Goal: Task Accomplishment & Management: Manage account settings

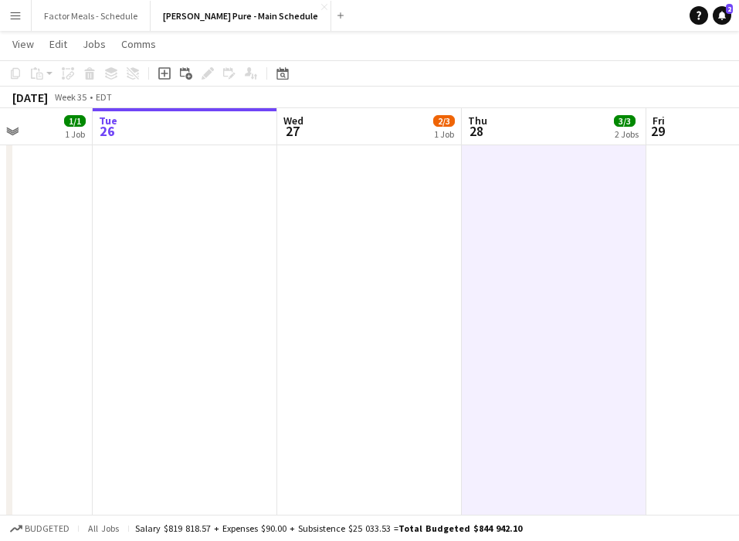
scroll to position [0, 480]
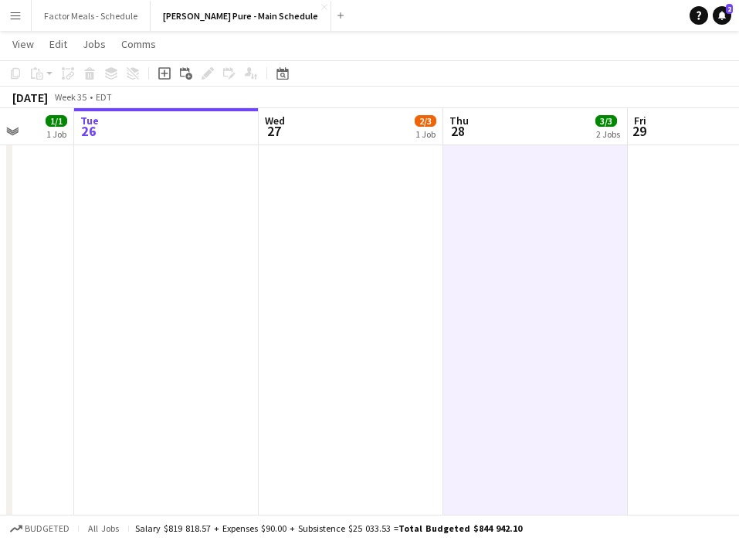
click at [19, 15] on app-icon "Menu" at bounding box center [15, 15] width 12 height 12
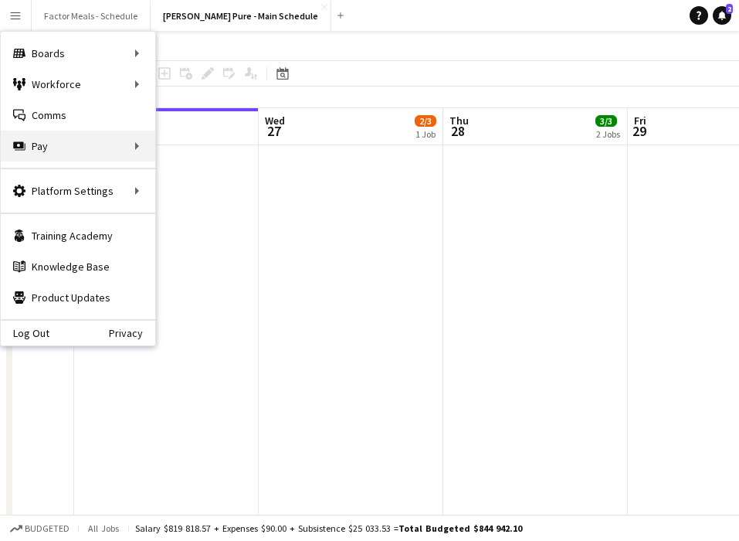
click at [42, 152] on div "Pay Pay" at bounding box center [78, 146] width 155 height 31
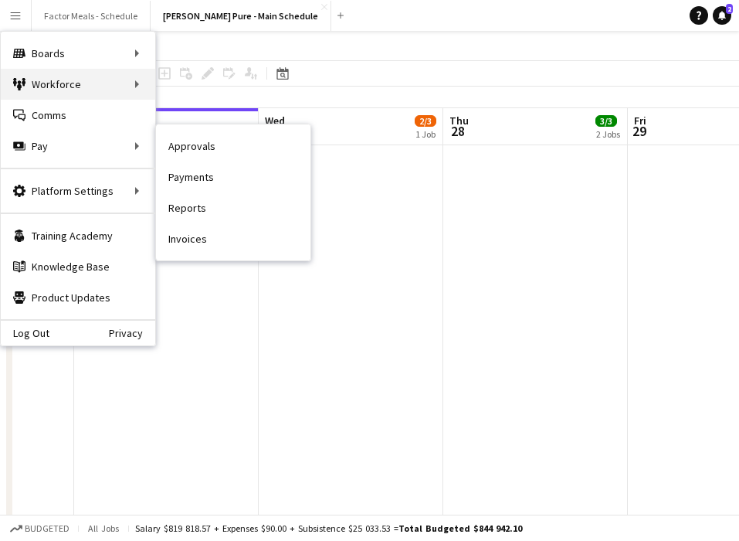
click at [50, 85] on div "Workforce Workforce" at bounding box center [78, 84] width 155 height 31
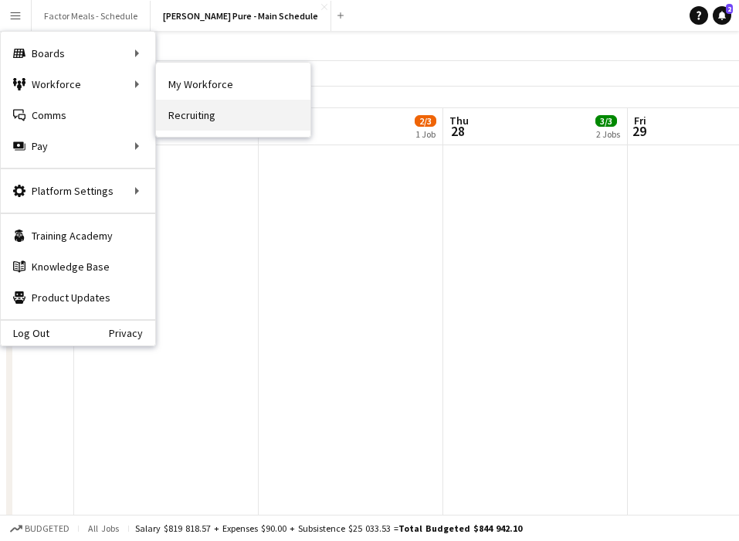
click at [200, 116] on link "Recruiting" at bounding box center [233, 115] width 155 height 31
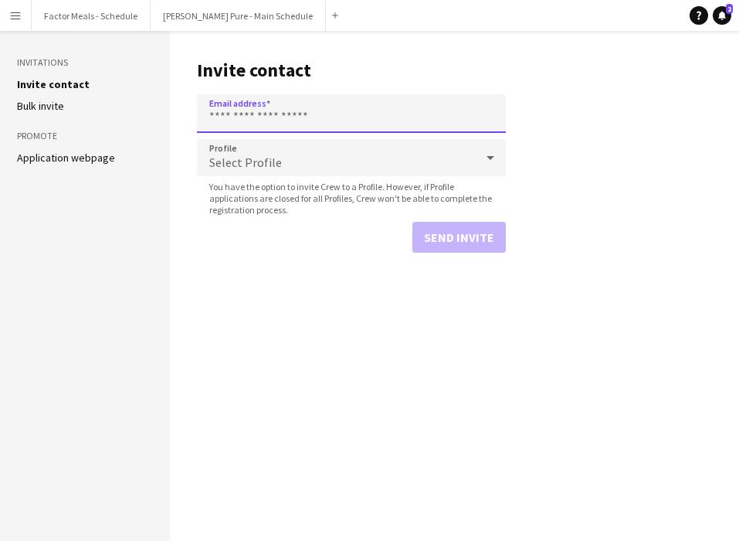
click at [258, 101] on input "Email address" at bounding box center [351, 113] width 309 height 39
paste input "**********"
type input "**********"
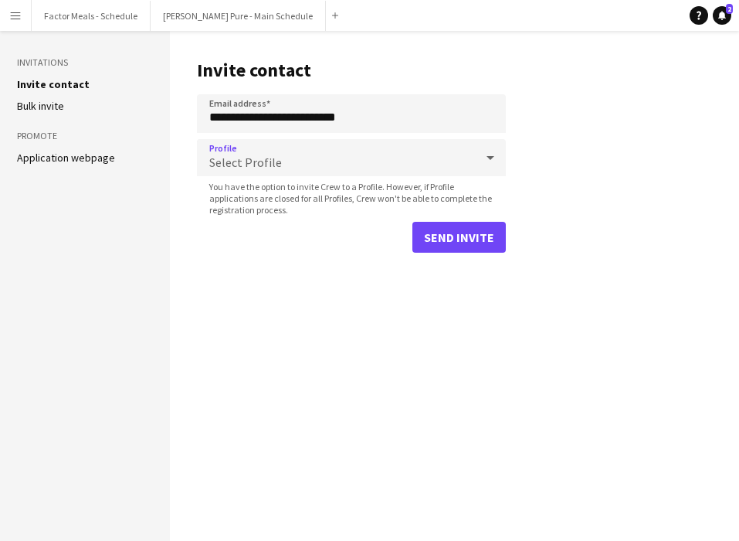
click at [285, 162] on div "Select Profile" at bounding box center [336, 157] width 278 height 37
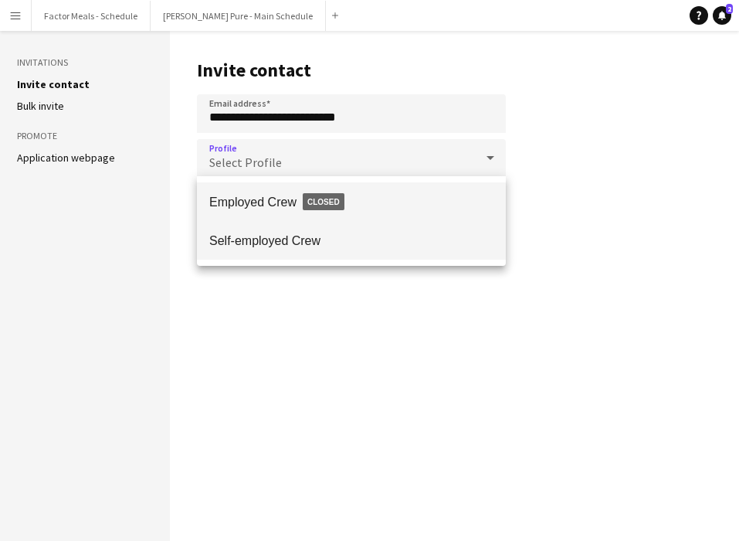
click at [263, 231] on mat-option "Self-employed Crew" at bounding box center [351, 240] width 309 height 39
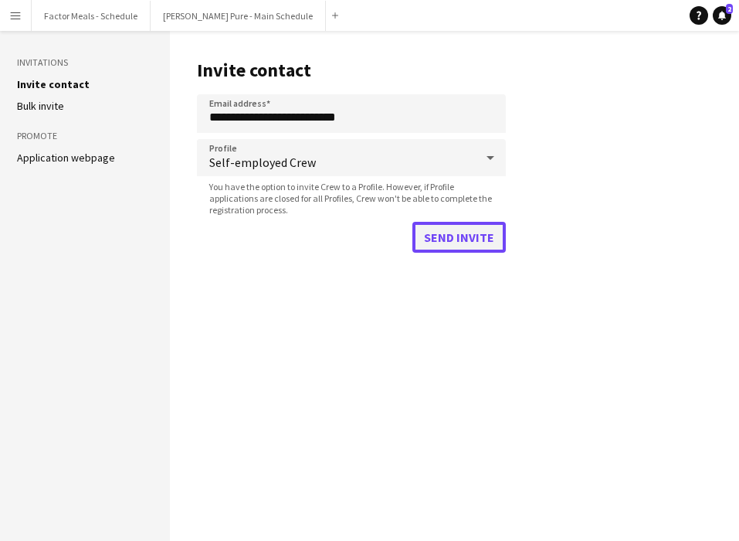
click at [439, 245] on button "Send invite" at bounding box center [459, 237] width 93 height 31
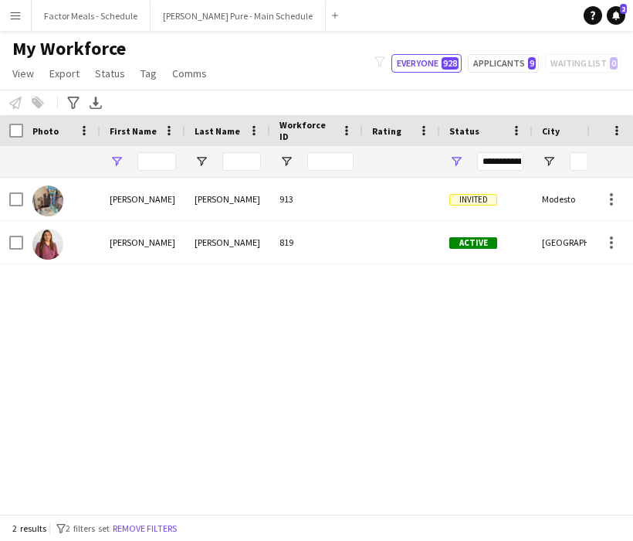
type input "*"
click at [330, 161] on input "Workforce ID Filter Input" at bounding box center [330, 161] width 46 height 19
click at [234, 164] on input "Last Name Filter Input" at bounding box center [241, 161] width 39 height 19
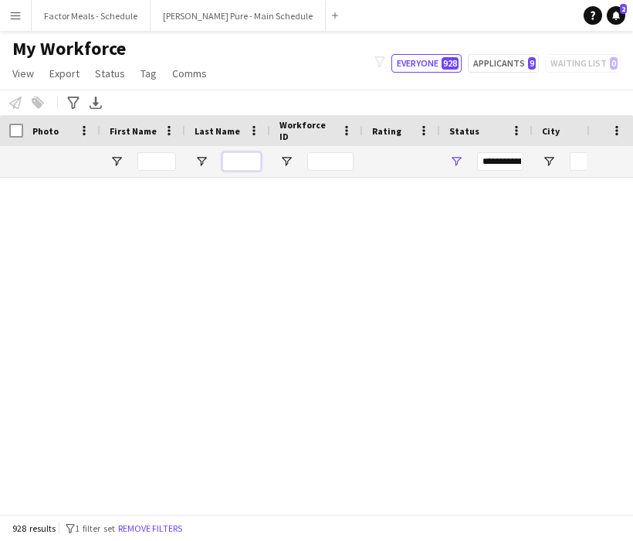
click at [240, 163] on input "Last Name Filter Input" at bounding box center [241, 161] width 39 height 19
type input "*"
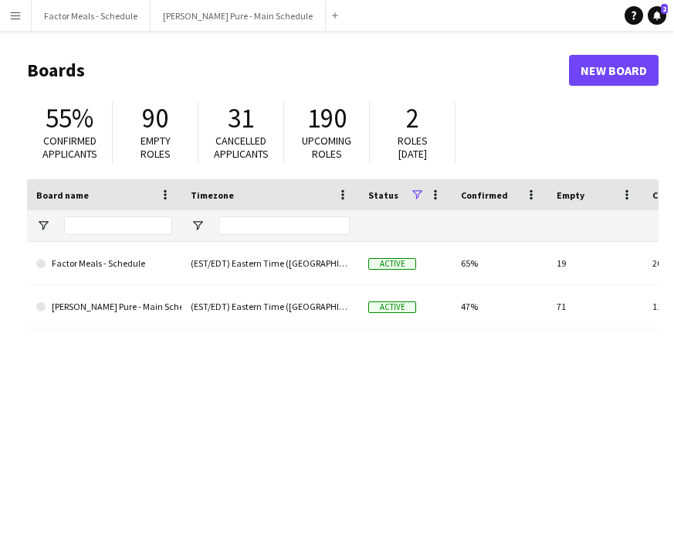
click at [174, 87] on main "Boards New Board 55% Confirmed applicants 90 Empty roles 31 Cancelled applicant…" at bounding box center [337, 310] width 674 height 558
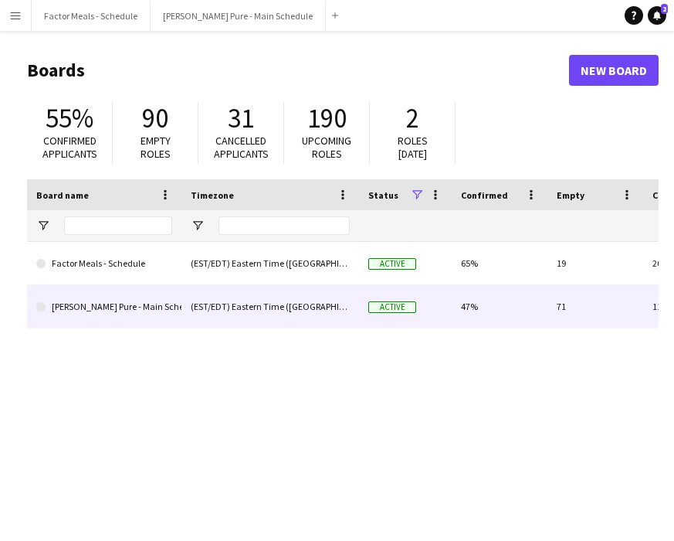
click at [90, 315] on link "[PERSON_NAME] Pure - Main Schedule" at bounding box center [104, 306] width 136 height 43
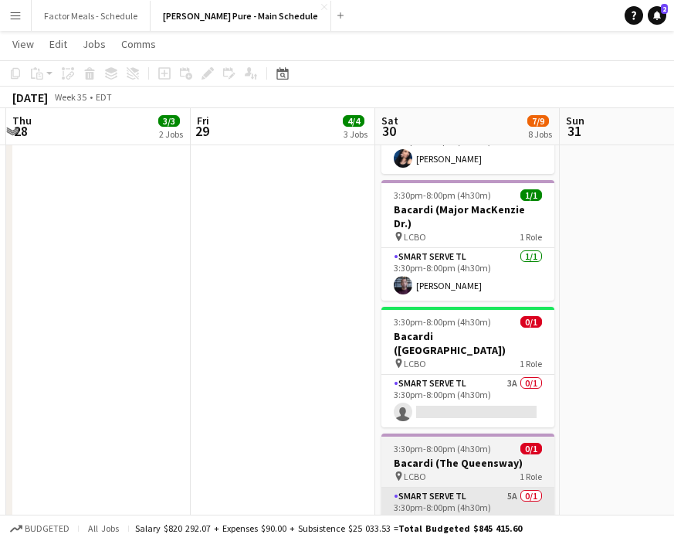
scroll to position [542, 0]
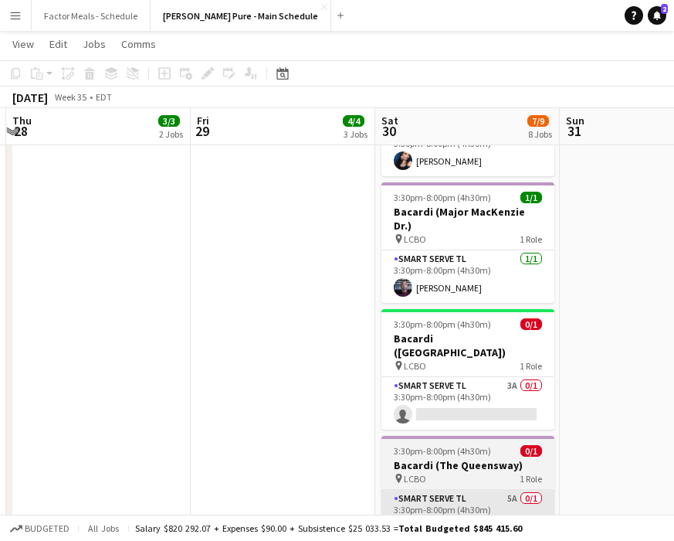
click at [441, 490] on app-card-role "Smart Serve TL 5A 0/1 3:30pm-8:00pm (4h30m) single-neutral-actions" at bounding box center [468, 516] width 173 height 53
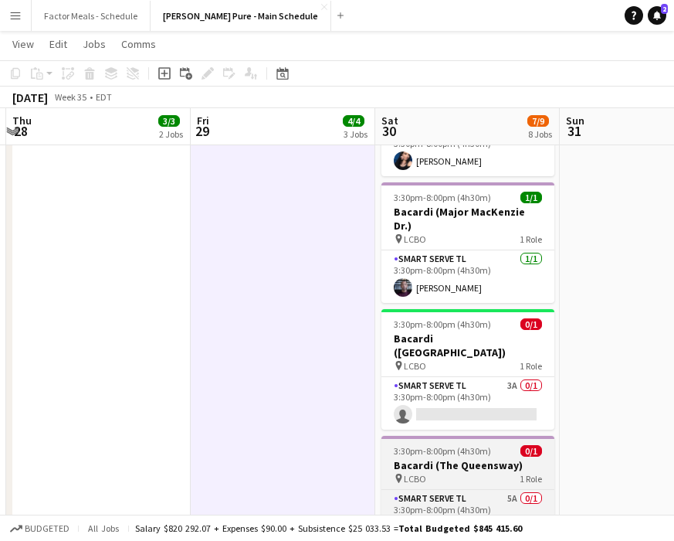
click at [423, 436] on app-job-card "3:30pm-8:00pm (4h30m) 0/1 Bacardi (The Queensway) pin LCBO 1 Role Smart Serve T…" at bounding box center [468, 489] width 173 height 107
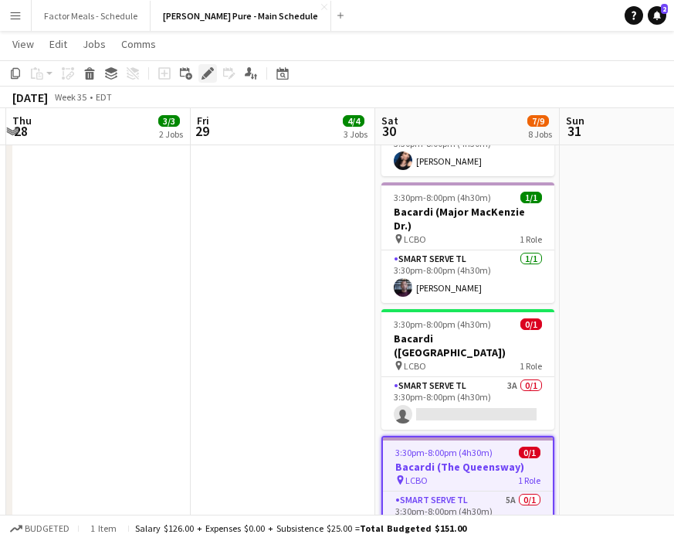
click at [208, 71] on icon at bounding box center [207, 74] width 8 height 8
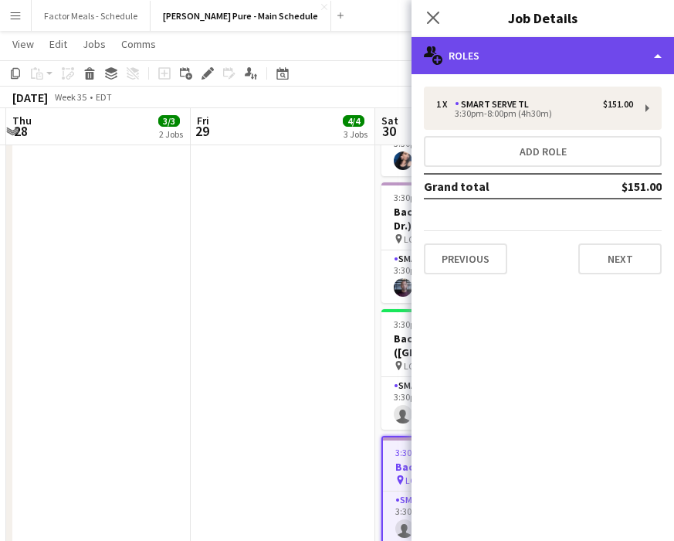
click at [470, 68] on div "multiple-users-add Roles" at bounding box center [543, 55] width 263 height 37
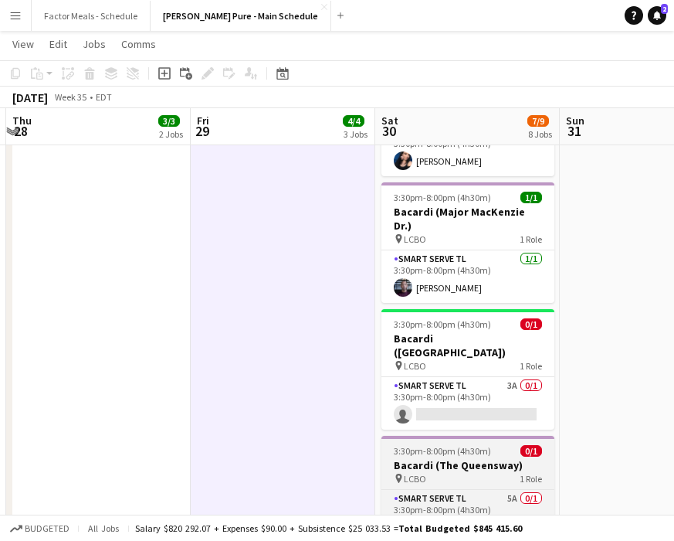
click at [457, 458] on h3 "Bacardi (The Queensway)" at bounding box center [468, 465] width 173 height 14
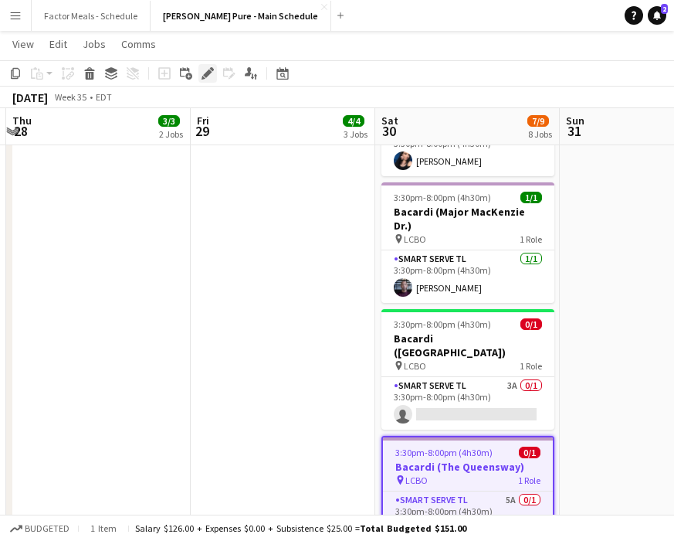
click at [205, 76] on icon "Edit" at bounding box center [208, 73] width 12 height 12
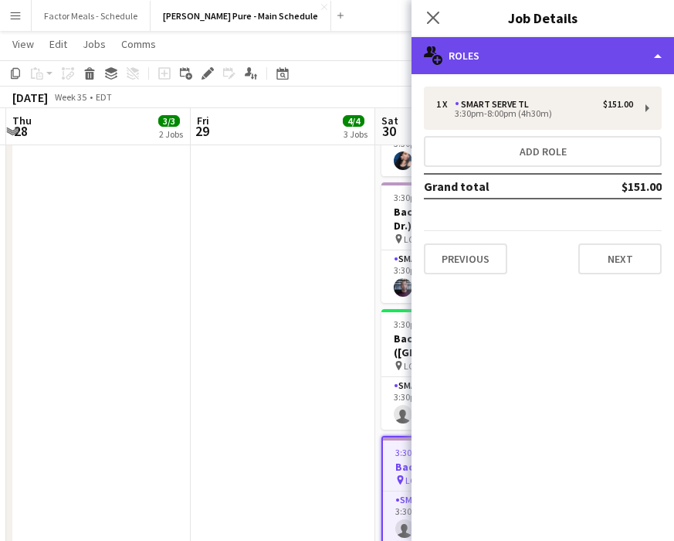
click at [500, 61] on div "multiple-users-add Roles" at bounding box center [543, 55] width 263 height 37
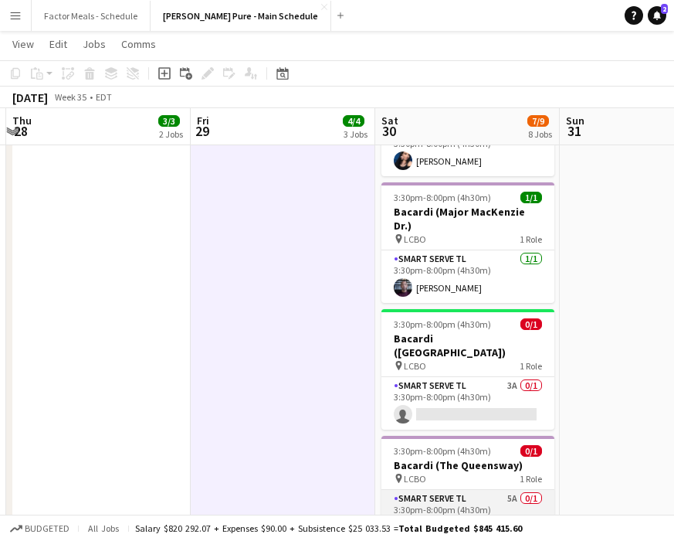
click at [435, 490] on app-card-role "Smart Serve TL 5A 0/1 3:30pm-8:00pm (4h30m) single-neutral-actions" at bounding box center [468, 516] width 173 height 53
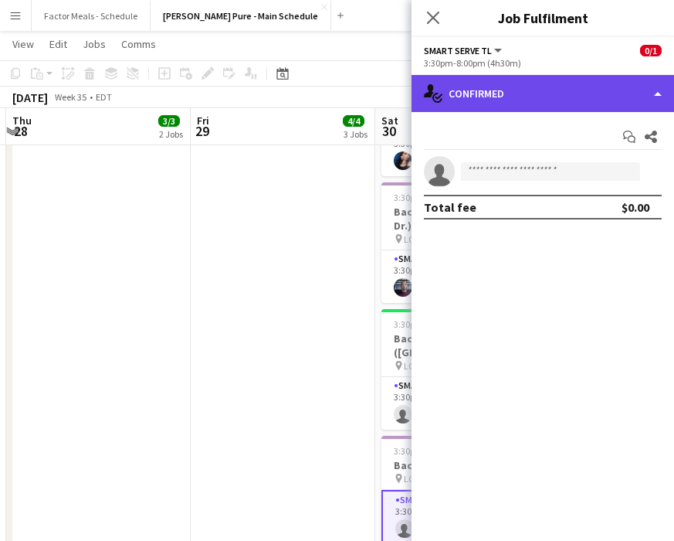
click at [500, 96] on div "single-neutral-actions-check-2 Confirmed" at bounding box center [543, 93] width 263 height 37
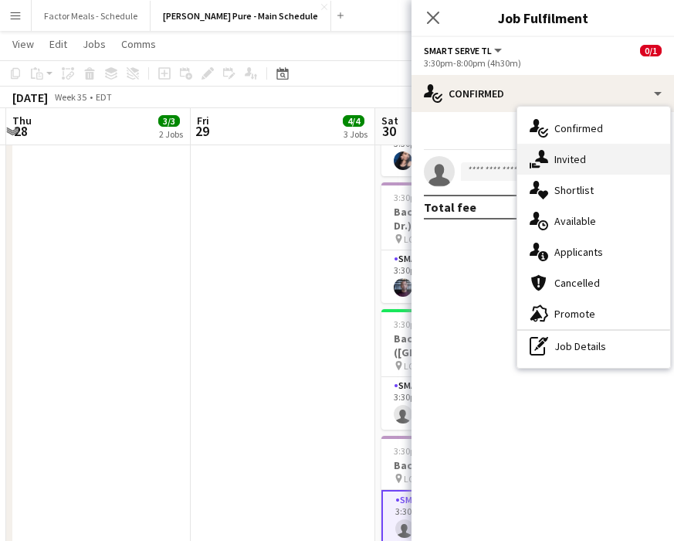
click at [500, 164] on div "single-neutral-actions-share-1 Invited" at bounding box center [594, 159] width 153 height 31
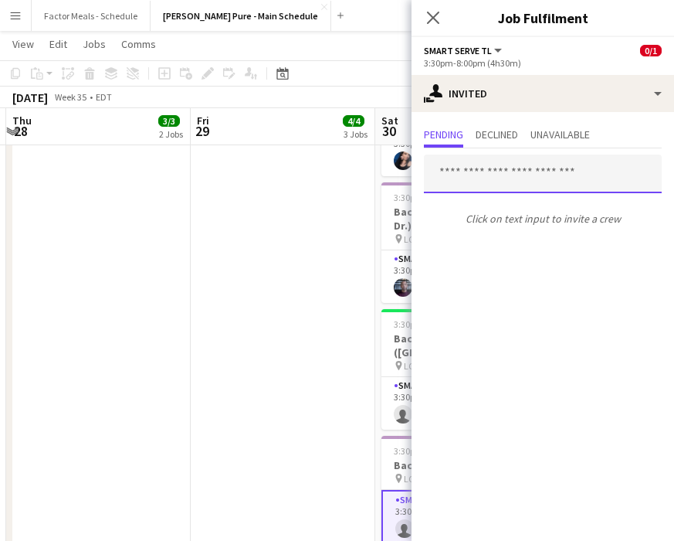
click at [500, 173] on input "text" at bounding box center [543, 174] width 238 height 39
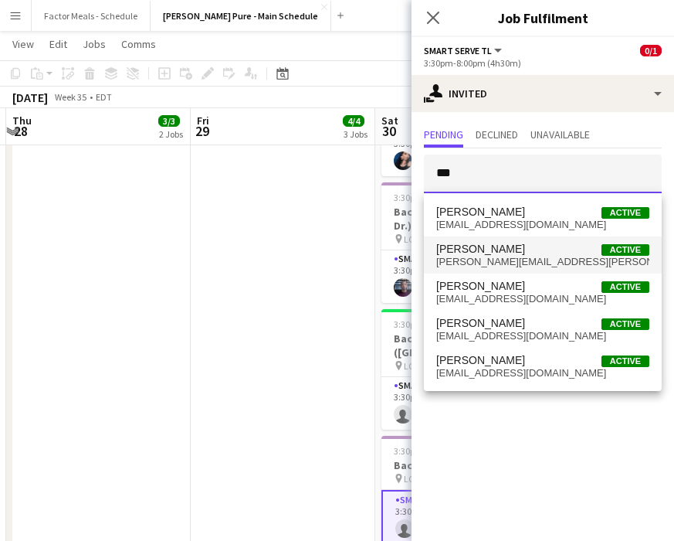
type input "***"
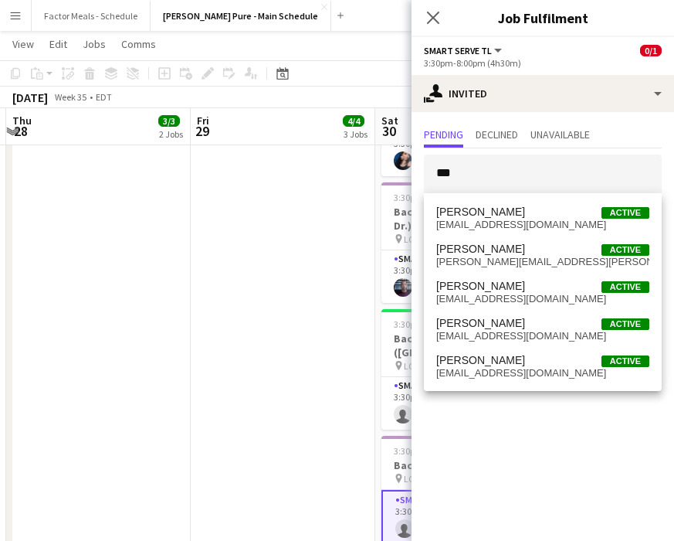
click at [497, 250] on span "Ana Chambers" at bounding box center [480, 249] width 89 height 13
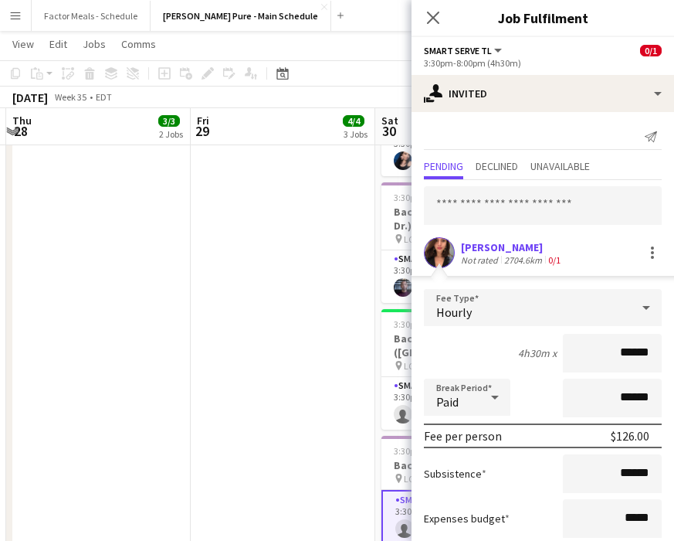
scroll to position [93, 0]
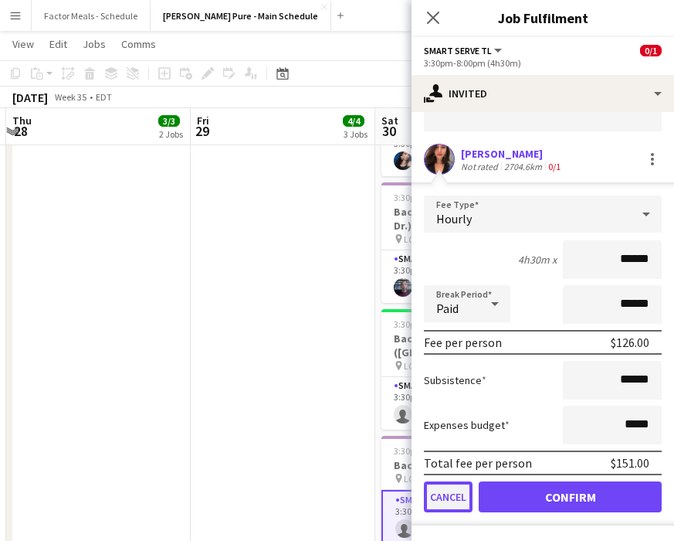
click at [446, 496] on button "Cancel" at bounding box center [448, 496] width 49 height 31
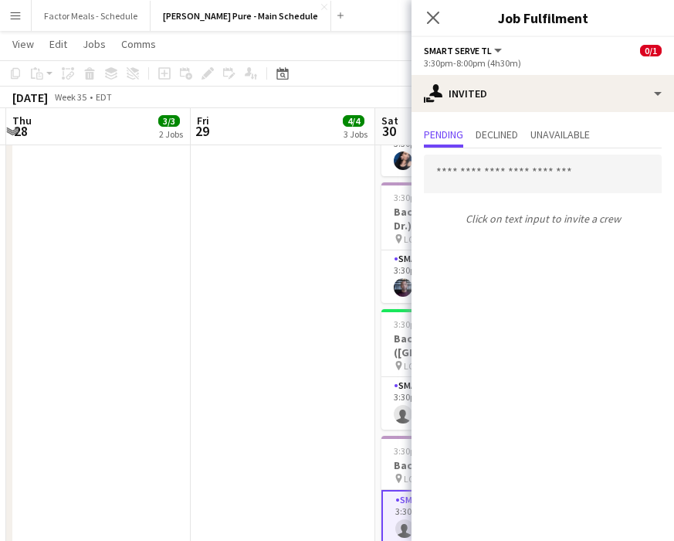
scroll to position [0, 0]
click at [464, 169] on input "text" at bounding box center [543, 174] width 238 height 39
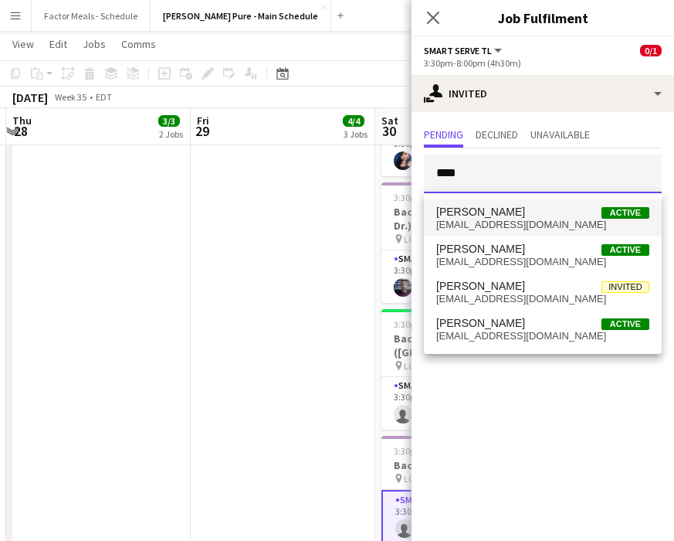
type input "****"
click at [471, 218] on span "Anna Champion" at bounding box center [480, 211] width 89 height 13
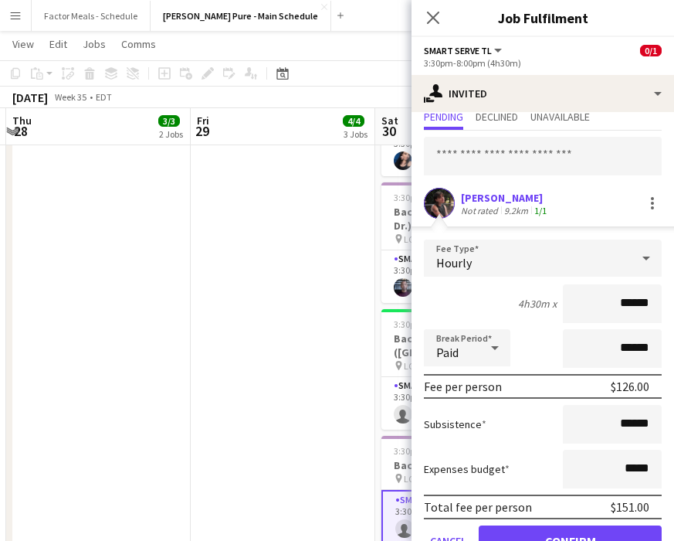
scroll to position [93, 0]
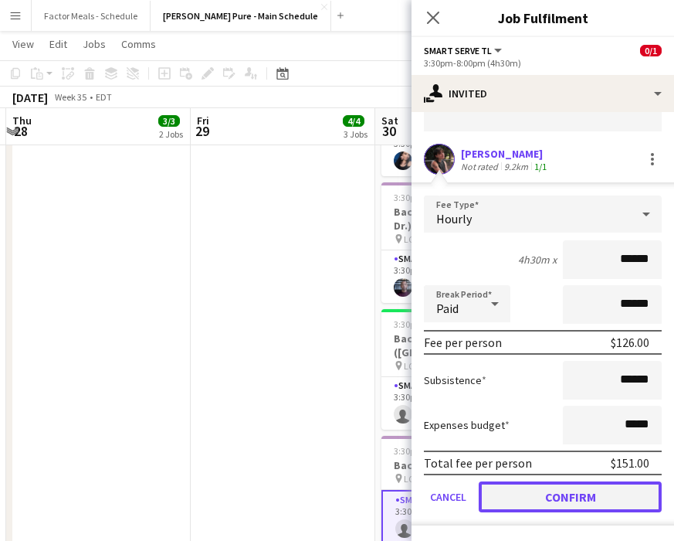
click at [500, 499] on button "Confirm" at bounding box center [570, 496] width 183 height 31
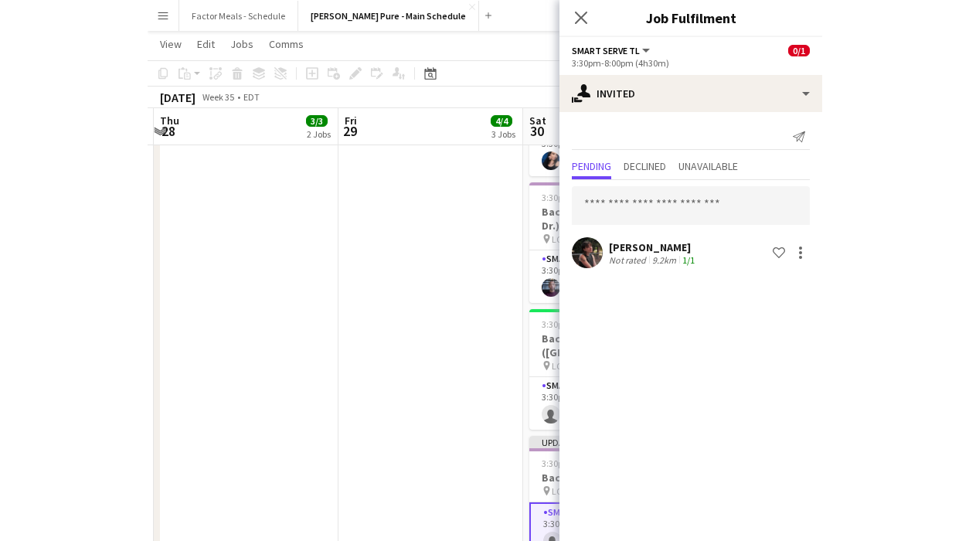
scroll to position [0, 0]
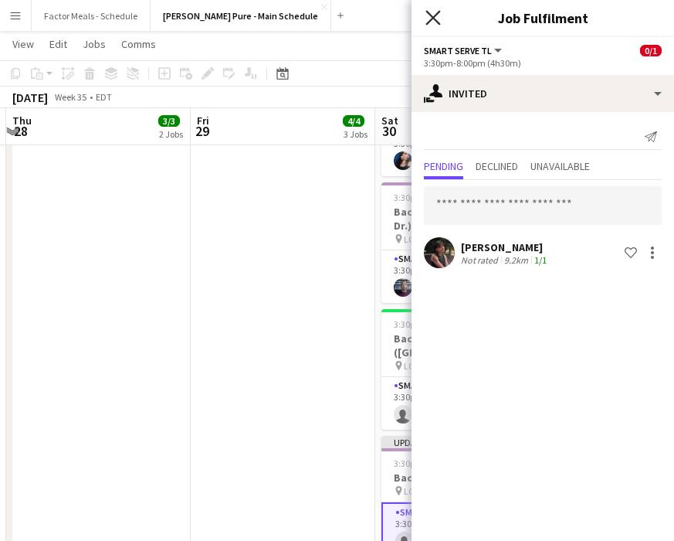
click at [436, 12] on icon "Close pop-in" at bounding box center [433, 17] width 15 height 15
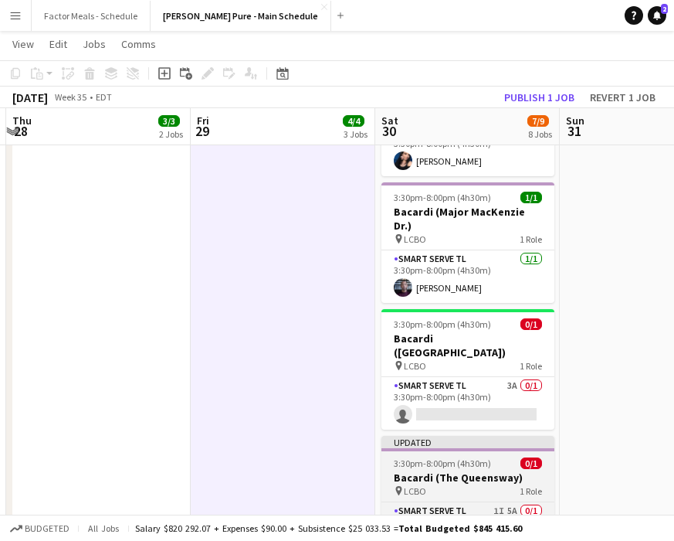
click at [396, 470] on h3 "Bacardi (The Queensway)" at bounding box center [468, 477] width 173 height 14
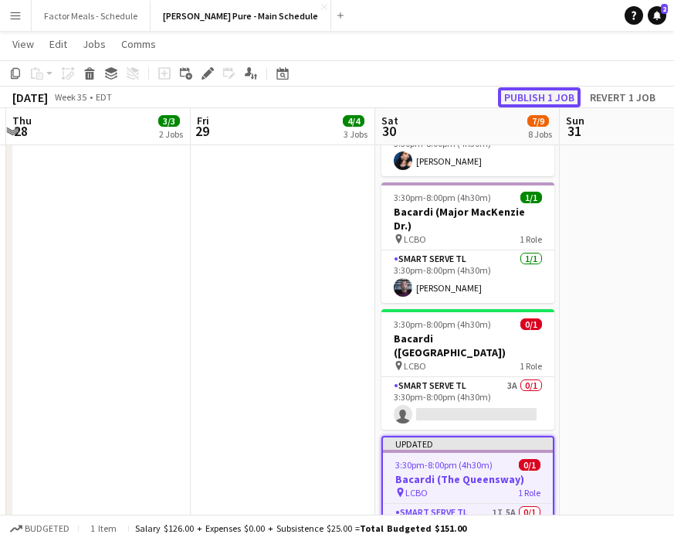
click at [500, 104] on button "Publish 1 job" at bounding box center [539, 97] width 83 height 20
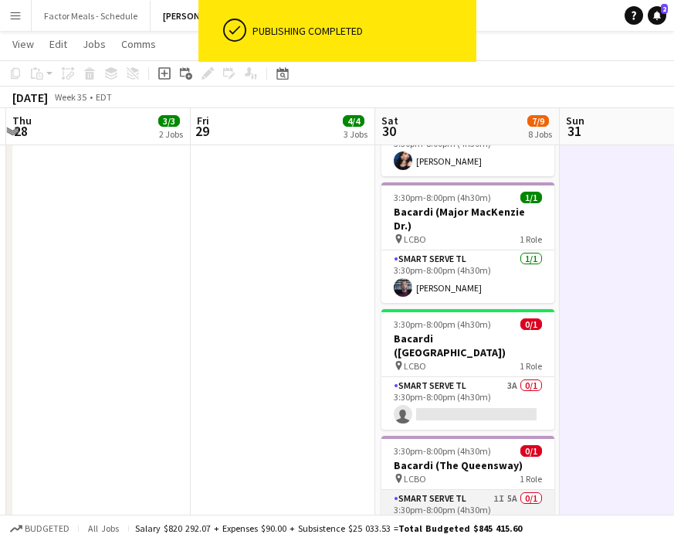
click at [434, 490] on app-card-role "Smart Serve TL 1I 5A 0/1 3:30pm-8:00pm (4h30m) single-neutral-actions" at bounding box center [468, 516] width 173 height 53
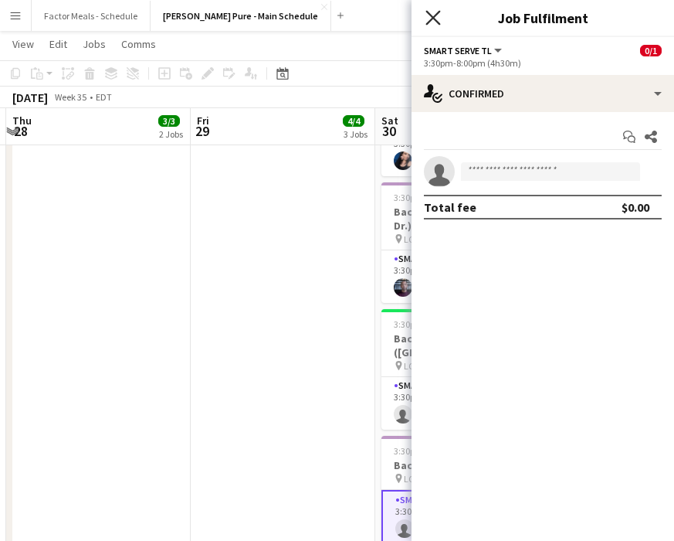
click at [430, 19] on icon "Close pop-in" at bounding box center [433, 17] width 15 height 15
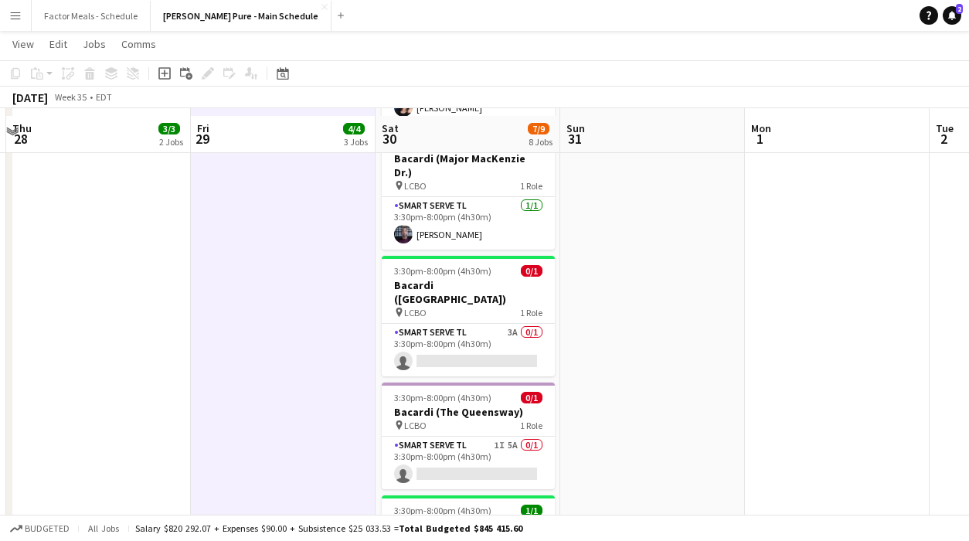
scroll to position [604, 0]
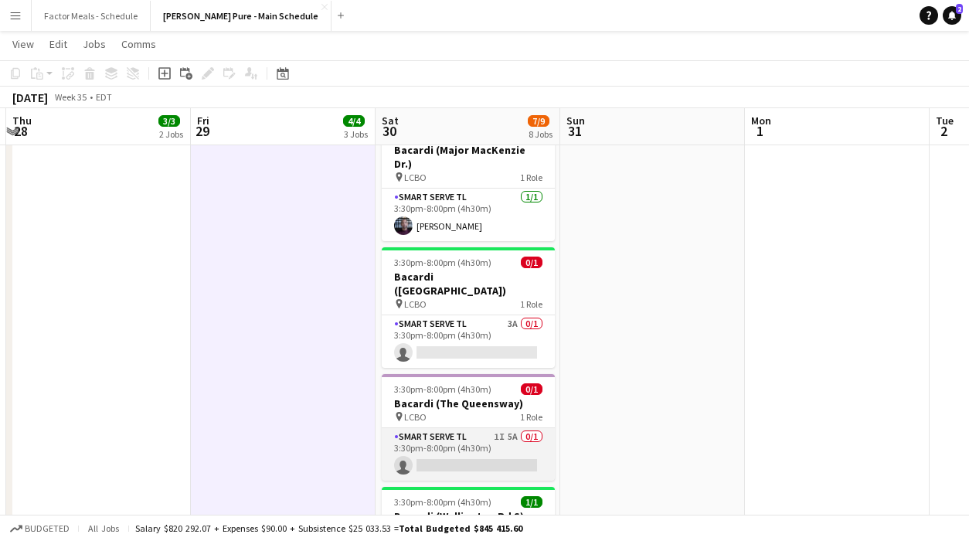
click at [477, 428] on app-card-role "Smart Serve TL 1I 5A 0/1 3:30pm-8:00pm (4h30m) single-neutral-actions" at bounding box center [468, 454] width 173 height 53
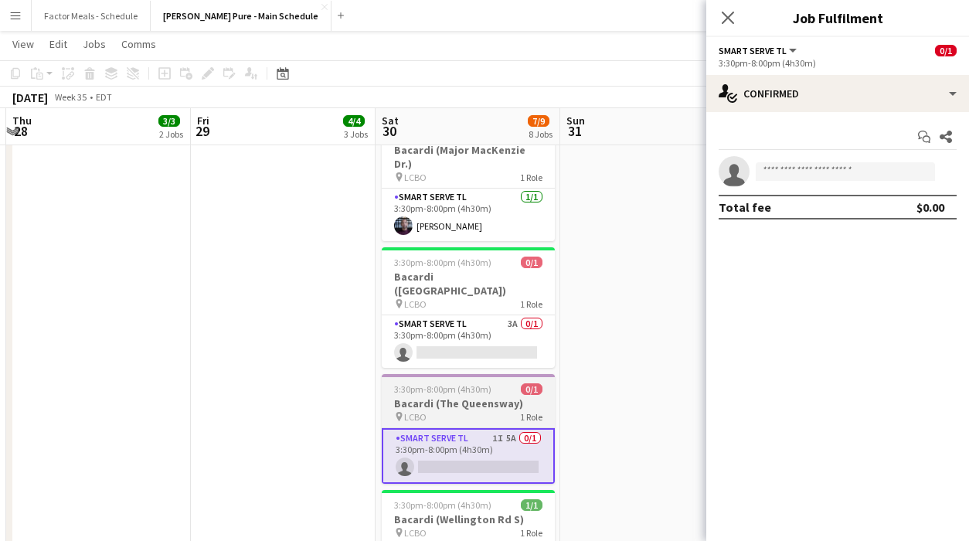
click at [464, 410] on div "pin LCBO 1 Role" at bounding box center [468, 416] width 173 height 12
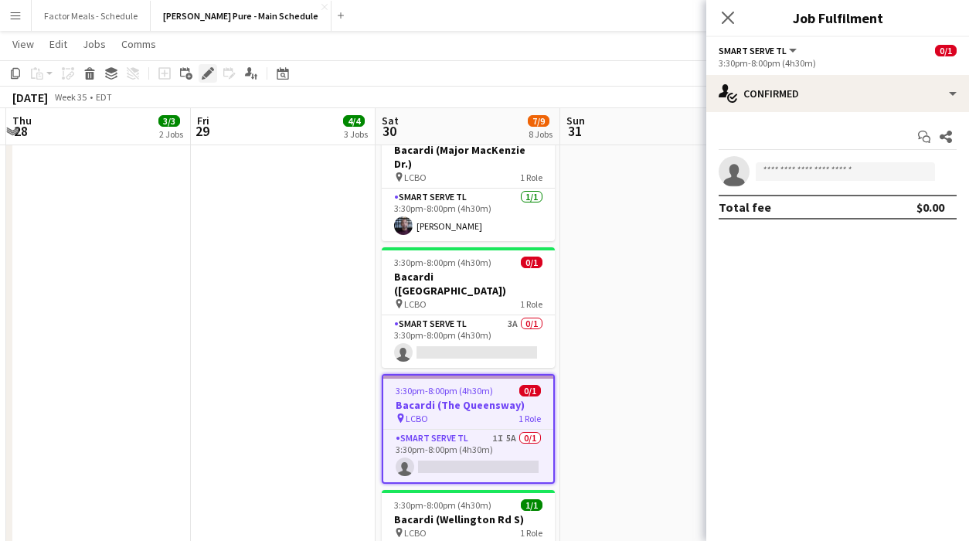
click at [199, 67] on div "Edit" at bounding box center [208, 73] width 19 height 19
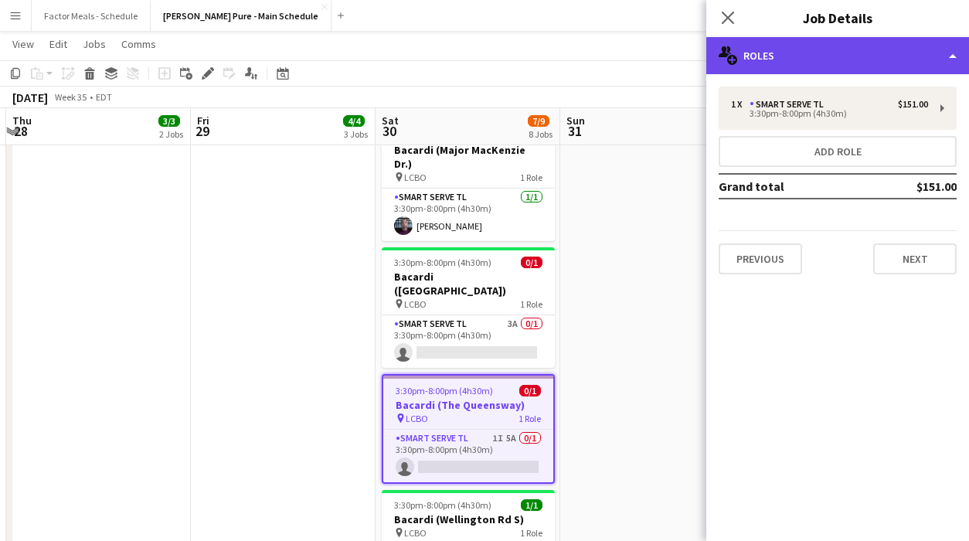
click at [500, 63] on div "multiple-users-add Roles" at bounding box center [837, 55] width 263 height 37
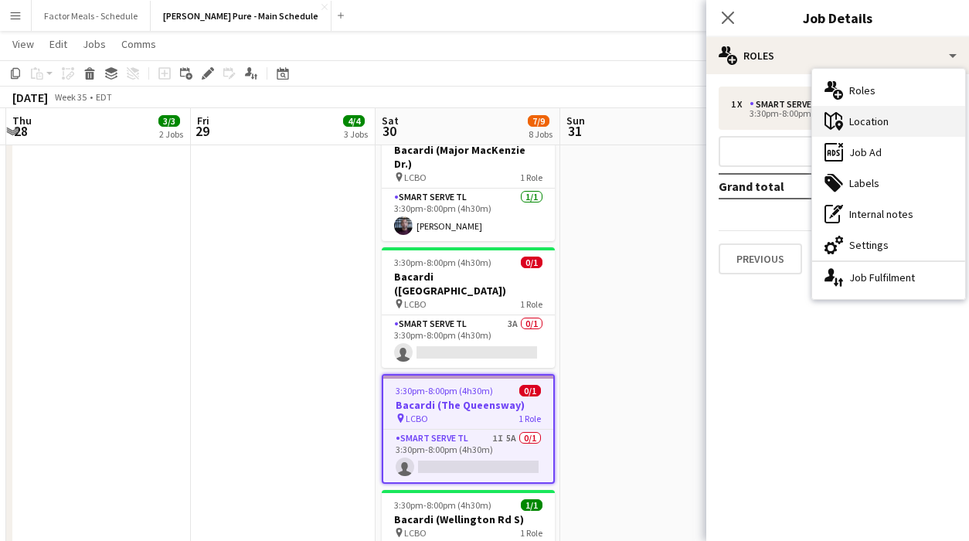
click at [500, 121] on div "maps-pin-1 Location" at bounding box center [888, 121] width 153 height 31
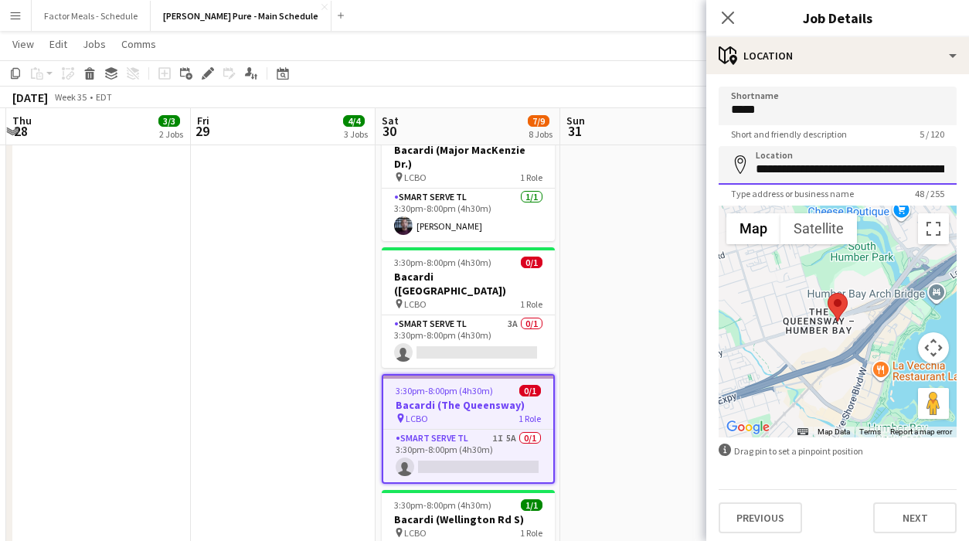
click at [500, 173] on input "**********" at bounding box center [837, 165] width 238 height 39
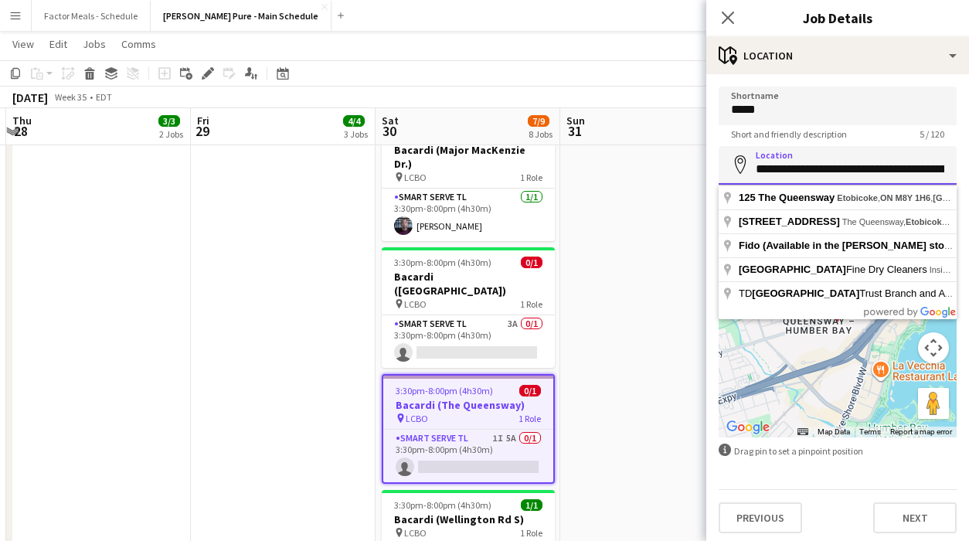
scroll to position [0, 83]
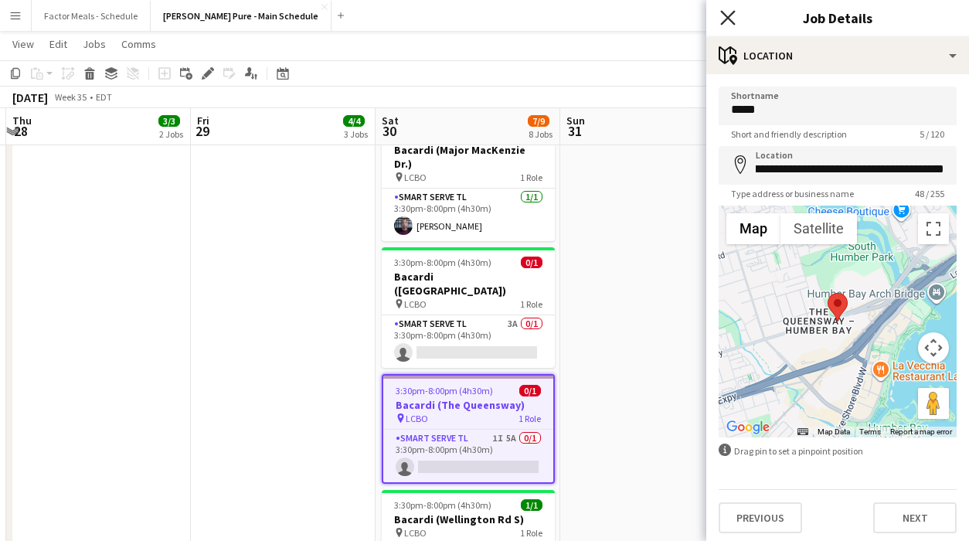
click at [500, 16] on icon "Close pop-in" at bounding box center [727, 17] width 15 height 15
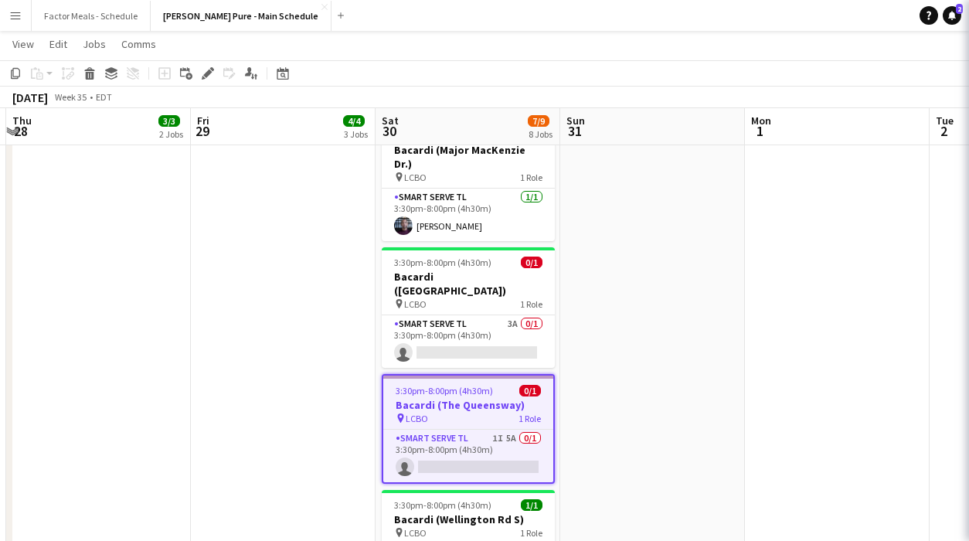
scroll to position [0, 0]
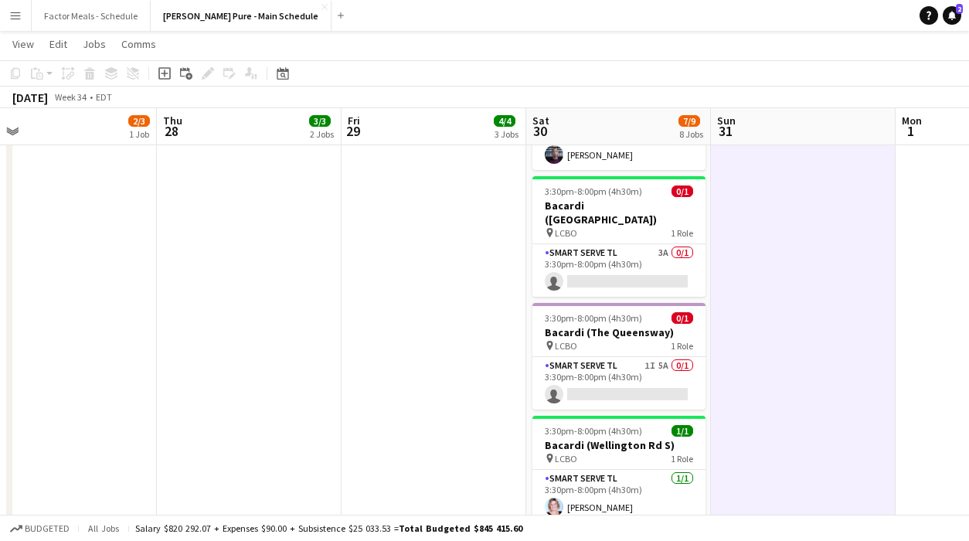
scroll to position [0, 474]
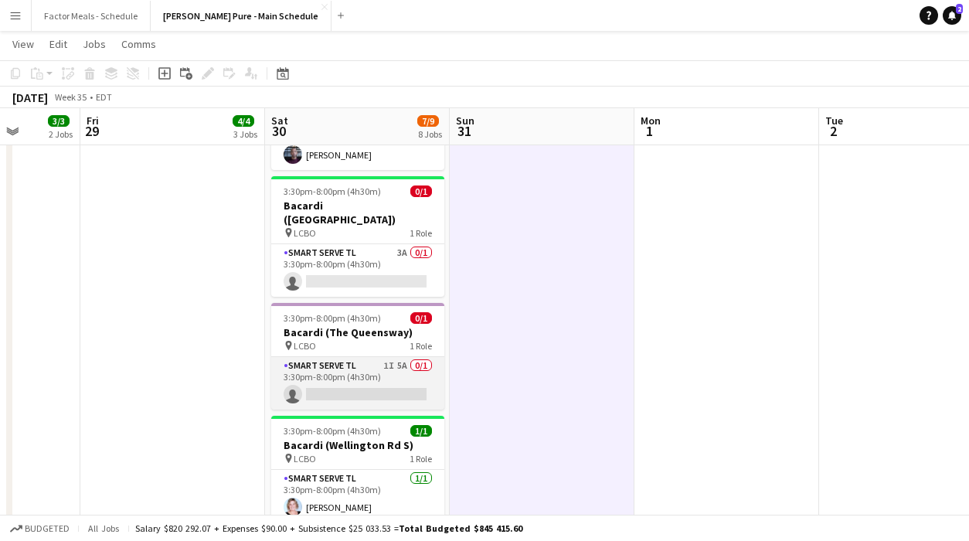
click at [355, 357] on app-card-role "Smart Serve TL 1I 5A 0/1 3:30pm-8:00pm (4h30m) single-neutral-actions" at bounding box center [357, 383] width 173 height 53
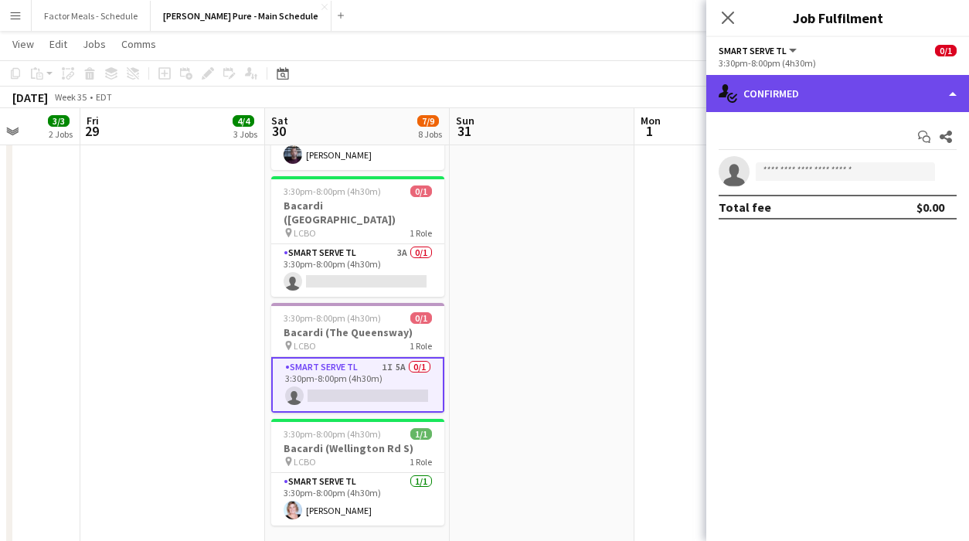
click at [500, 98] on div "single-neutral-actions-check-2 Confirmed" at bounding box center [837, 93] width 263 height 37
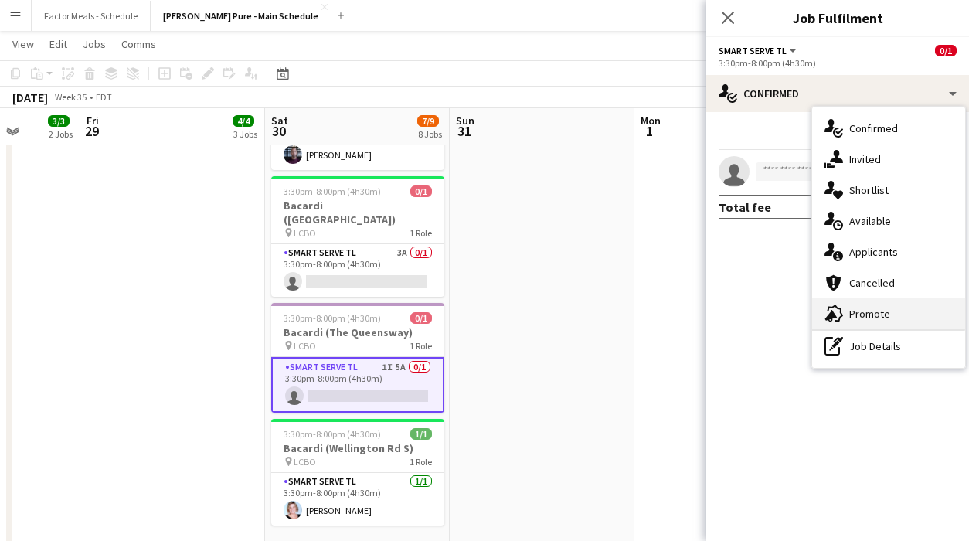
click at [500, 322] on div "advertising-megaphone Promote" at bounding box center [888, 313] width 153 height 31
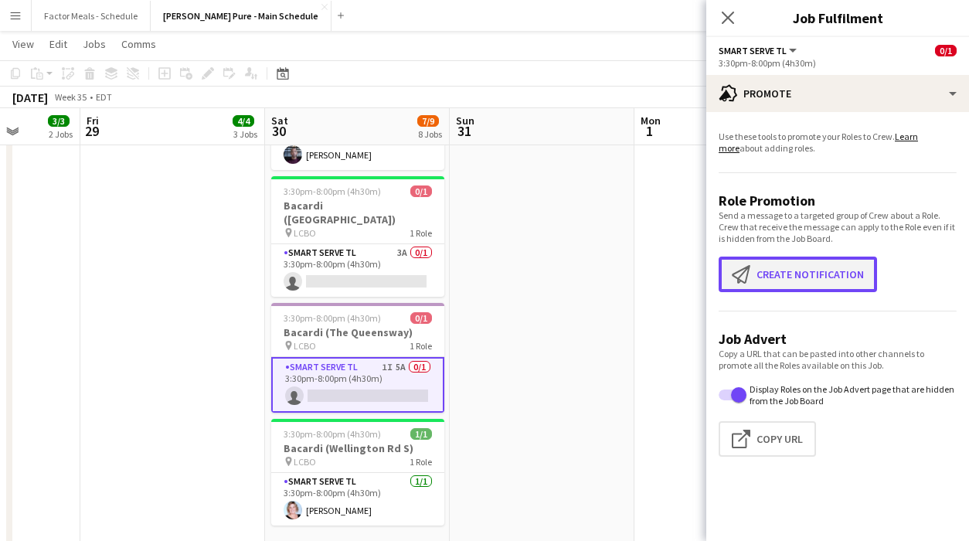
click at [500, 277] on button "Create notification Create notification" at bounding box center [797, 274] width 158 height 36
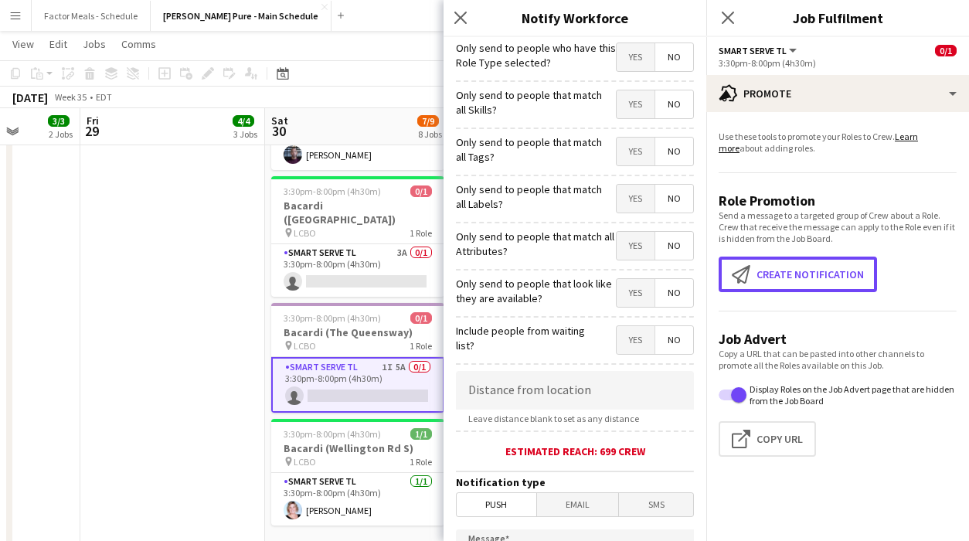
scroll to position [0, 0]
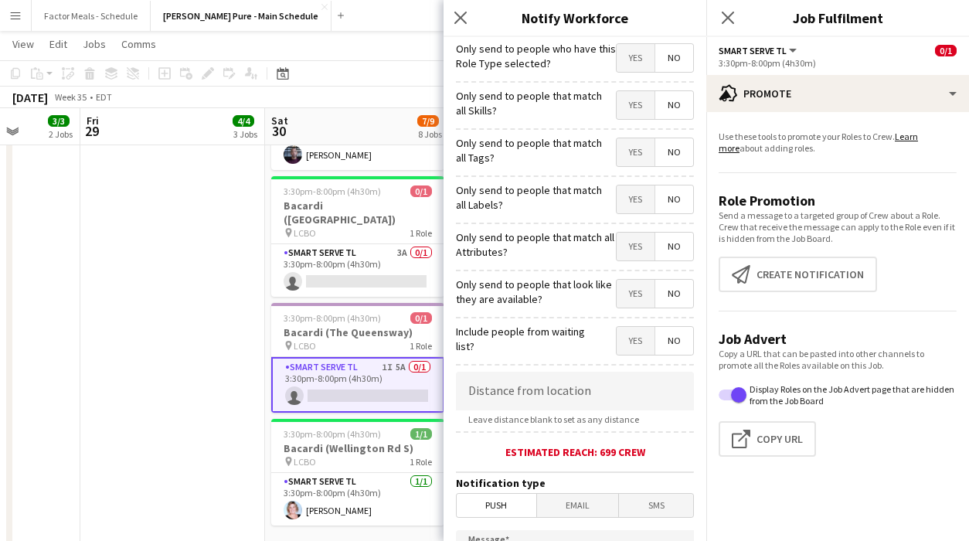
click at [500, 506] on span "Email" at bounding box center [578, 505] width 82 height 23
click at [500, 399] on input at bounding box center [575, 391] width 238 height 39
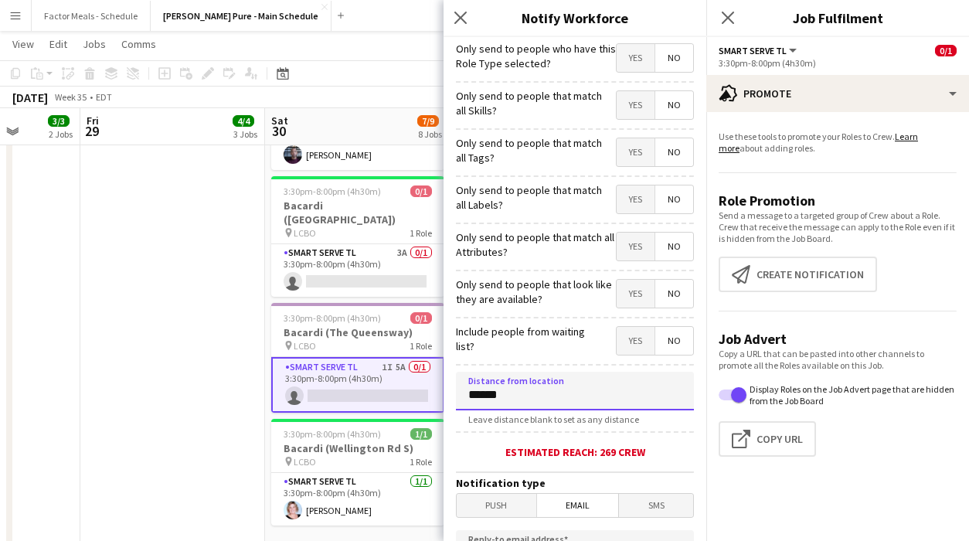
type input "******"
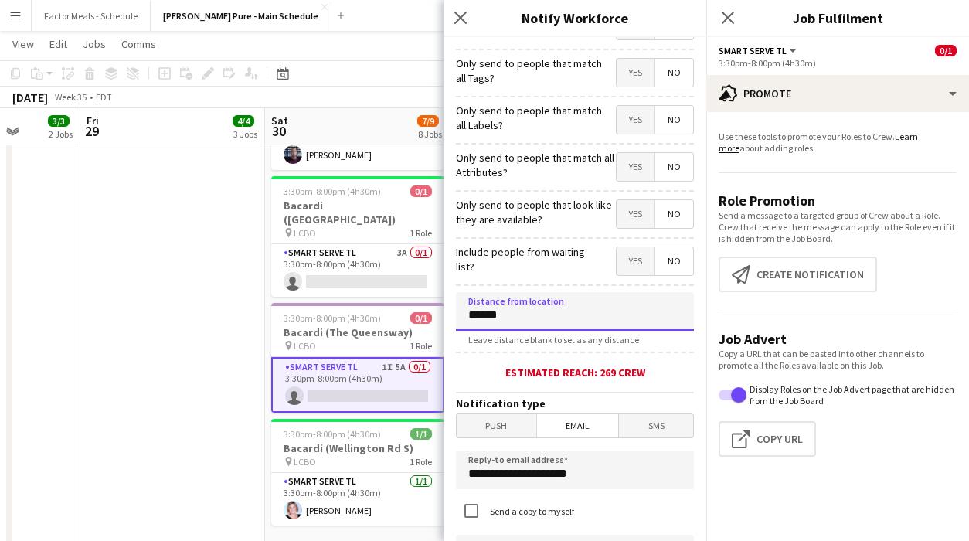
scroll to position [85, 0]
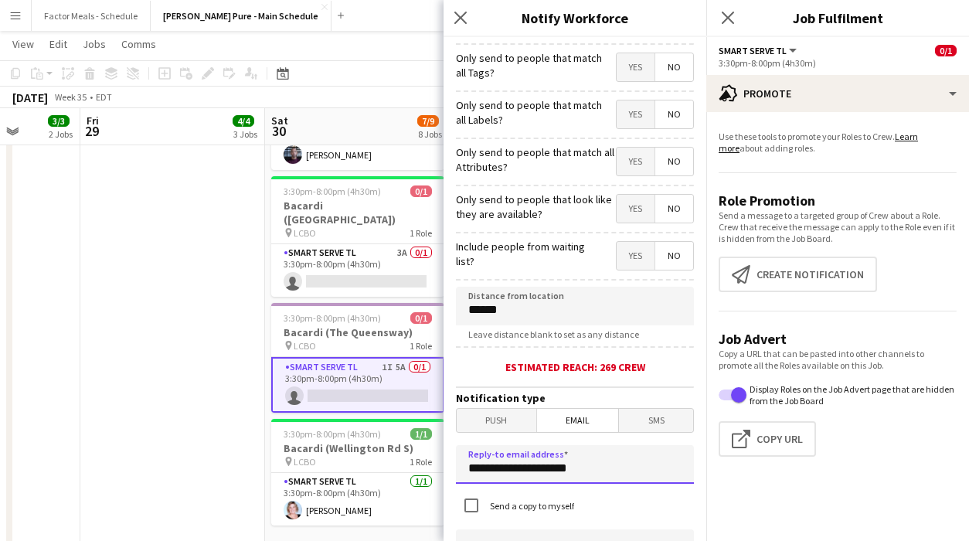
drag, startPoint x: 600, startPoint y: 471, endPoint x: 464, endPoint y: 457, distance: 137.5
click at [460, 459] on input "**********" at bounding box center [575, 464] width 238 height 39
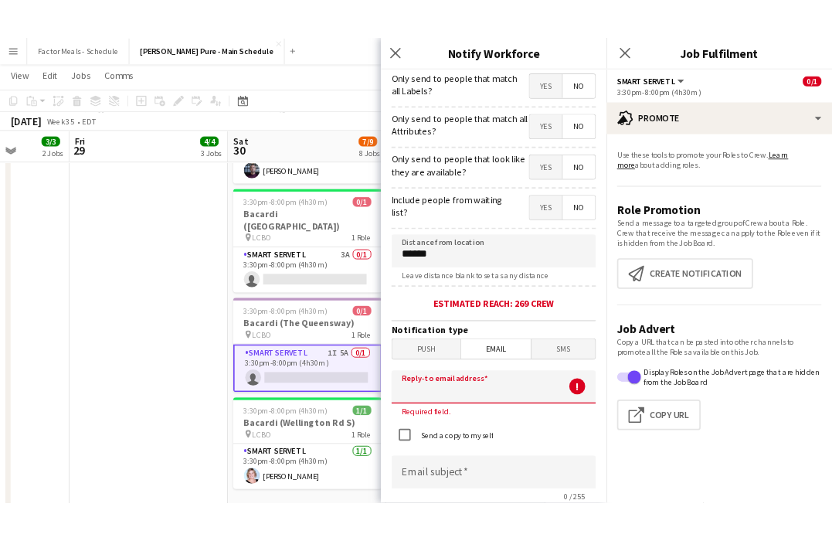
scroll to position [245, 0]
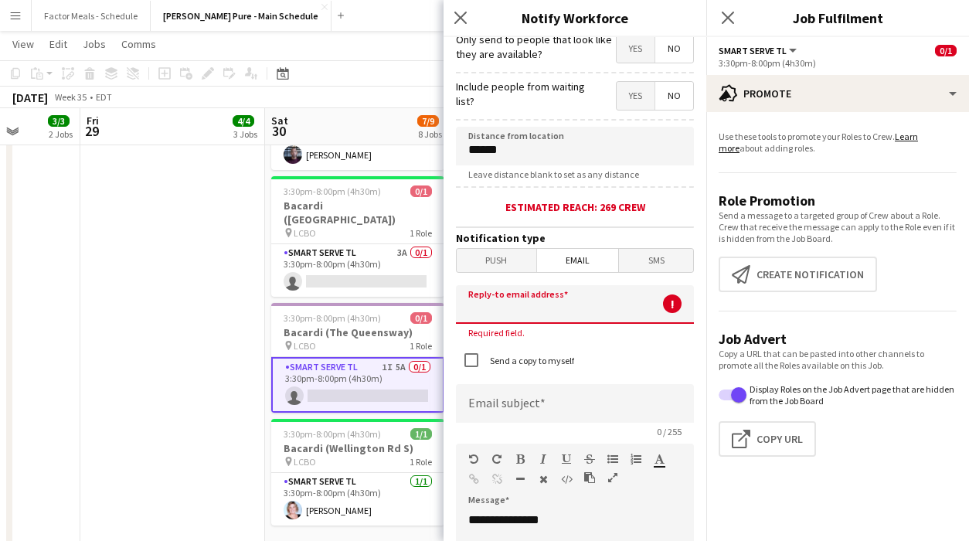
click at [500, 314] on input at bounding box center [575, 304] width 238 height 39
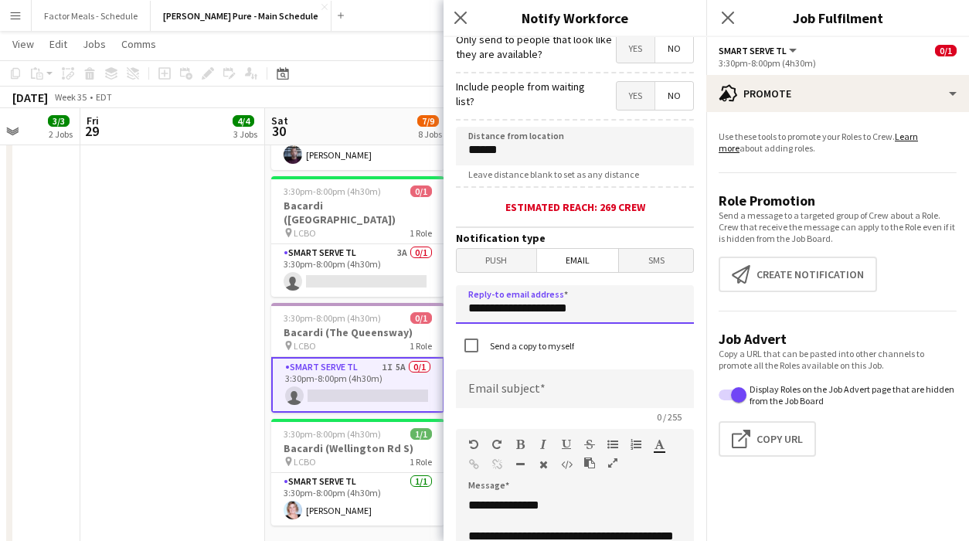
type input "**********"
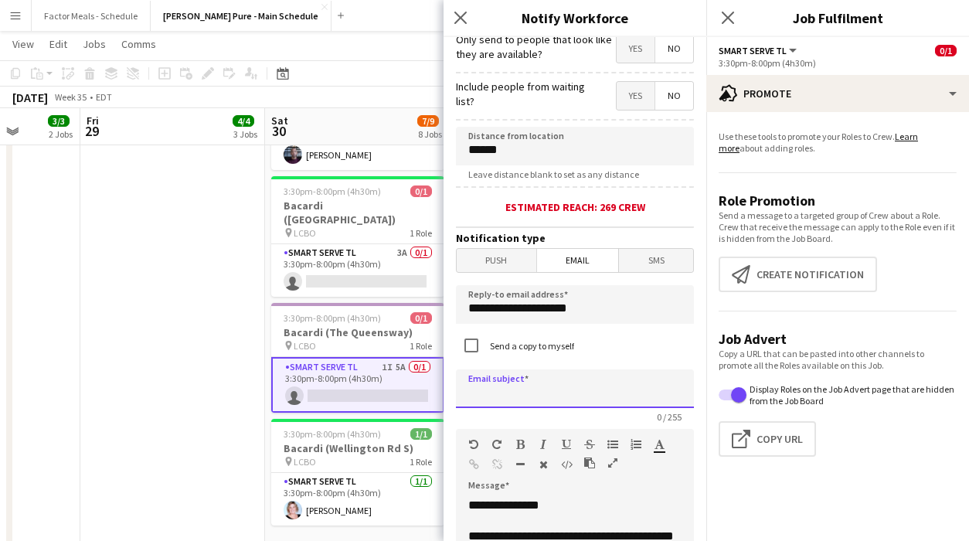
click at [497, 392] on input at bounding box center [575, 388] width 238 height 39
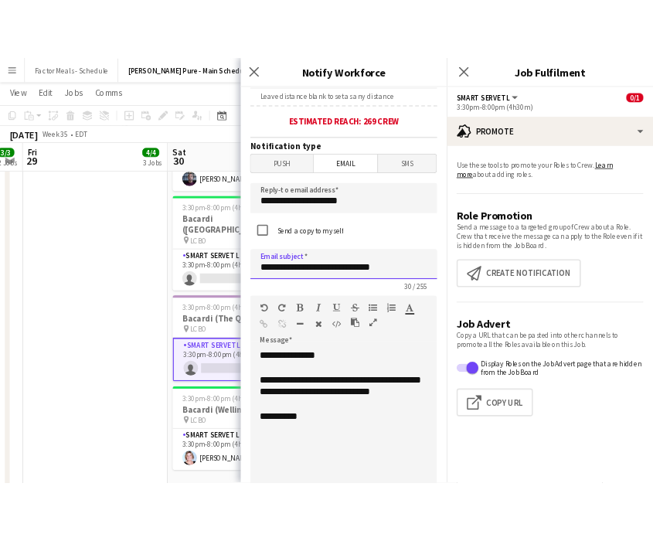
scroll to position [423, 0]
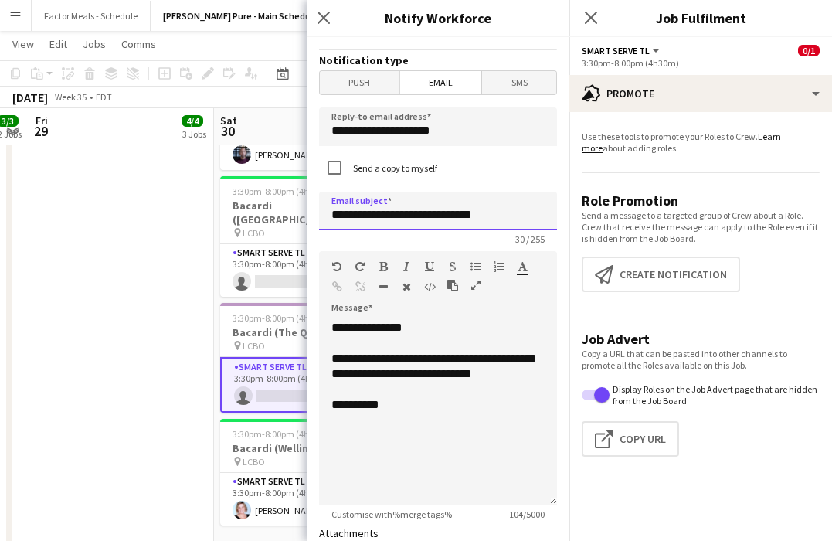
type input "**********"
click at [424, 386] on div "**********" at bounding box center [438, 412] width 238 height 185
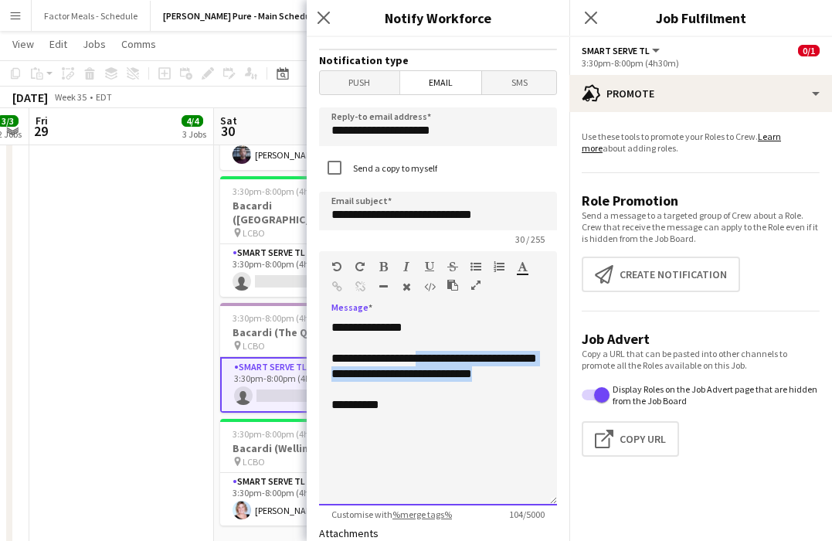
drag, startPoint x: 423, startPoint y: 358, endPoint x: 464, endPoint y: 389, distance: 50.2
click at [463, 389] on div "**********" at bounding box center [438, 412] width 238 height 185
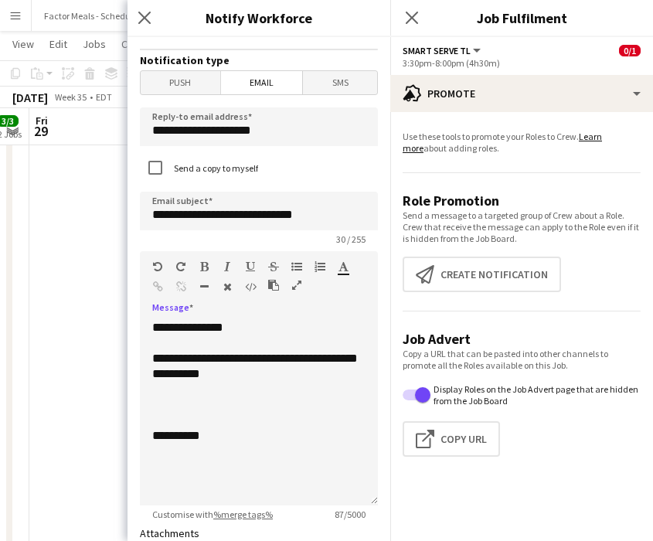
click at [292, 270] on icon "button" at bounding box center [296, 266] width 11 height 11
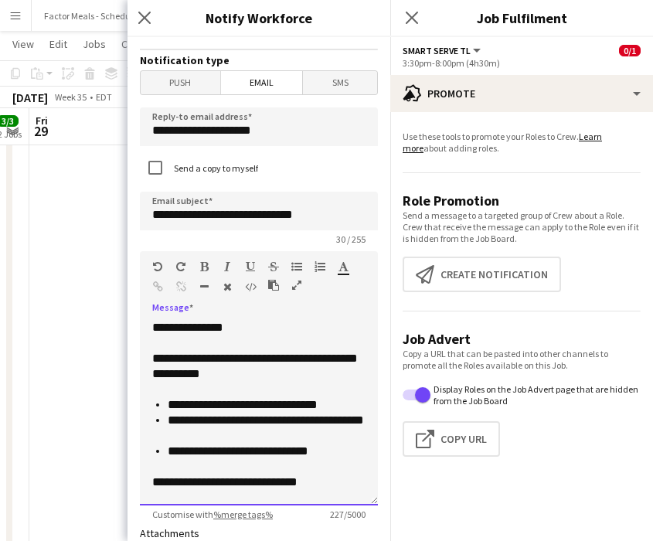
scroll to position [2, 0]
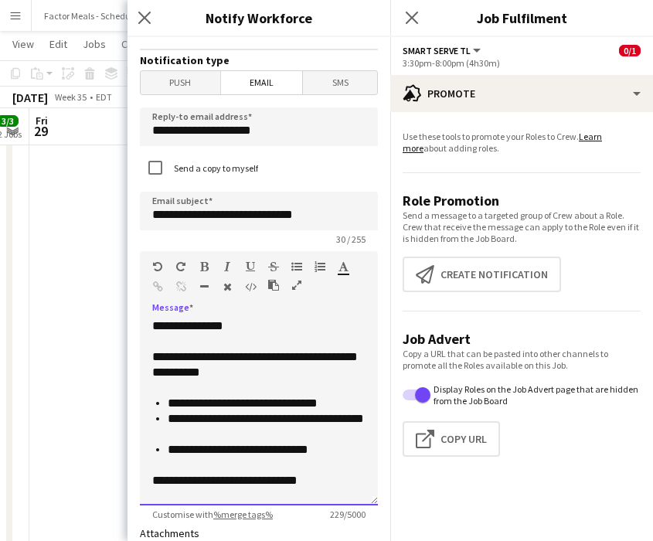
click at [219, 487] on div "**********" at bounding box center [258, 480] width 213 height 15
click at [318, 484] on div "**********" at bounding box center [258, 480] width 213 height 15
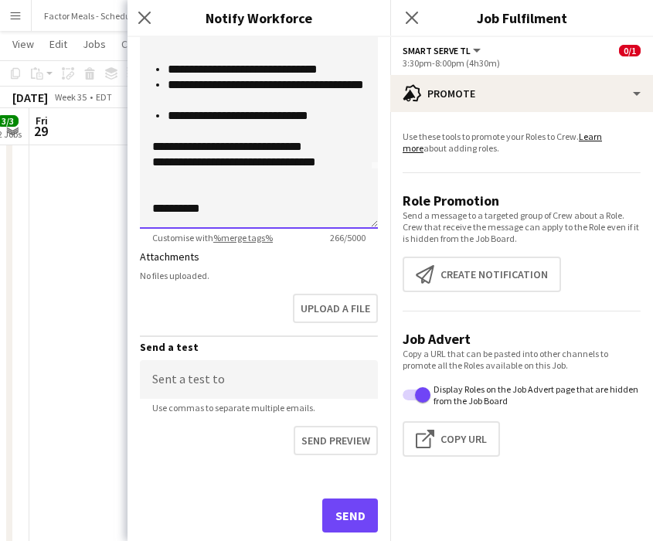
scroll to position [705, 0]
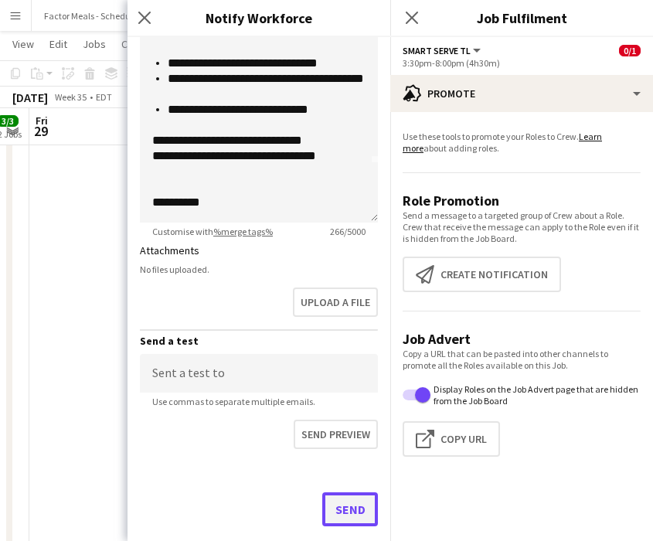
click at [352, 498] on button "Send" at bounding box center [350, 509] width 56 height 34
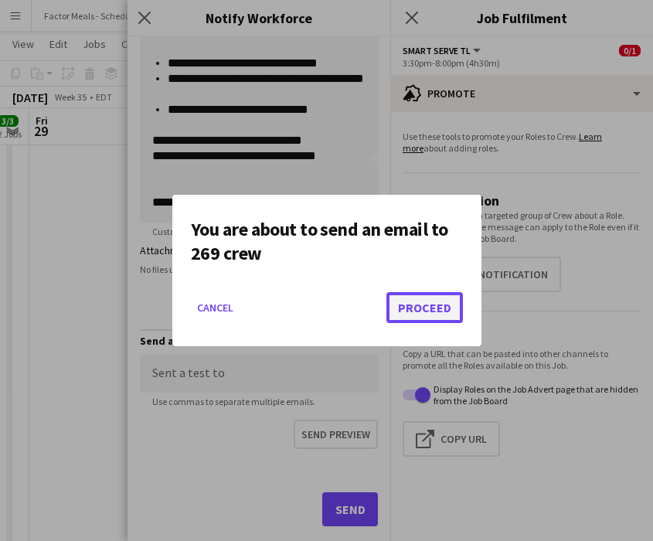
click at [430, 297] on button "Proceed" at bounding box center [424, 307] width 76 height 31
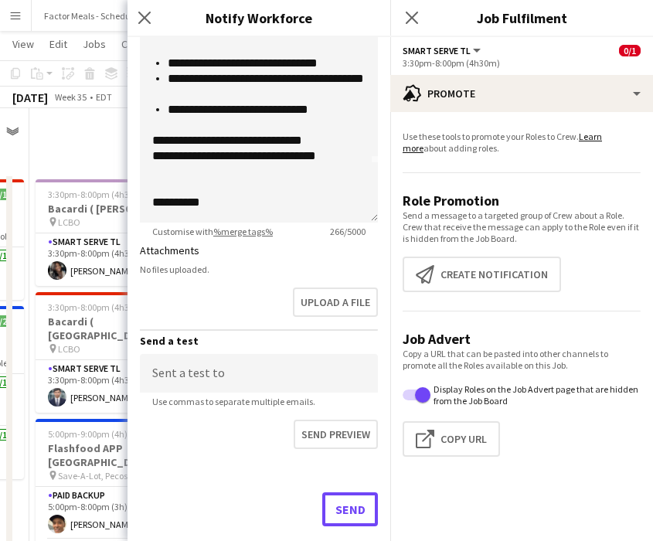
scroll to position [664, 0]
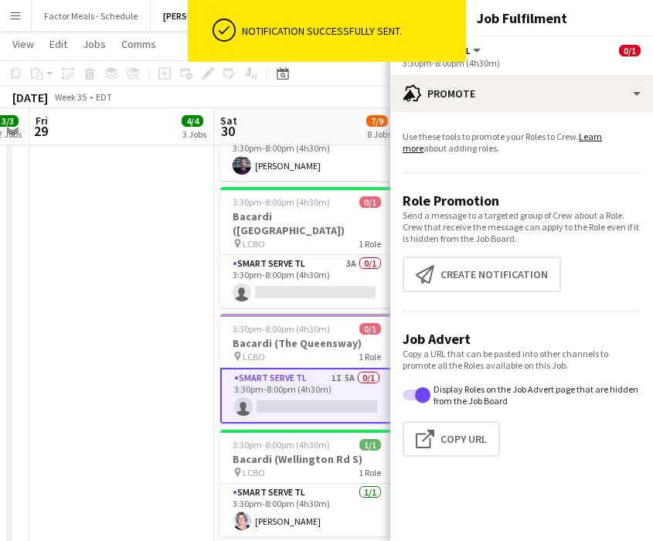
click at [124, 305] on app-date-cell "3:30pm-8:00pm (4h30m) 1/1 Bacardi ( Rebecca St) pin LCBO 1 Role Smart Serve TL …" at bounding box center [121, 516] width 185 height 2014
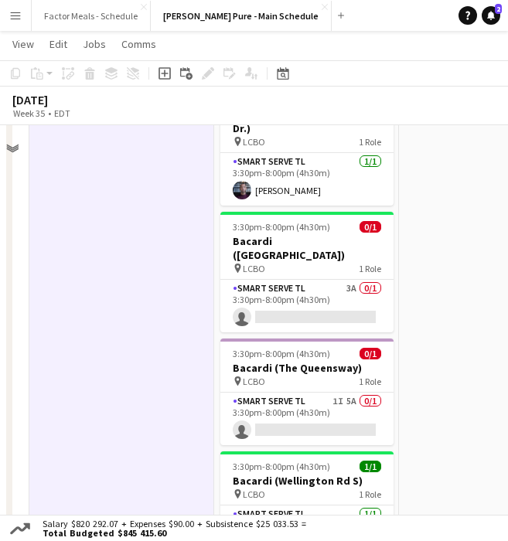
scroll to position [707, 0]
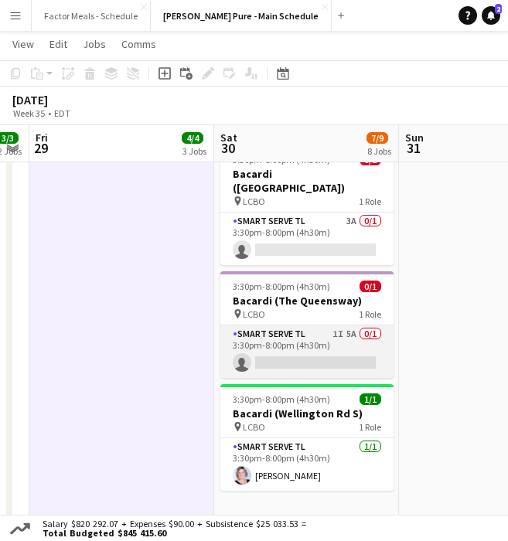
click at [288, 325] on app-card-role "Smart Serve TL 1I 5A 0/1 3:30pm-8:00pm (4h30m) single-neutral-actions" at bounding box center [306, 351] width 173 height 53
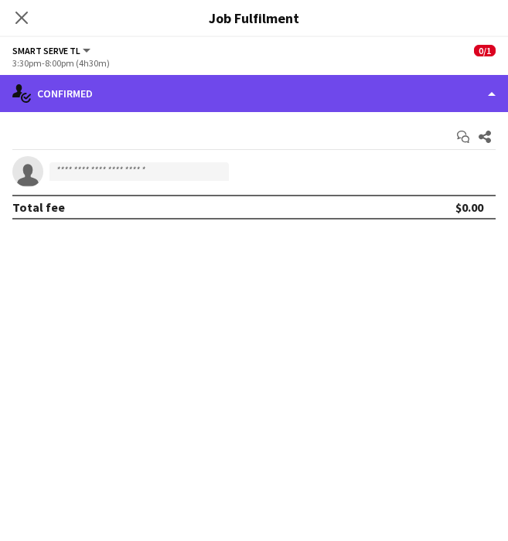
click at [282, 98] on div "single-neutral-actions-check-2 Confirmed" at bounding box center [254, 93] width 508 height 37
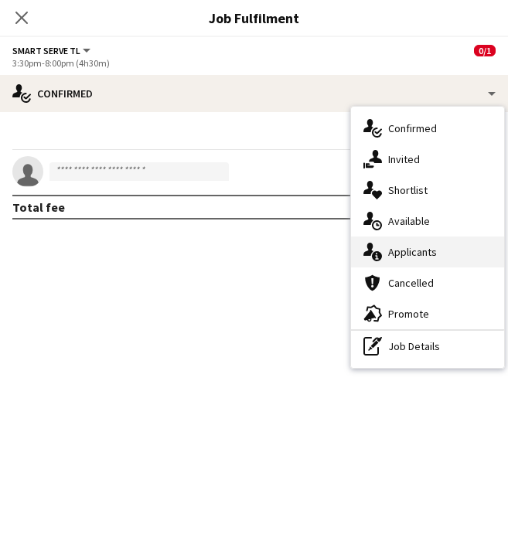
click at [409, 243] on div "single-neutral-actions-information Applicants" at bounding box center [427, 251] width 153 height 31
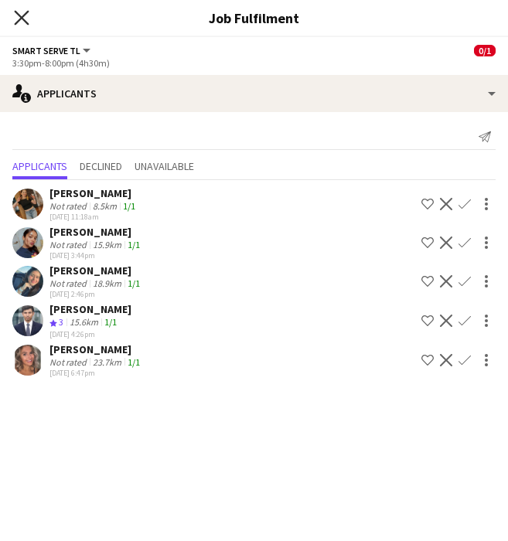
click at [25, 21] on icon at bounding box center [21, 17] width 15 height 15
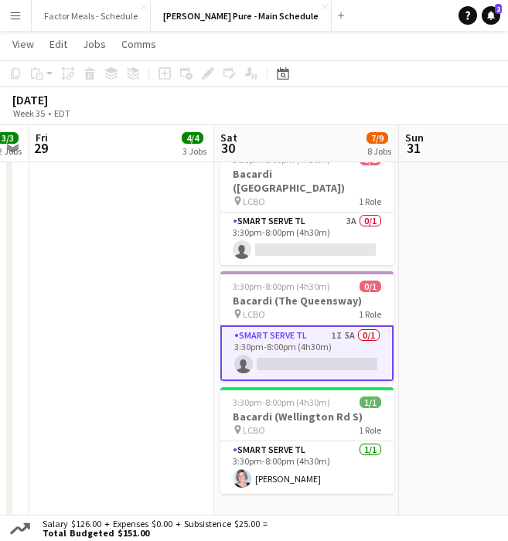
click at [117, 270] on app-date-cell "3:30pm-8:00pm (4h30m) 1/1 Bacardi ( Rebecca St) pin LCBO 1 Role Smart Serve TL …" at bounding box center [121, 473] width 185 height 2014
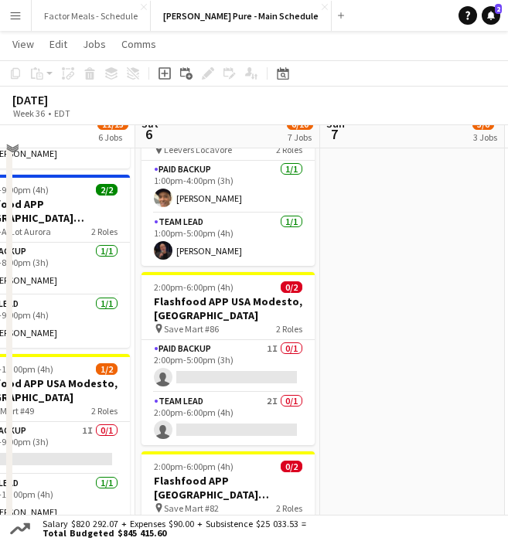
scroll to position [569, 0]
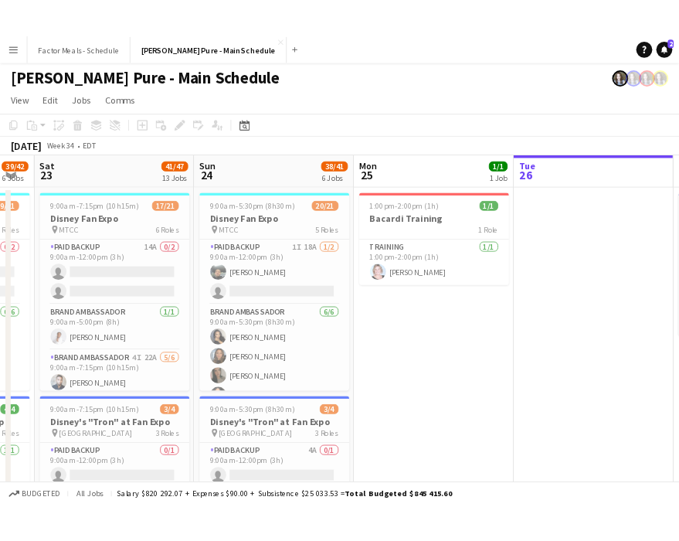
scroll to position [0, 468]
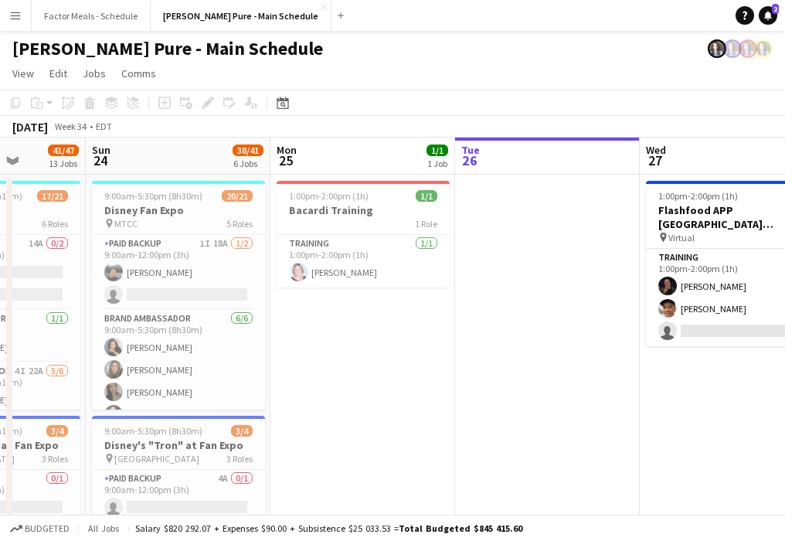
click at [12, 20] on app-icon "Menu" at bounding box center [15, 15] width 12 height 12
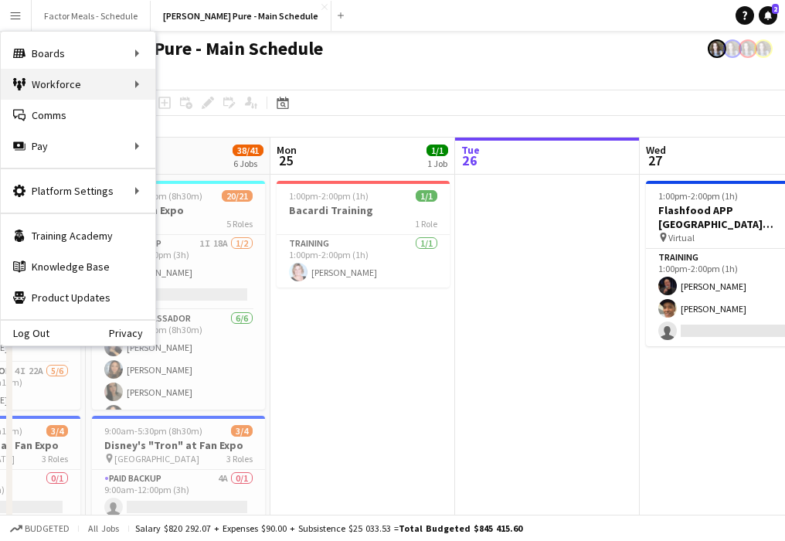
click at [49, 80] on div "Workforce Workforce" at bounding box center [78, 84] width 155 height 31
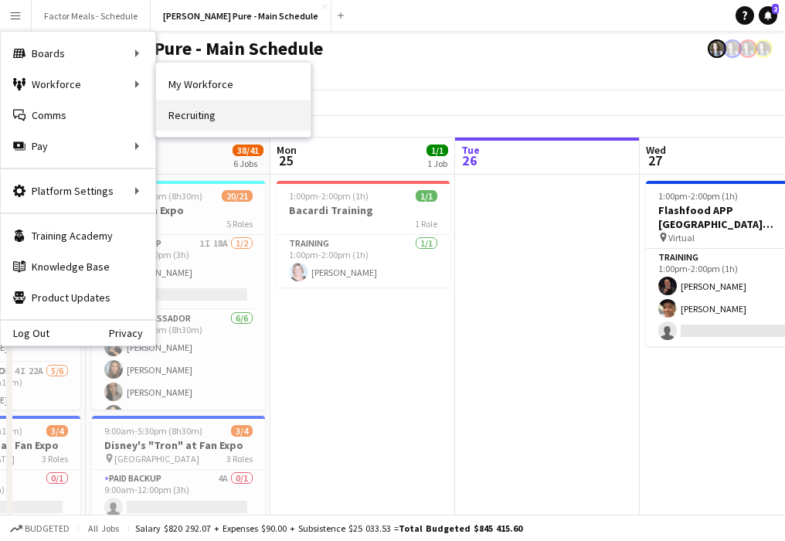
click at [219, 114] on link "Recruiting" at bounding box center [233, 115] width 155 height 31
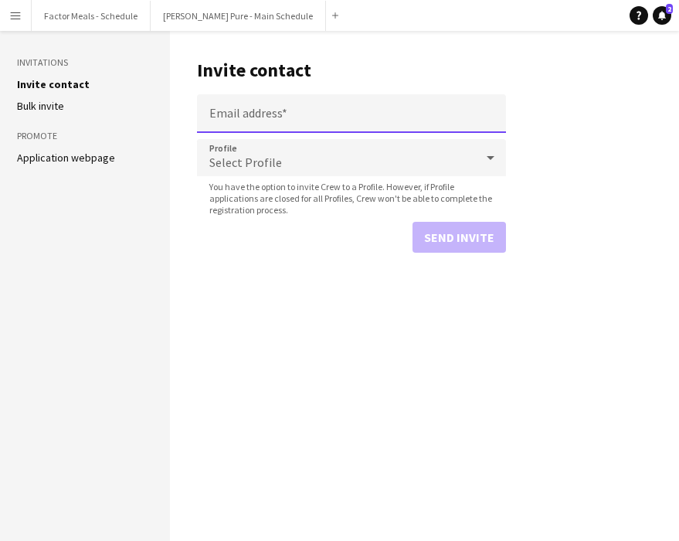
click at [257, 114] on input "Email address" at bounding box center [351, 113] width 309 height 39
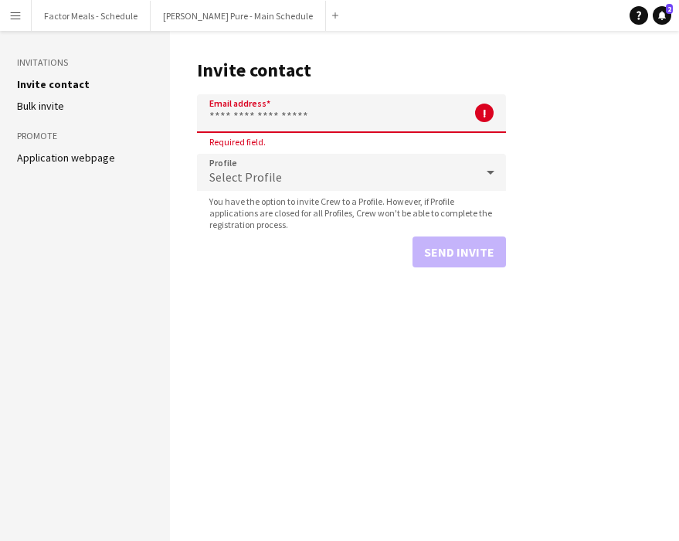
paste input "**********"
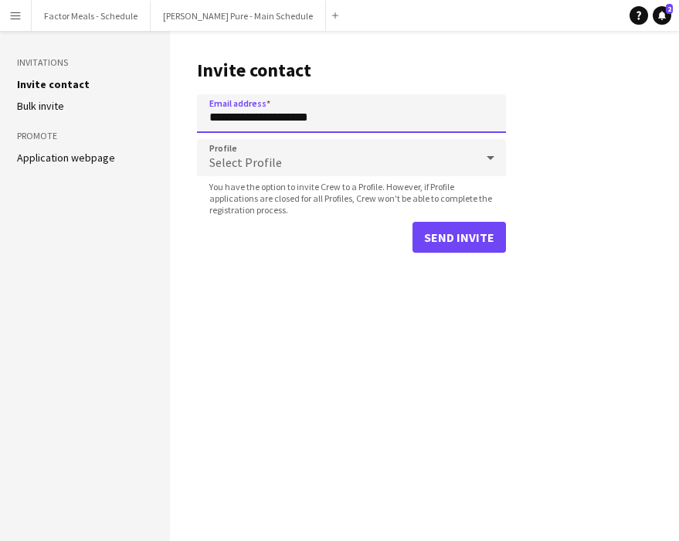
type input "**********"
click at [351, 151] on div "Select Profile" at bounding box center [336, 157] width 278 height 37
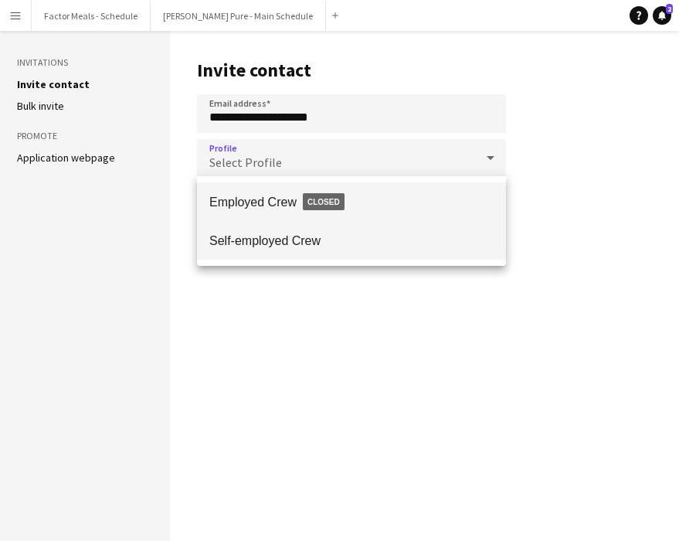
click at [294, 246] on span "Self-employed Crew" at bounding box center [351, 240] width 284 height 15
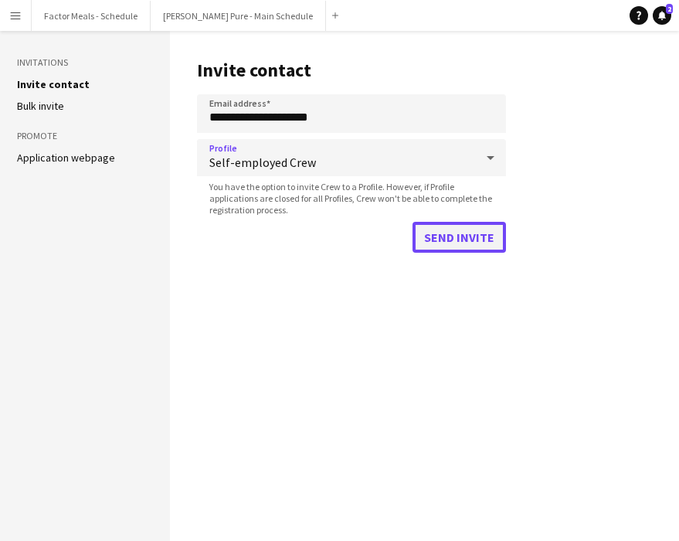
click at [499, 238] on button "Send invite" at bounding box center [459, 237] width 93 height 31
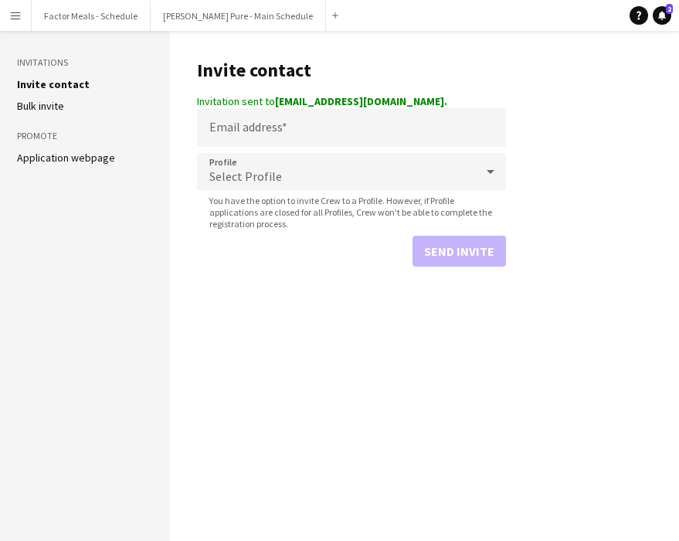
click at [14, 9] on app-icon "Menu" at bounding box center [15, 15] width 12 height 12
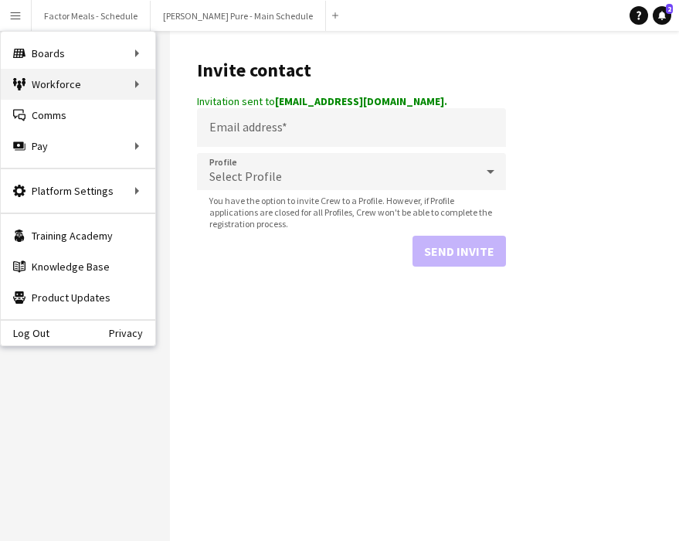
click at [39, 91] on div "Workforce Workforce" at bounding box center [78, 84] width 155 height 31
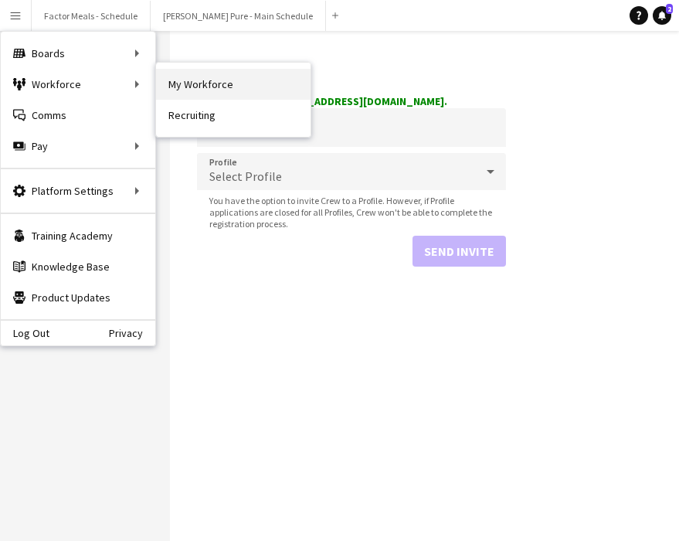
click at [196, 93] on link "My Workforce" at bounding box center [233, 84] width 155 height 31
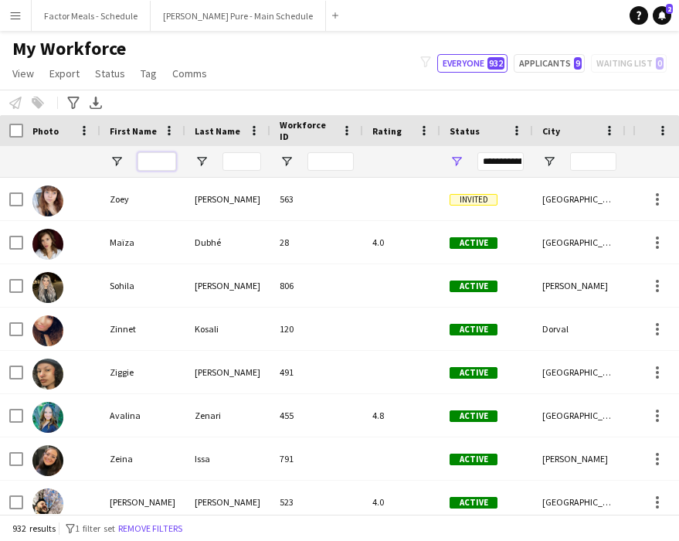
click at [157, 159] on input "First Name Filter Input" at bounding box center [157, 161] width 39 height 19
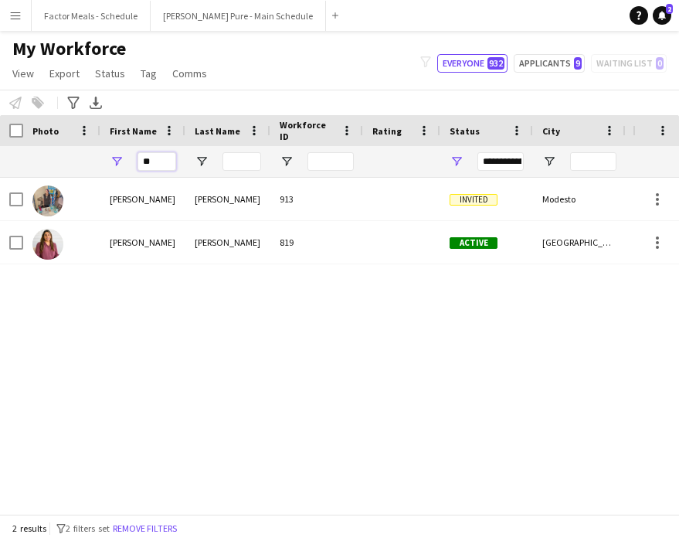
type input "*"
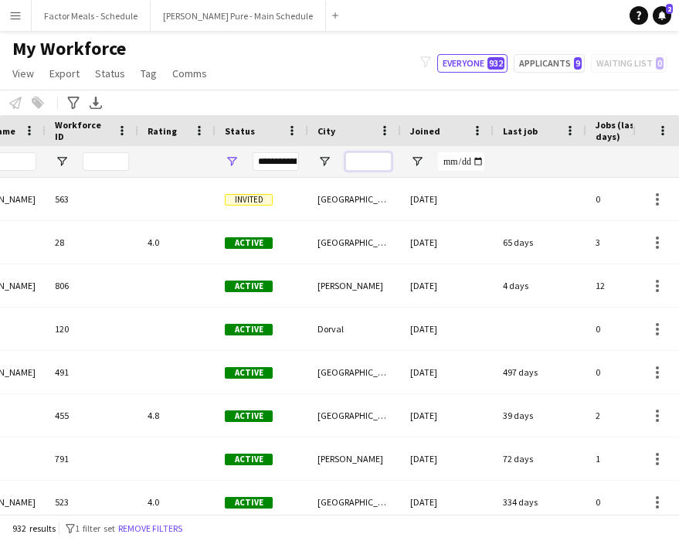
click at [374, 165] on input "City Filter Input" at bounding box center [368, 161] width 46 height 19
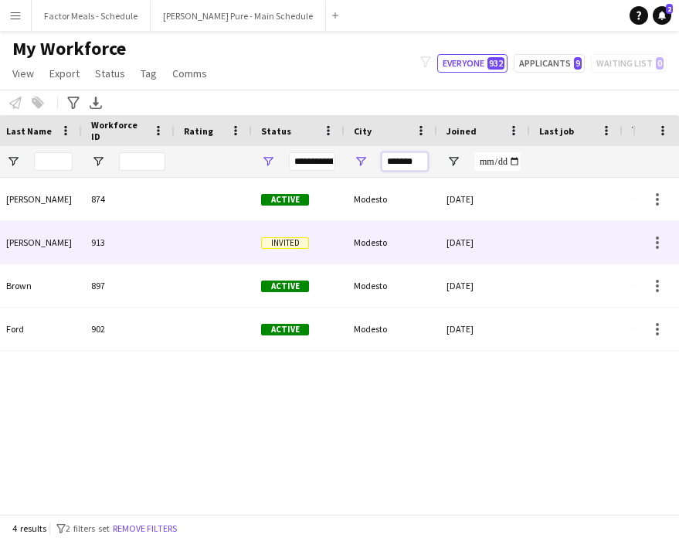
scroll to position [0, 185]
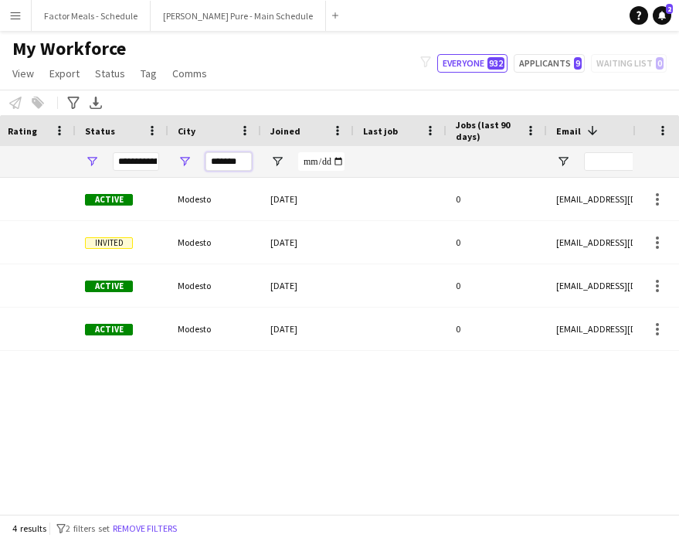
type input "*******"
click at [335, 443] on div "Espinoza 874 Active Modesto 12-08-2025 0 respinozza77@yahoo.com Healey 913 Invi…" at bounding box center [316, 346] width 633 height 336
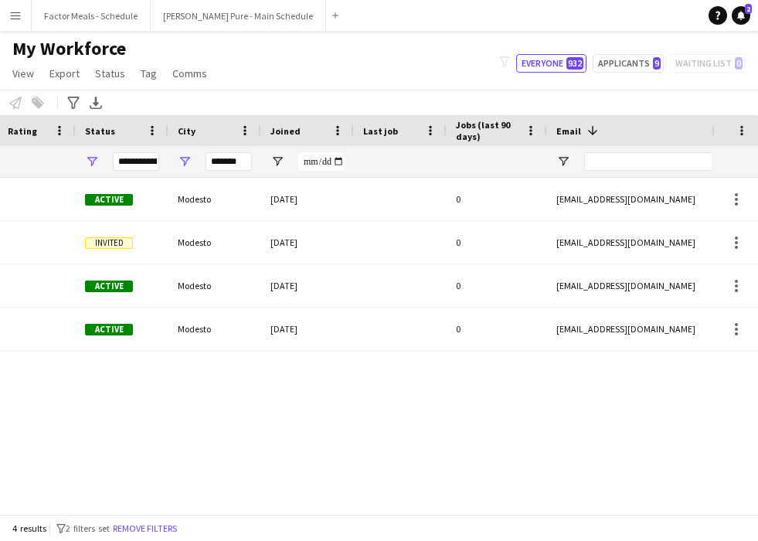
click at [15, 8] on button "Menu" at bounding box center [15, 15] width 31 height 31
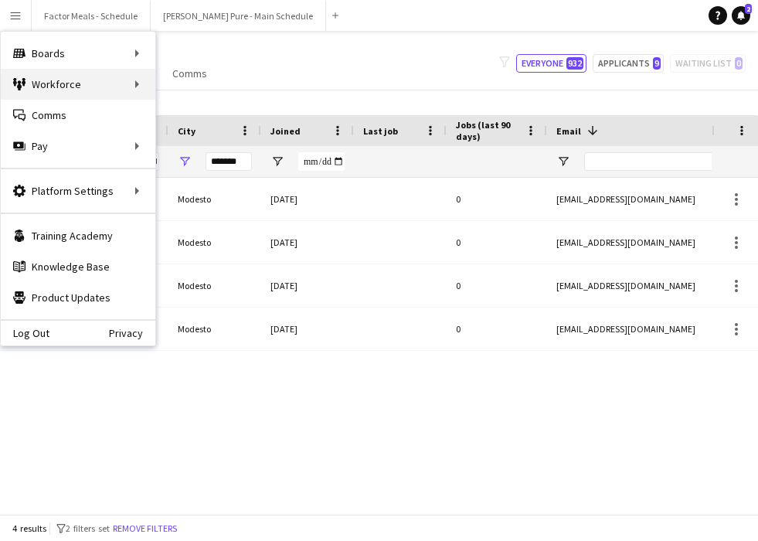
click at [38, 82] on div "Workforce Workforce" at bounding box center [78, 84] width 155 height 31
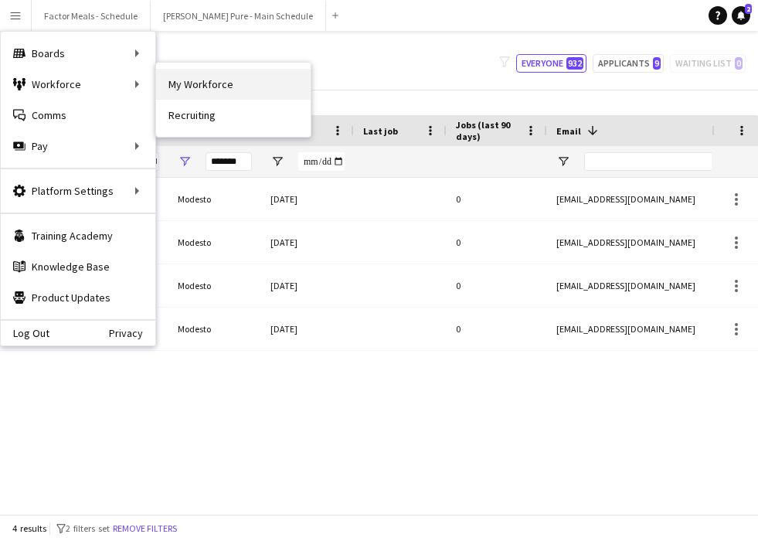
click at [196, 89] on link "My Workforce" at bounding box center [233, 84] width 155 height 31
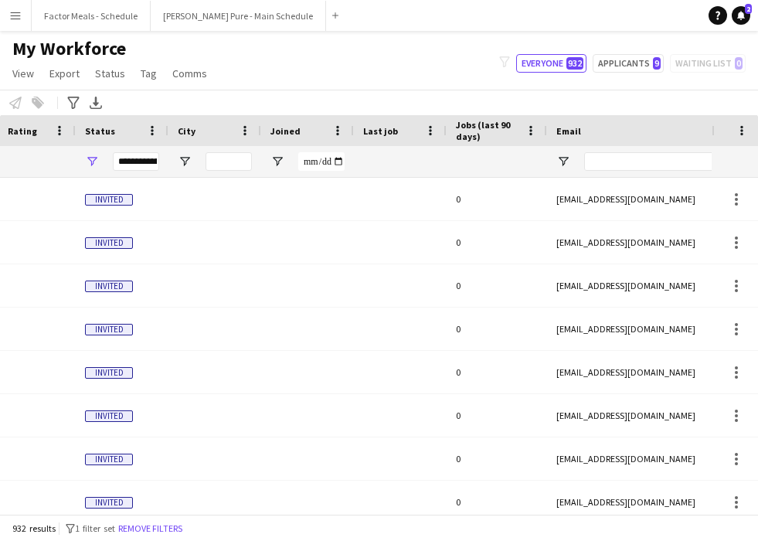
type input "*******"
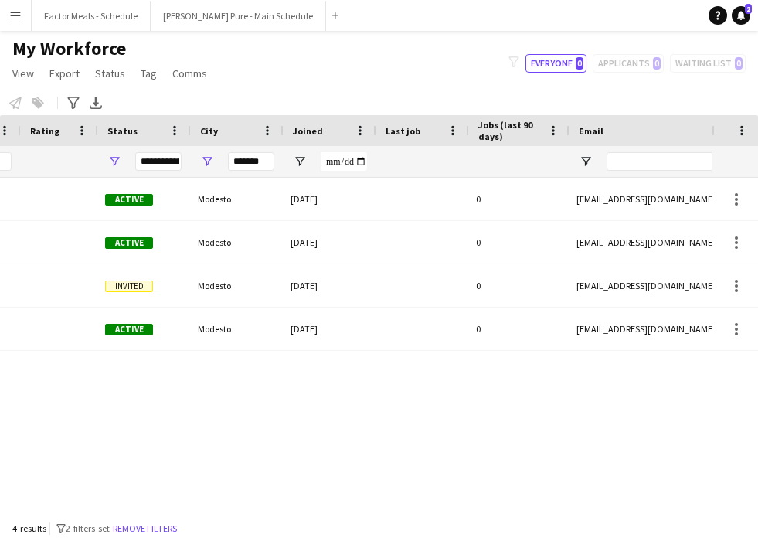
scroll to position [0, 342]
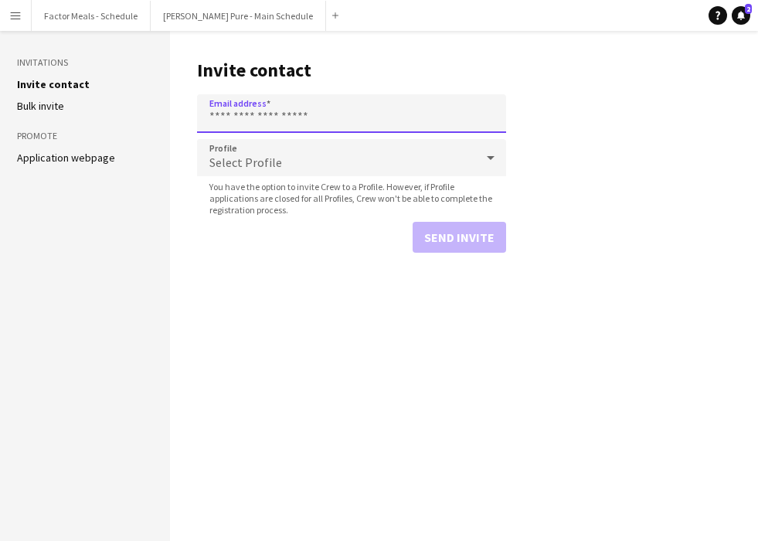
click at [256, 121] on input "Email address" at bounding box center [351, 113] width 309 height 39
click at [185, 314] on main "Invite contact Email address Profile Select Profile You have the option to invi…" at bounding box center [464, 286] width 588 height 510
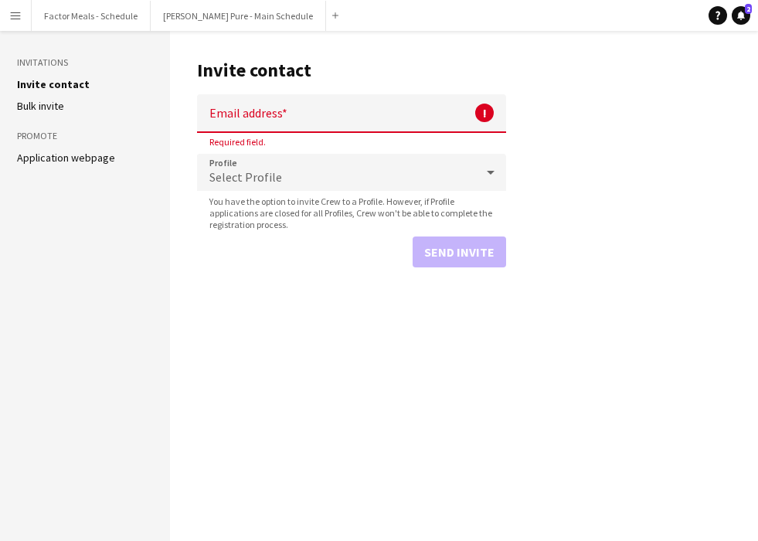
click at [311, 141] on div "Required field." at bounding box center [351, 142] width 309 height 12
click at [22, 18] on button "Menu" at bounding box center [15, 15] width 31 height 31
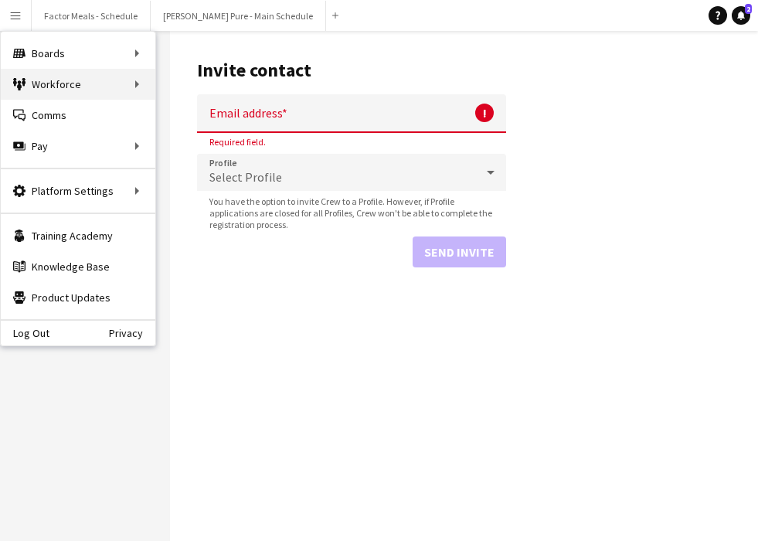
click at [47, 83] on div "Workforce Workforce" at bounding box center [78, 84] width 155 height 31
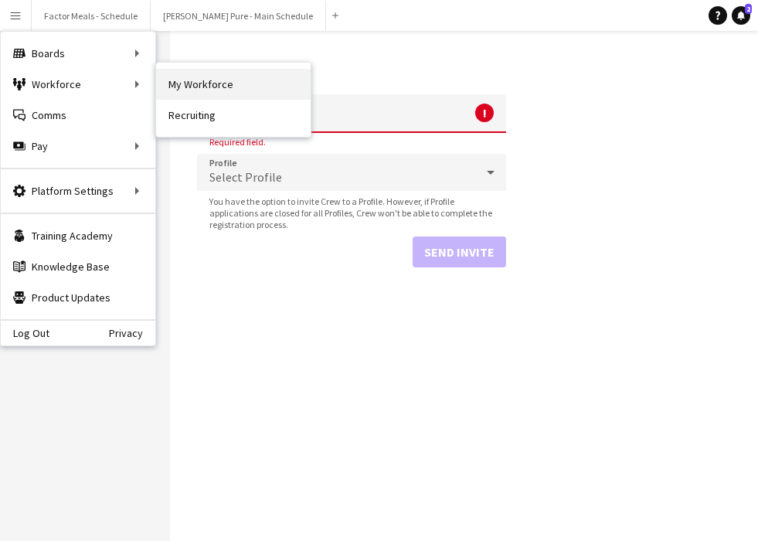
click at [200, 76] on link "My Workforce" at bounding box center [233, 84] width 155 height 31
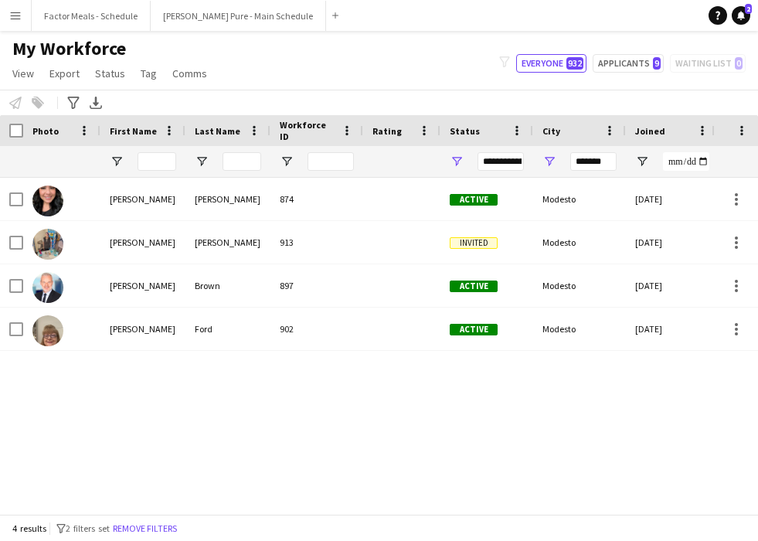
click at [21, 26] on button "Menu" at bounding box center [15, 15] width 31 height 31
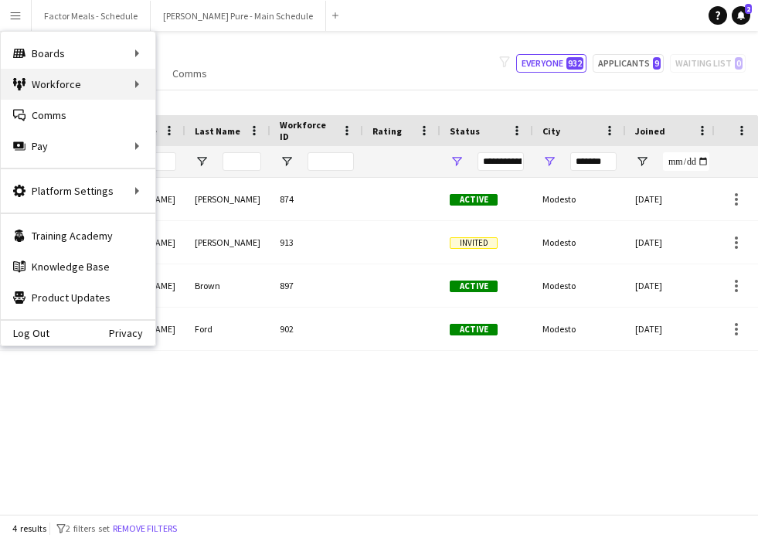
click at [42, 83] on div "Workforce Workforce" at bounding box center [78, 84] width 155 height 31
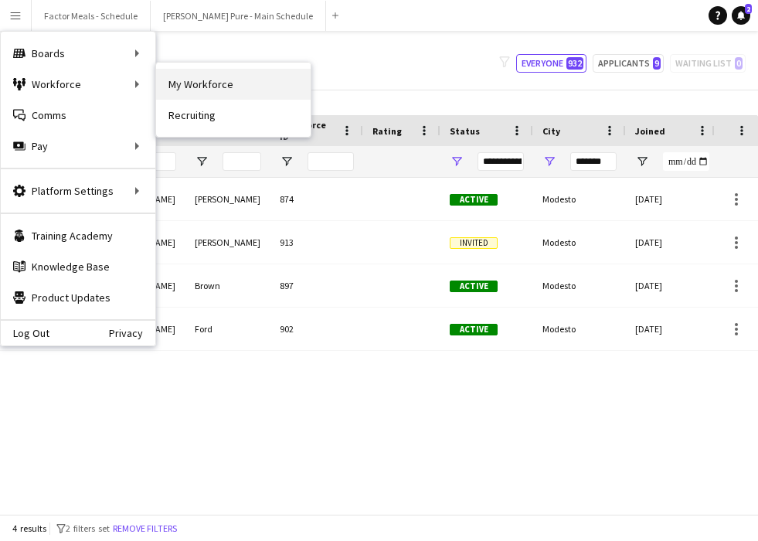
click at [213, 96] on link "My Workforce" at bounding box center [233, 84] width 155 height 31
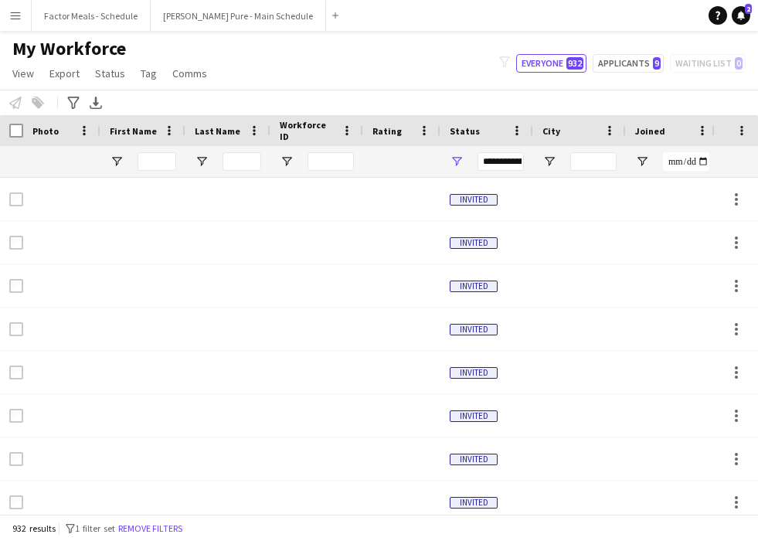
type input "*******"
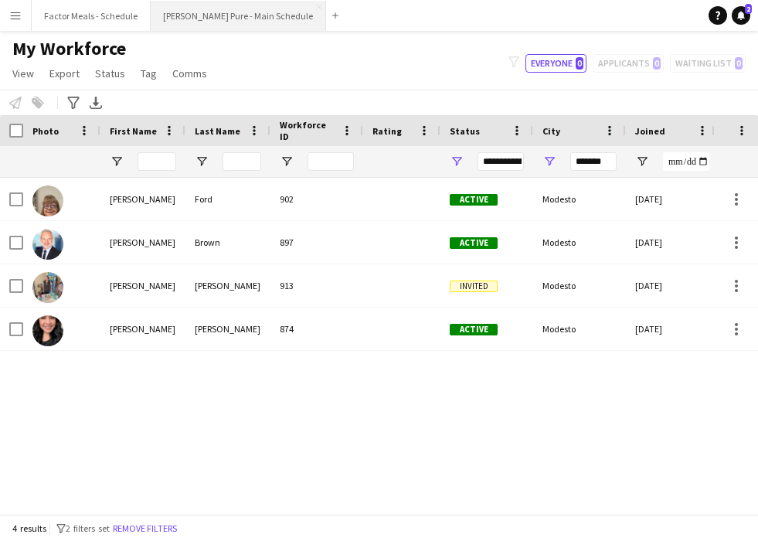
click at [232, 20] on button "Simon Pure - Main Schedule Close" at bounding box center [238, 16] width 175 height 30
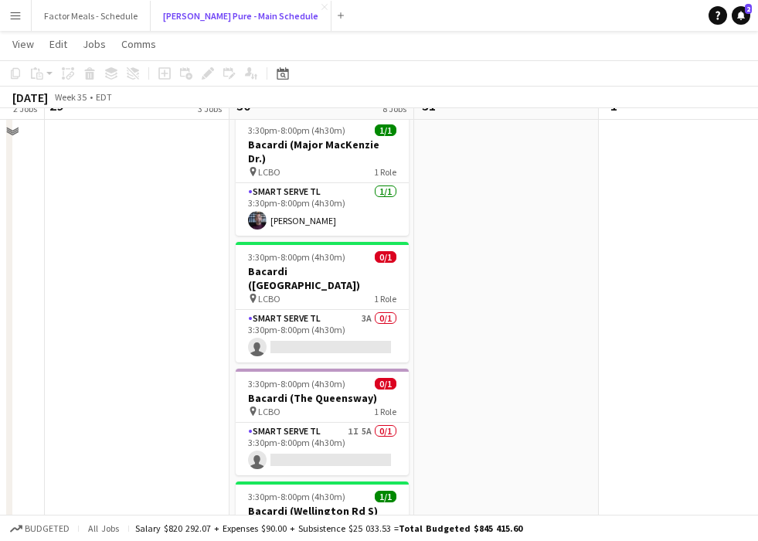
scroll to position [584, 0]
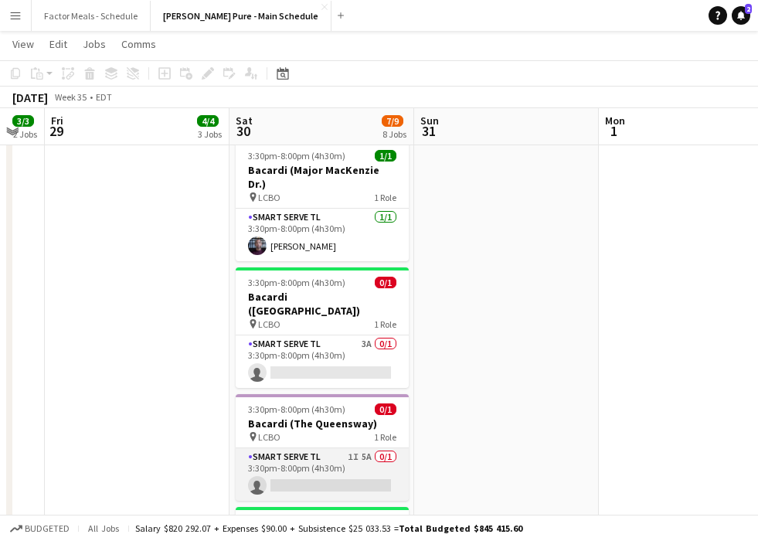
click at [320, 448] on app-card-role "Smart Serve TL 1I 5A 0/1 3:30pm-8:00pm (4h30m) single-neutral-actions" at bounding box center [322, 474] width 173 height 53
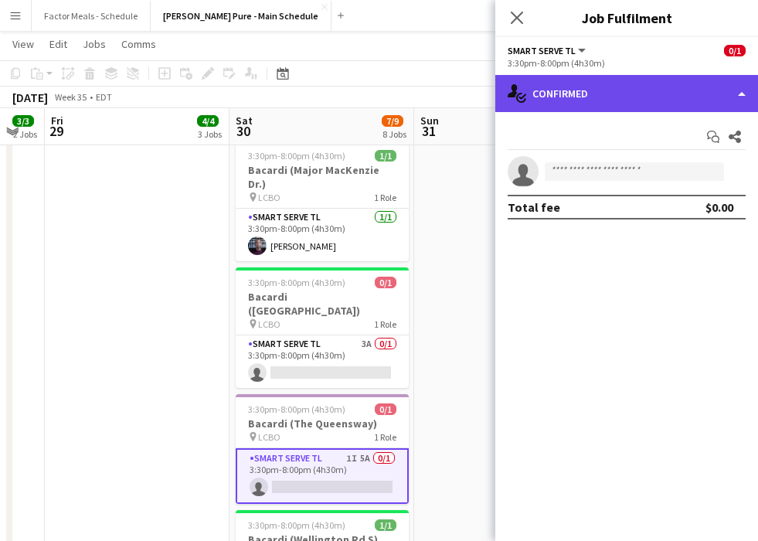
click at [507, 93] on div "single-neutral-actions-check-2 Confirmed" at bounding box center [626, 93] width 263 height 37
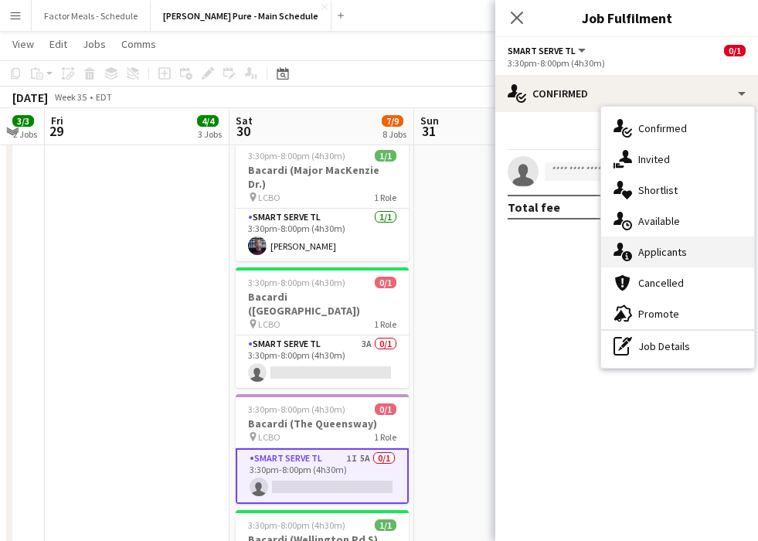
click at [507, 251] on div "single-neutral-actions-information Applicants" at bounding box center [677, 251] width 153 height 31
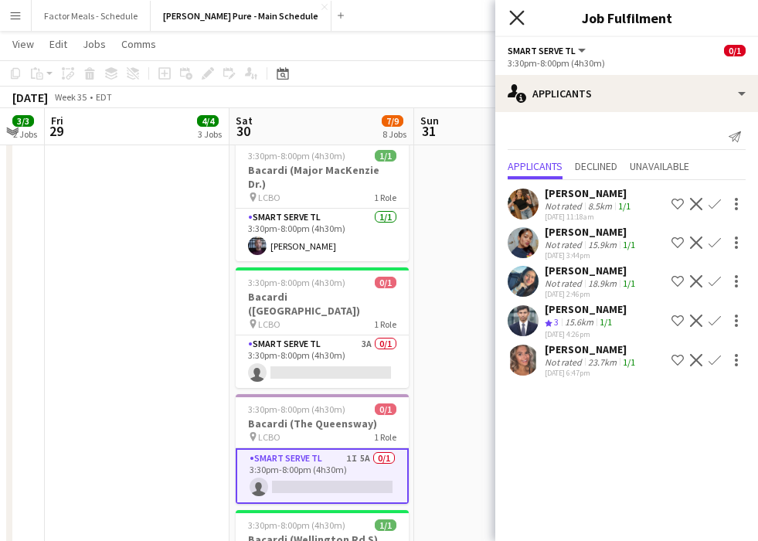
click at [507, 15] on icon "Close pop-in" at bounding box center [516, 17] width 15 height 15
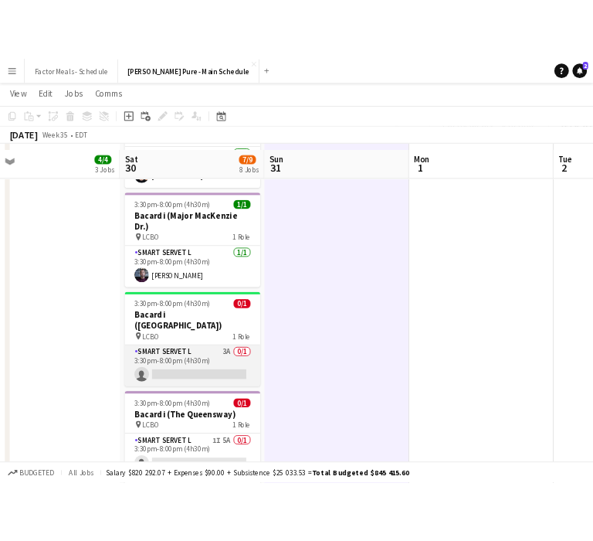
scroll to position [562, 0]
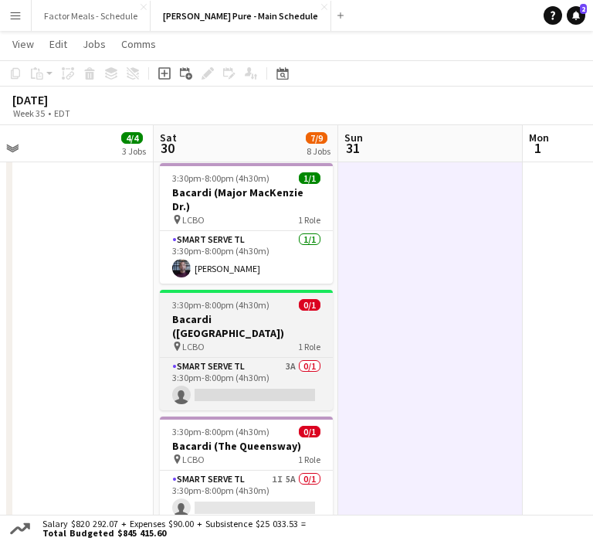
click at [222, 340] on div "pin LCBO 1 Role" at bounding box center [246, 346] width 173 height 12
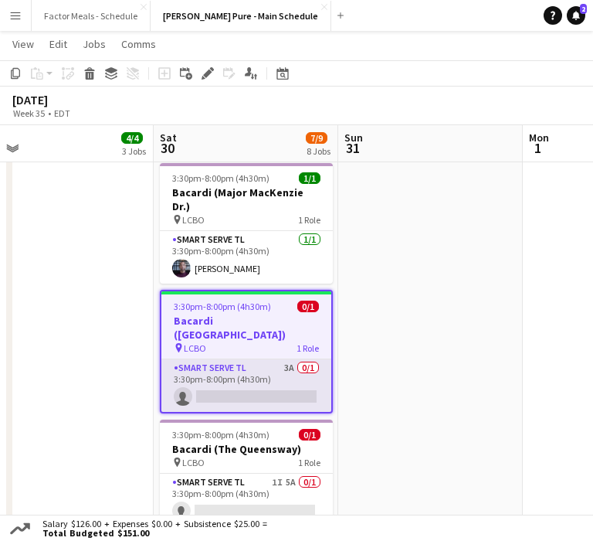
click at [212, 359] on app-card-role "Smart Serve TL 3A 0/1 3:30pm-8:00pm (4h30m) single-neutral-actions" at bounding box center [246, 385] width 170 height 53
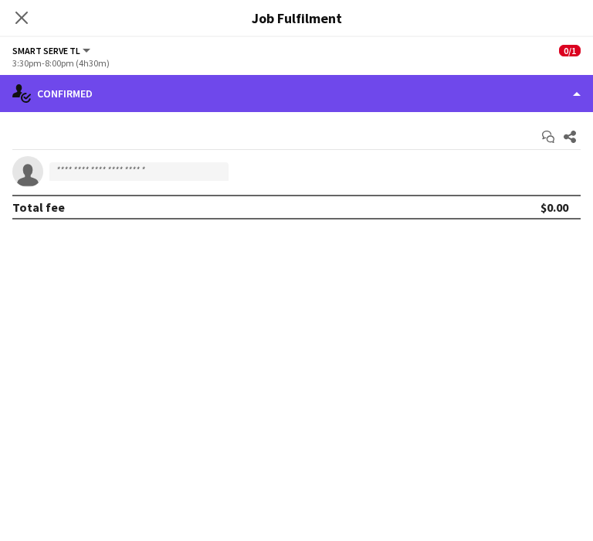
click at [414, 104] on div "single-neutral-actions-check-2 Confirmed" at bounding box center [296, 93] width 593 height 37
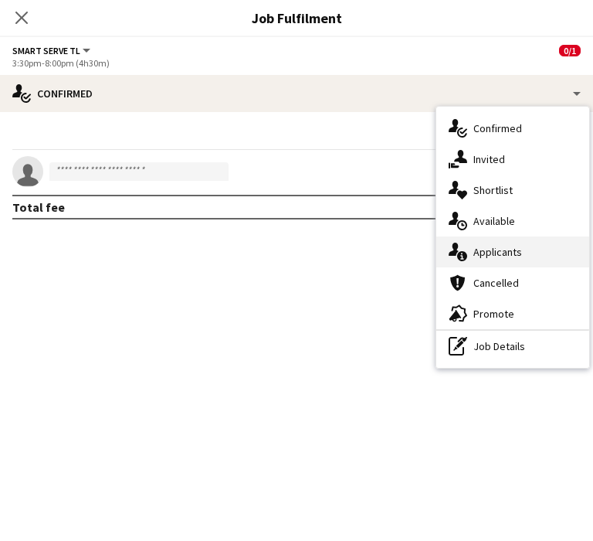
click at [488, 247] on div "single-neutral-actions-information Applicants" at bounding box center [512, 251] width 153 height 31
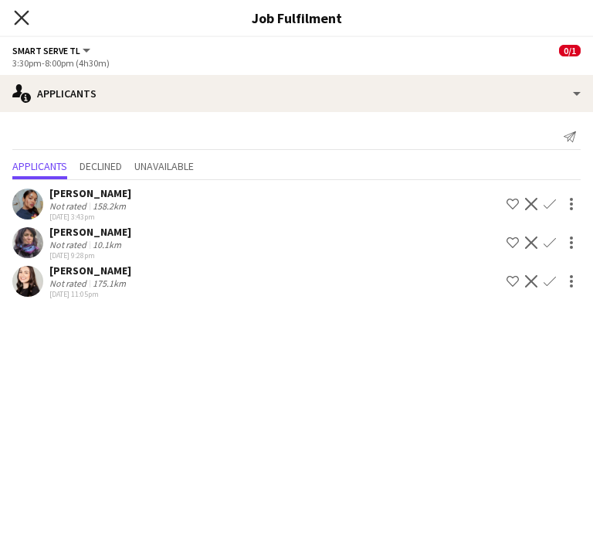
click at [25, 15] on icon "Close pop-in" at bounding box center [21, 17] width 15 height 15
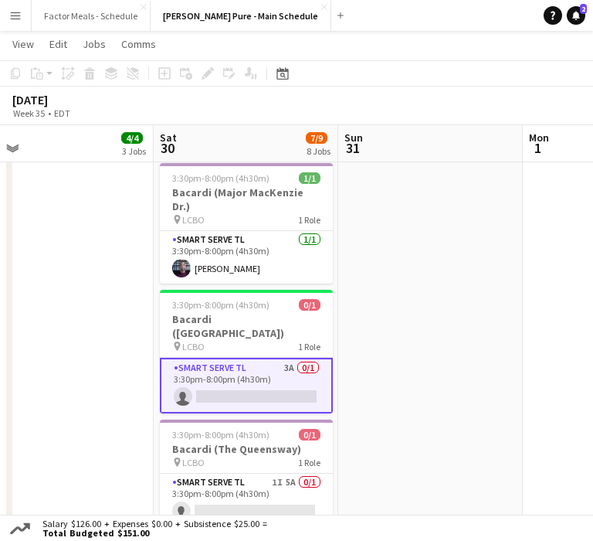
click at [216, 358] on app-card-role "Smart Serve TL 3A 0/1 3:30pm-8:00pm (4h30m) single-neutral-actions" at bounding box center [246, 386] width 173 height 56
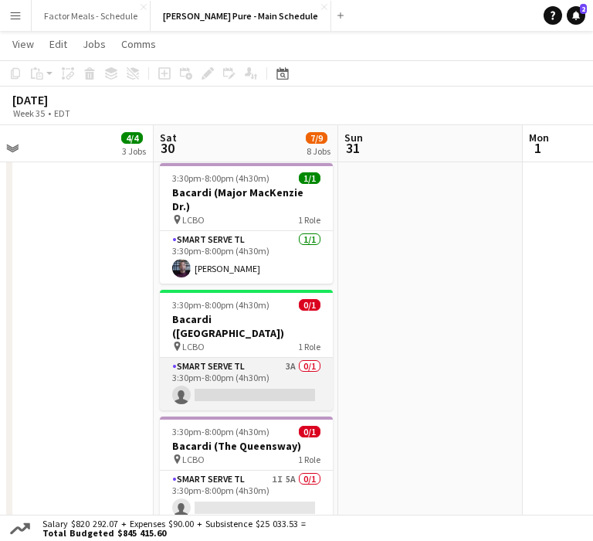
click at [216, 358] on app-card-role "Smart Serve TL 3A 0/1 3:30pm-8:00pm (4h30m) single-neutral-actions" at bounding box center [246, 384] width 173 height 53
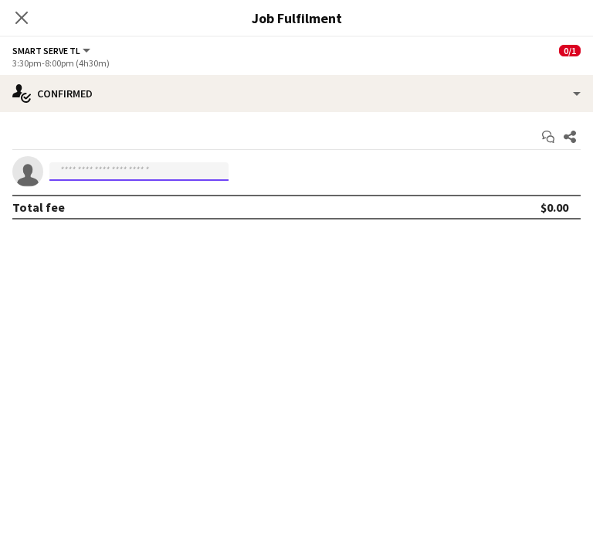
click at [99, 168] on input at bounding box center [138, 171] width 179 height 19
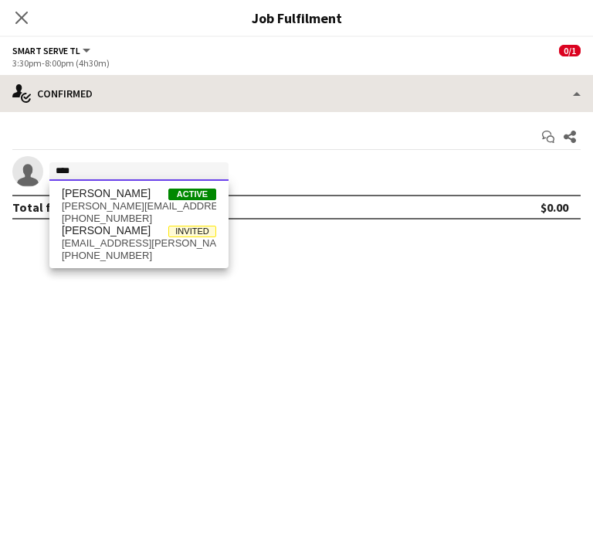
type input "****"
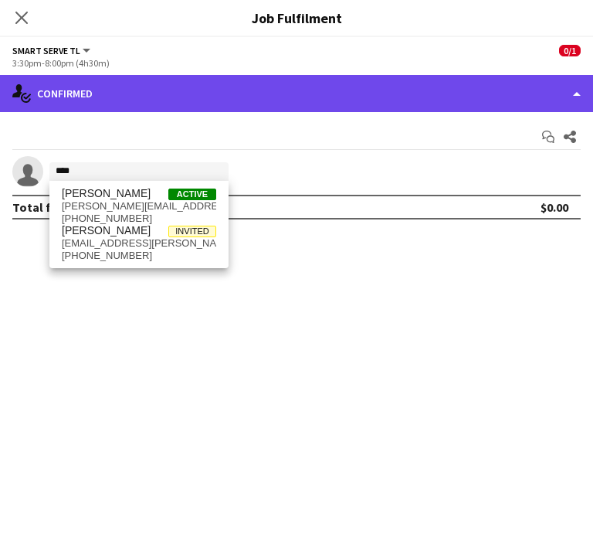
click at [134, 93] on div "single-neutral-actions-check-2 Confirmed" at bounding box center [296, 93] width 593 height 37
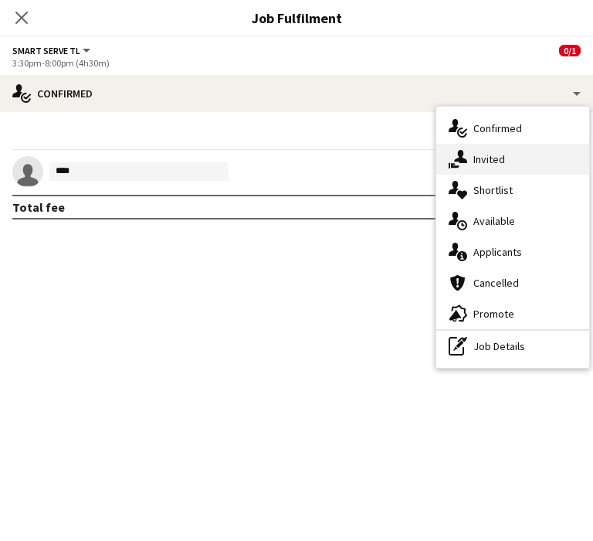
click at [503, 158] on div "single-neutral-actions-share-1 Invited" at bounding box center [512, 159] width 153 height 31
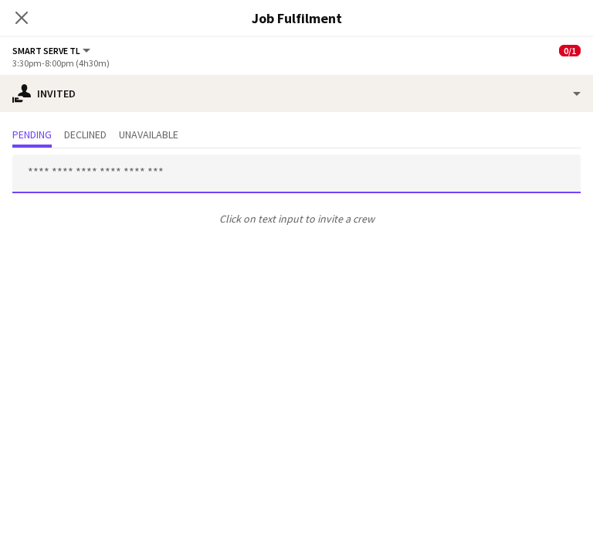
click at [356, 175] on input "text" at bounding box center [296, 174] width 569 height 39
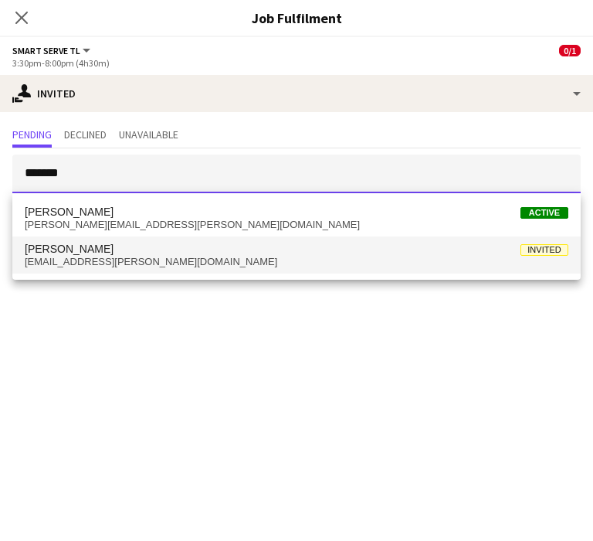
type input "*******"
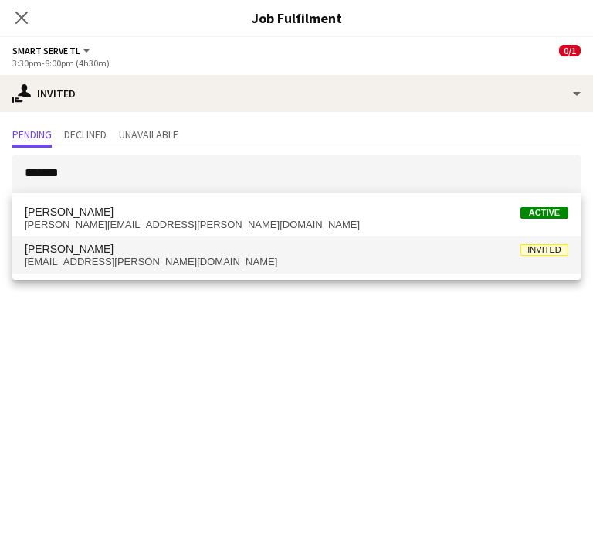
click at [236, 267] on span "rebeccajmcdonald@rogers.com" at bounding box center [297, 262] width 544 height 12
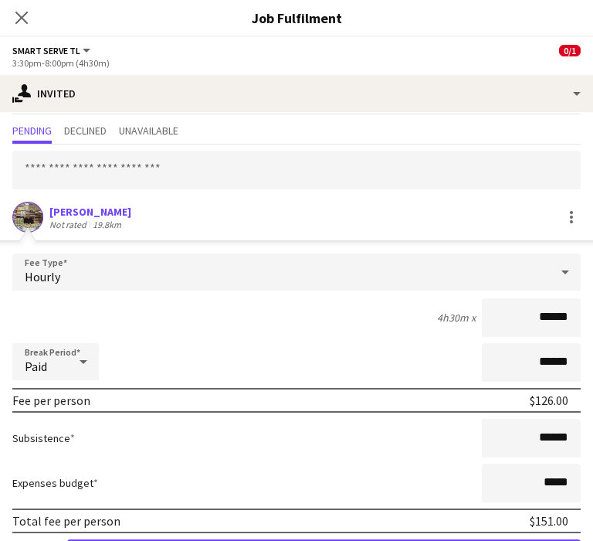
scroll to position [93, 0]
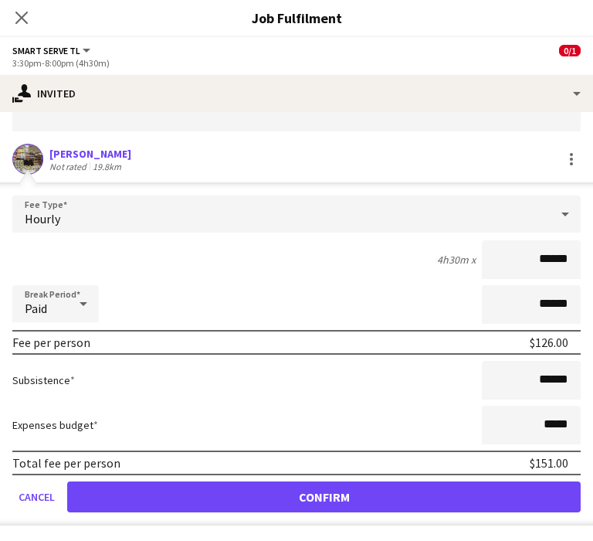
click at [24, 161] on app-user-avatar at bounding box center [27, 159] width 31 height 31
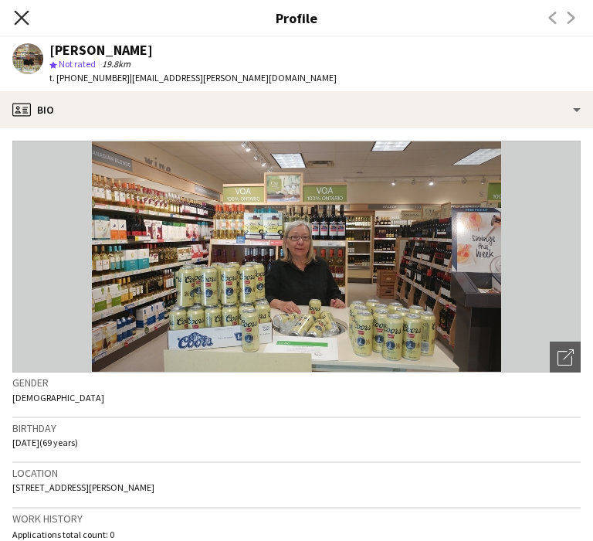
click at [22, 22] on icon "Close pop-in" at bounding box center [21, 17] width 15 height 15
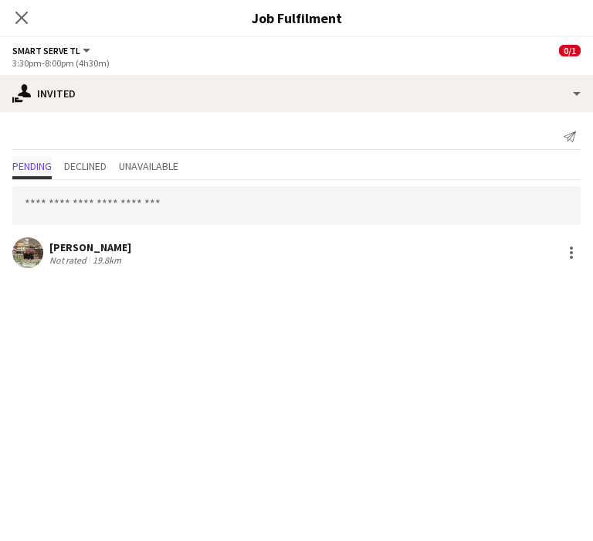
scroll to position [590, 0]
click at [14, 22] on icon "Close pop-in" at bounding box center [21, 17] width 15 height 15
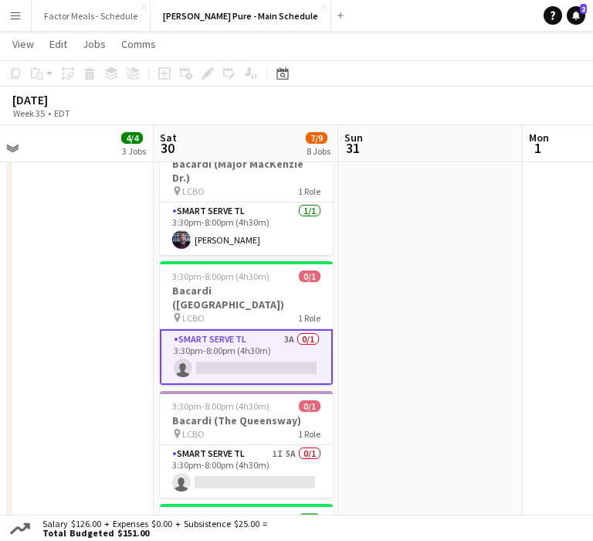
click at [194, 329] on app-card-role "Smart Serve TL 3A 0/1 3:30pm-8:00pm (4h30m) single-neutral-actions" at bounding box center [246, 357] width 173 height 56
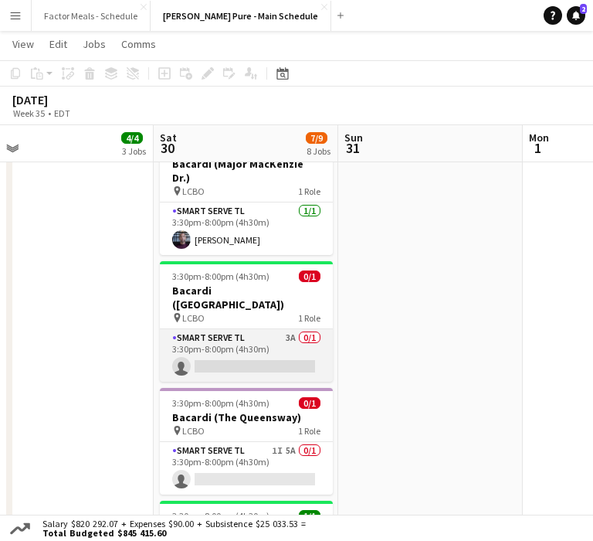
click at [194, 329] on app-card-role "Smart Serve TL 3A 0/1 3:30pm-8:00pm (4h30m) single-neutral-actions" at bounding box center [246, 355] width 173 height 53
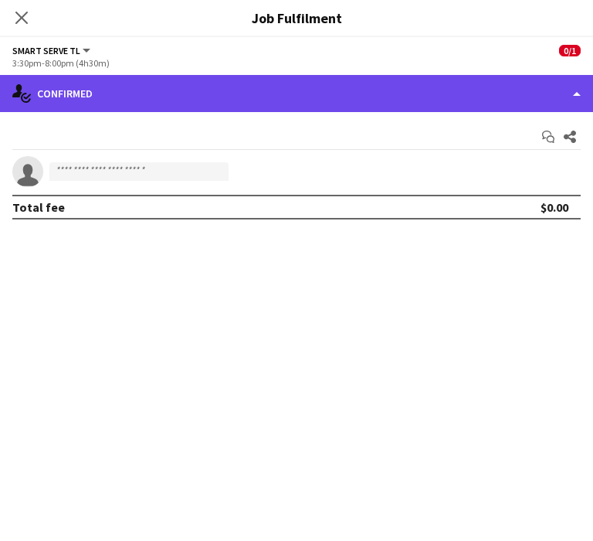
click at [140, 84] on div "single-neutral-actions-check-2 Confirmed" at bounding box center [296, 93] width 593 height 37
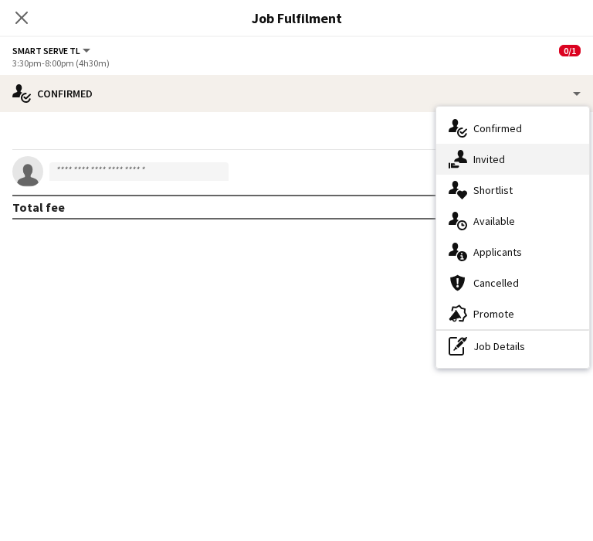
click at [495, 163] on div "single-neutral-actions-share-1 Invited" at bounding box center [512, 159] width 153 height 31
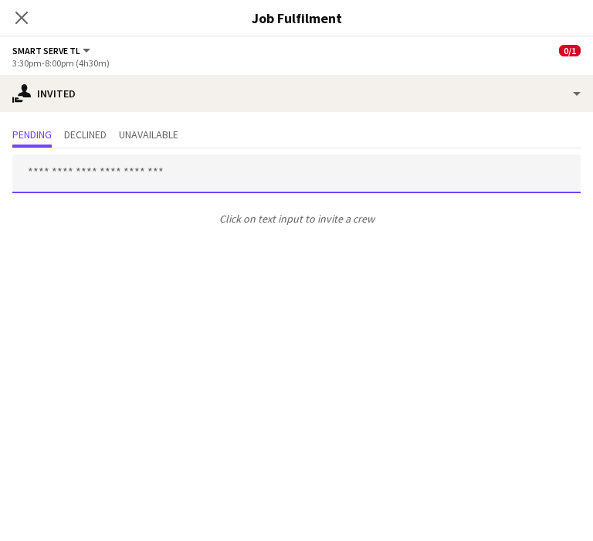
click at [460, 164] on input "text" at bounding box center [296, 174] width 569 height 39
click at [437, 178] on input "text" at bounding box center [296, 174] width 569 height 39
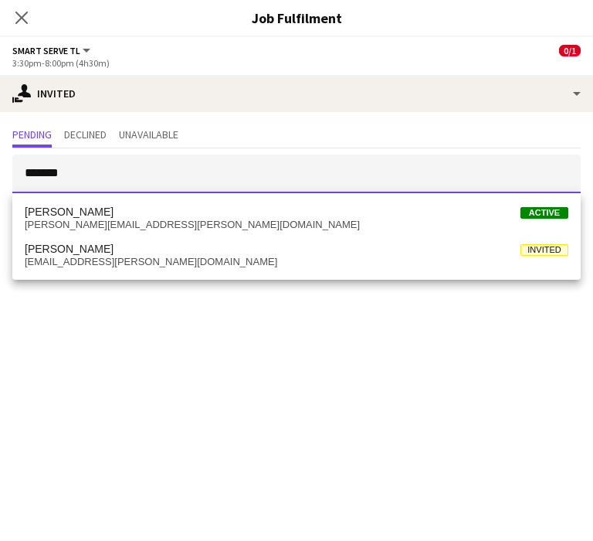
type input "*******"
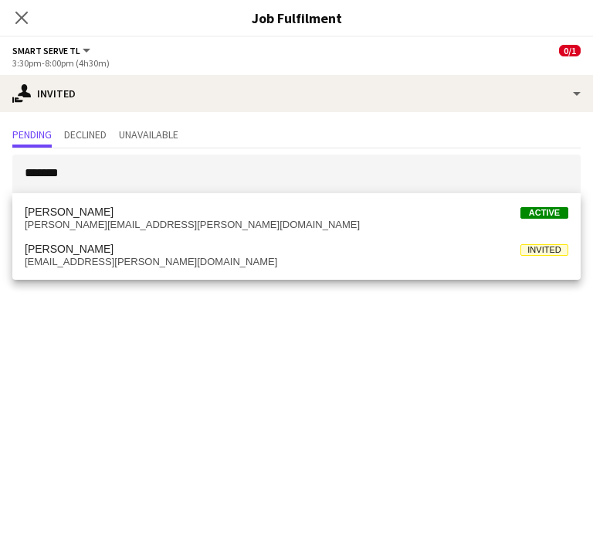
click at [341, 277] on div "Rebecca Derhousoff Active rebecca.jayne@live.ca Rebecca McDonald Invited rebecc…" at bounding box center [296, 236] width 569 height 87
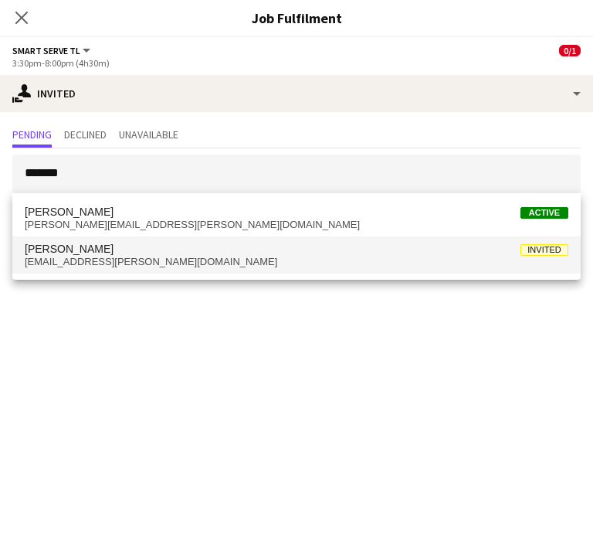
click at [151, 263] on span "rebeccajmcdonald@rogers.com" at bounding box center [297, 262] width 544 height 12
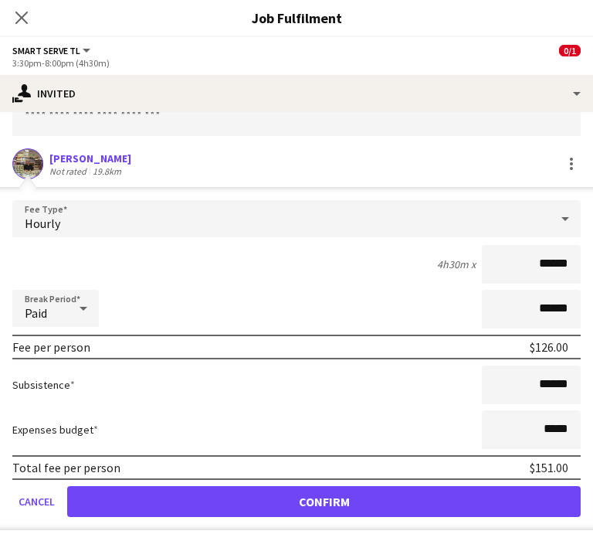
scroll to position [93, 0]
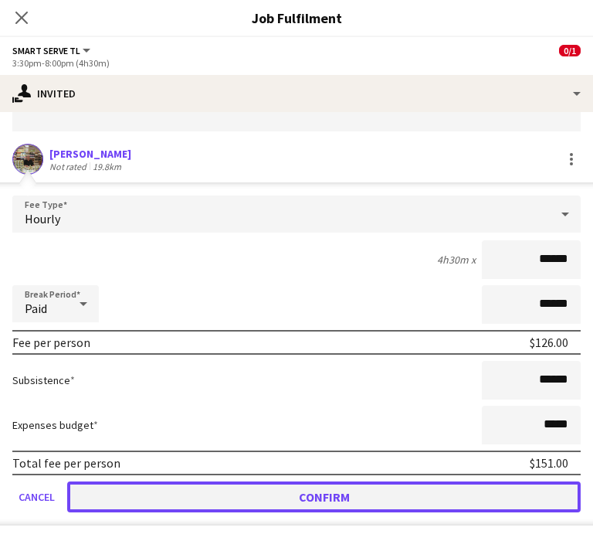
click at [234, 497] on button "Confirm" at bounding box center [324, 496] width 514 height 31
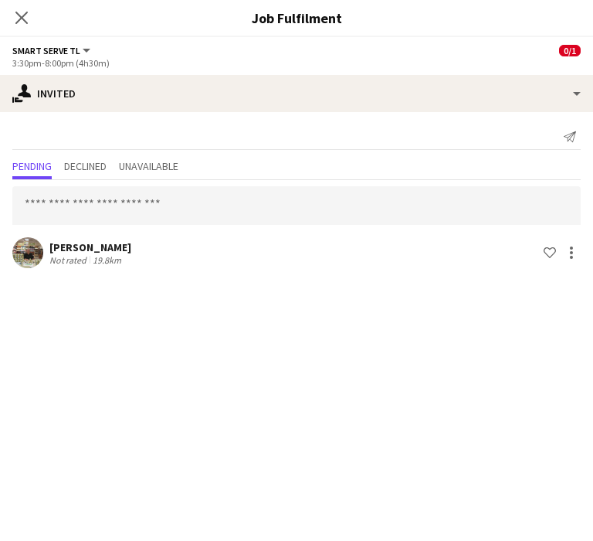
scroll to position [0, 0]
click at [8, 17] on div "Close pop-in" at bounding box center [21, 18] width 43 height 36
click at [19, 17] on icon "Close pop-in" at bounding box center [21, 17] width 15 height 15
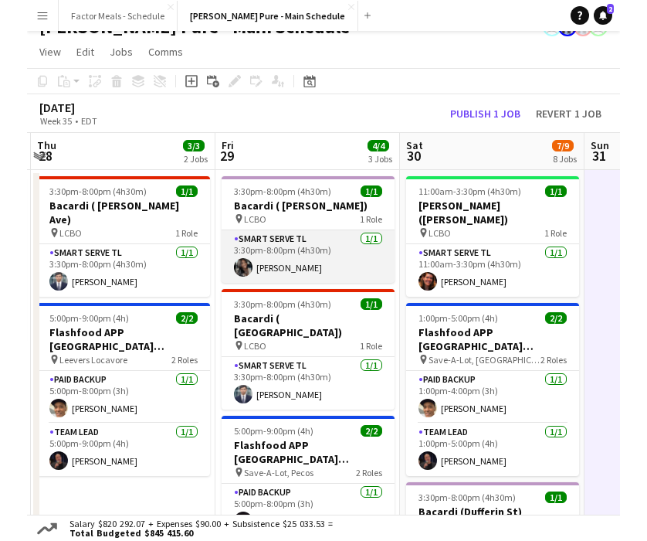
scroll to position [22, 0]
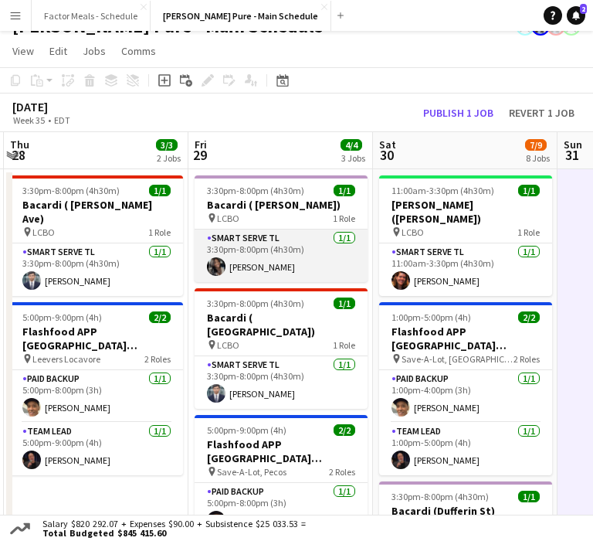
click at [311, 248] on app-card-role "Smart Serve TL 1/1 3:30pm-8:00pm (4h30m) Stella Adewolu" at bounding box center [281, 255] width 173 height 53
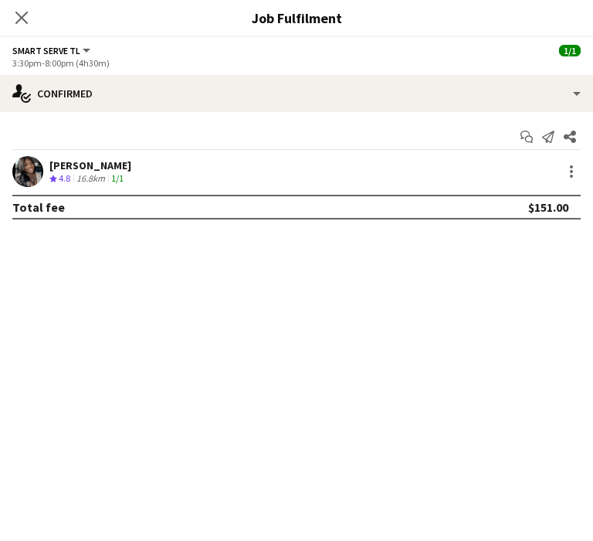
click at [27, 22] on icon at bounding box center [21, 18] width 12 height 12
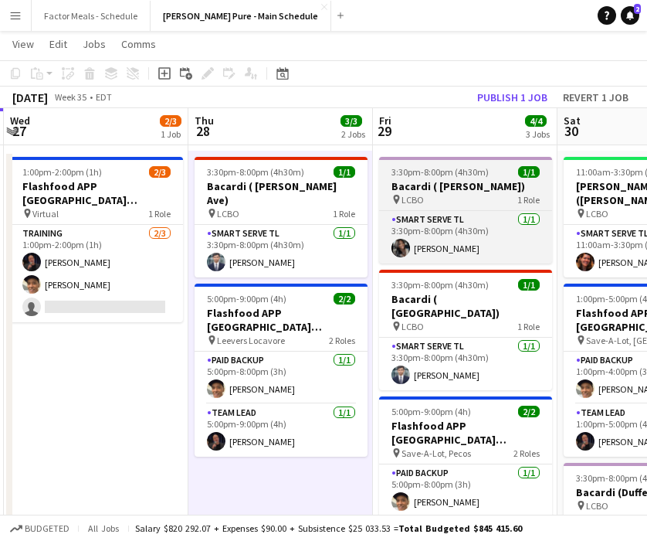
click at [484, 182] on h3 "Bacardi ( [PERSON_NAME])" at bounding box center [465, 186] width 173 height 14
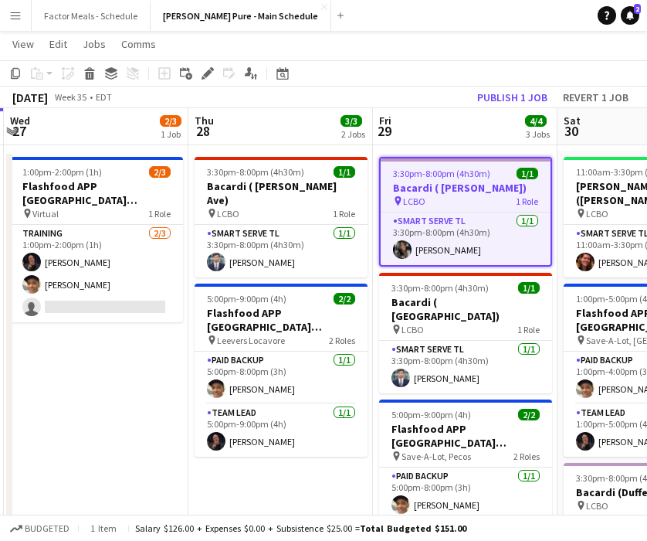
click at [450, 114] on app-board-header-date "Fri 29 4/4 3 Jobs" at bounding box center [465, 126] width 185 height 37
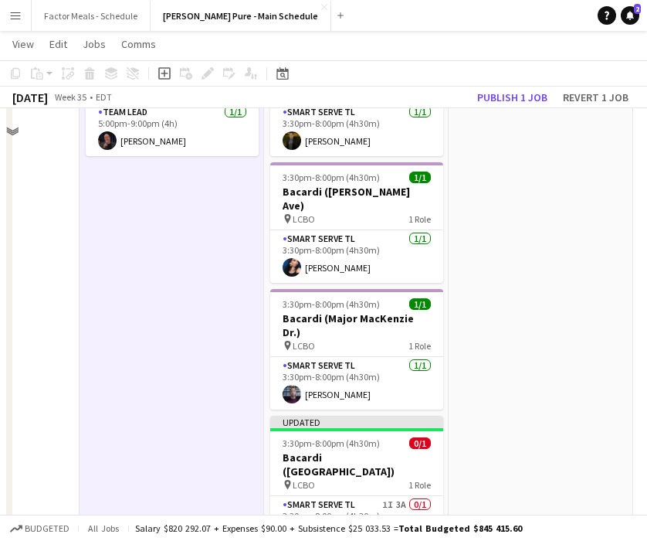
scroll to position [500, 0]
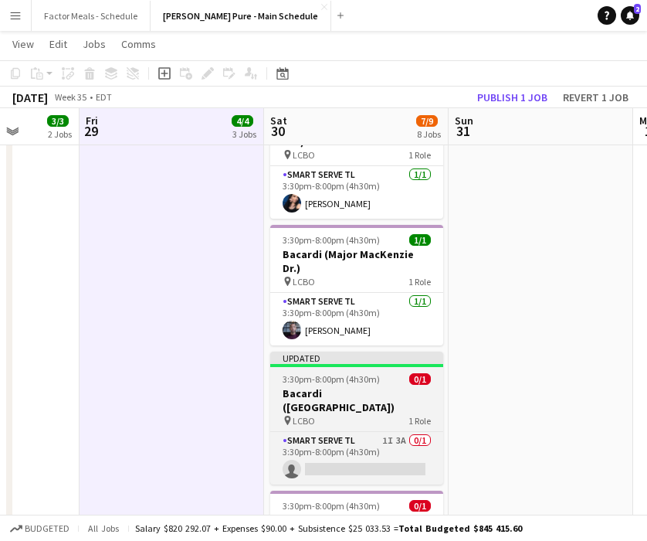
click at [372, 352] on app-job-card "Updated 3:30pm-8:00pm (4h30m) 0/1 Bacardi (Oxford St E) pin LCBO 1 Role Smart S…" at bounding box center [356, 418] width 173 height 133
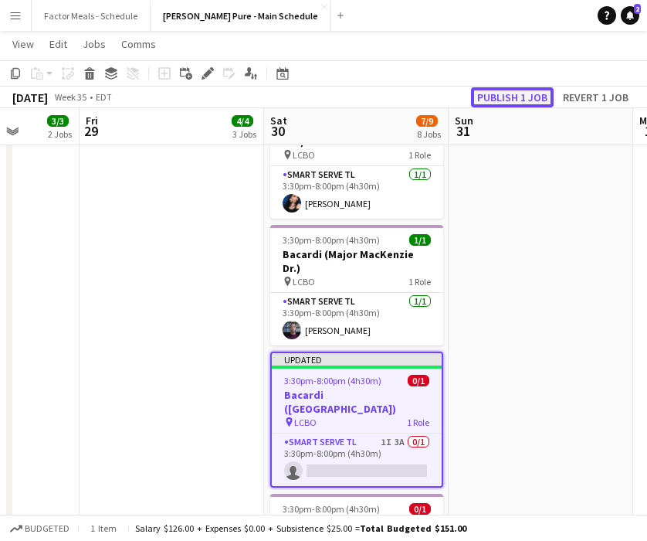
click at [507, 100] on button "Publish 1 job" at bounding box center [512, 97] width 83 height 20
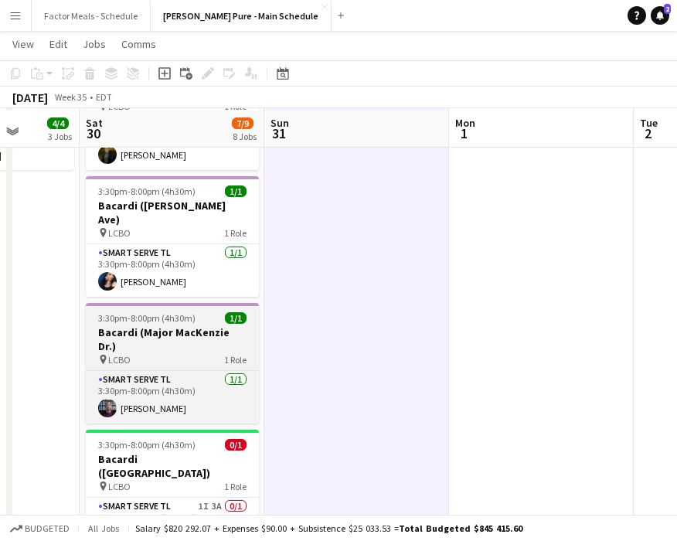
scroll to position [436, 0]
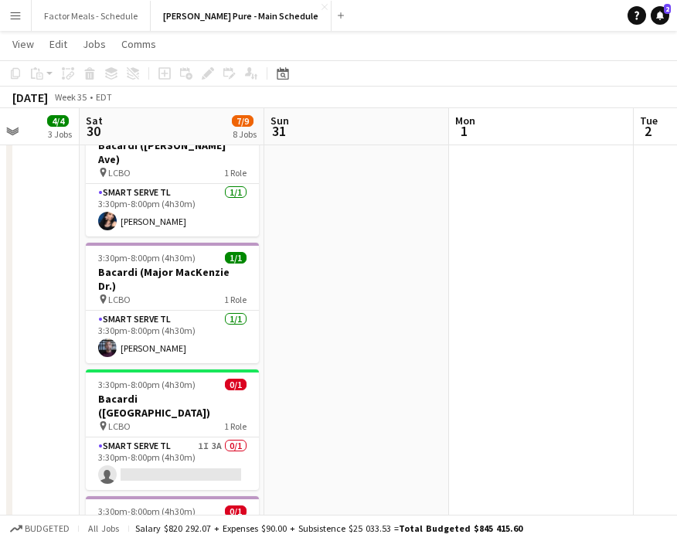
scroll to position [443, 0]
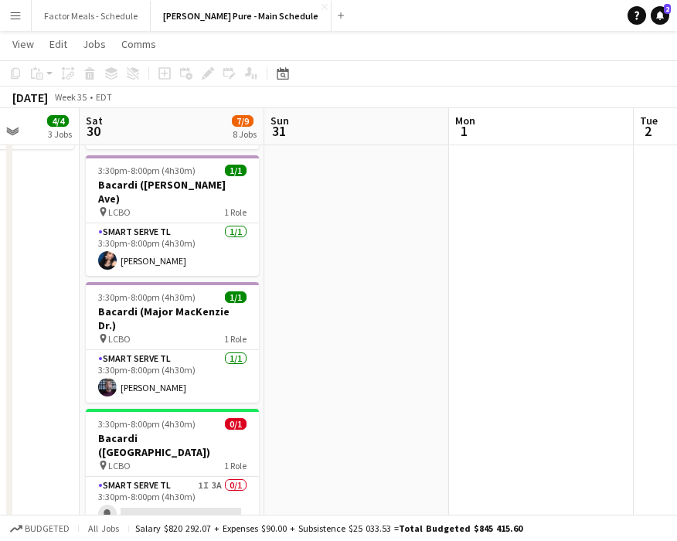
click at [19, 21] on app-icon "Menu" at bounding box center [15, 15] width 12 height 12
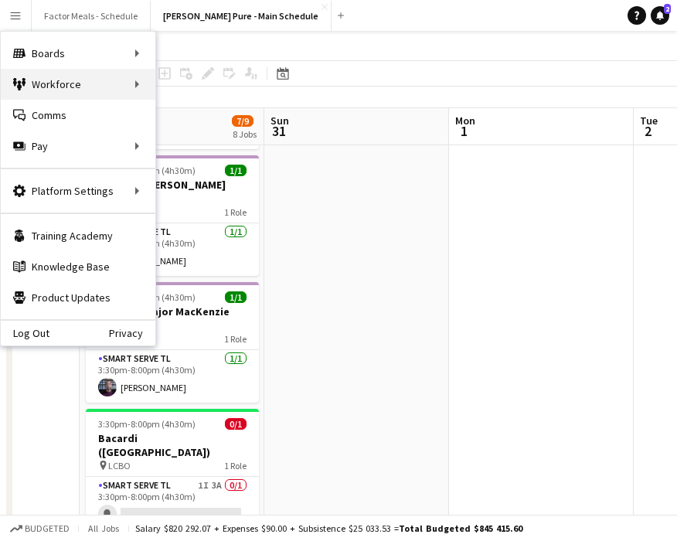
click at [34, 98] on div "Workforce Workforce" at bounding box center [78, 84] width 155 height 31
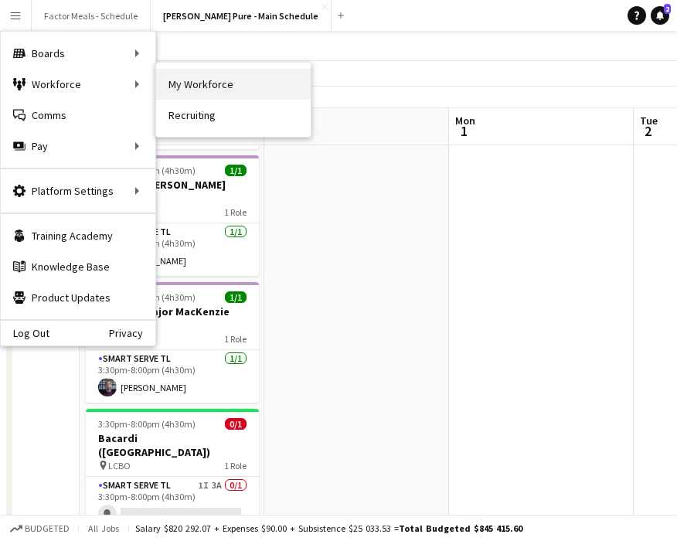
click at [182, 79] on link "My Workforce" at bounding box center [233, 84] width 155 height 31
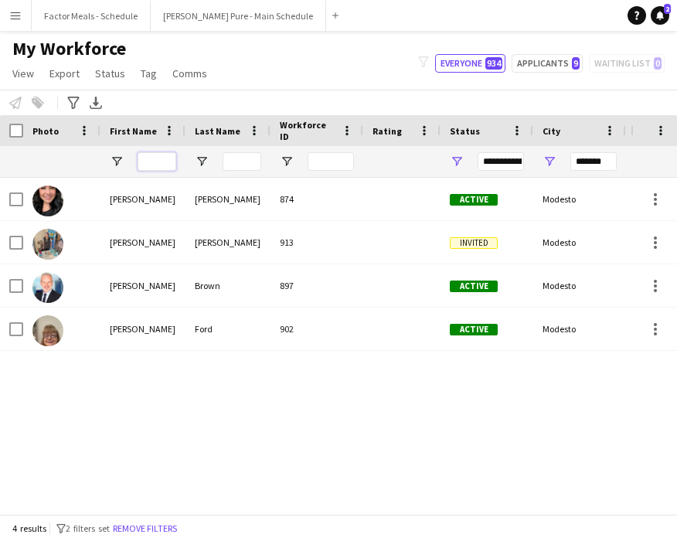
click at [155, 165] on input "First Name Filter Input" at bounding box center [157, 161] width 39 height 19
drag, startPoint x: 610, startPoint y: 162, endPoint x: 588, endPoint y: 161, distance: 22.4
click at [507, 161] on input "*******" at bounding box center [593, 161] width 46 height 19
type input "*"
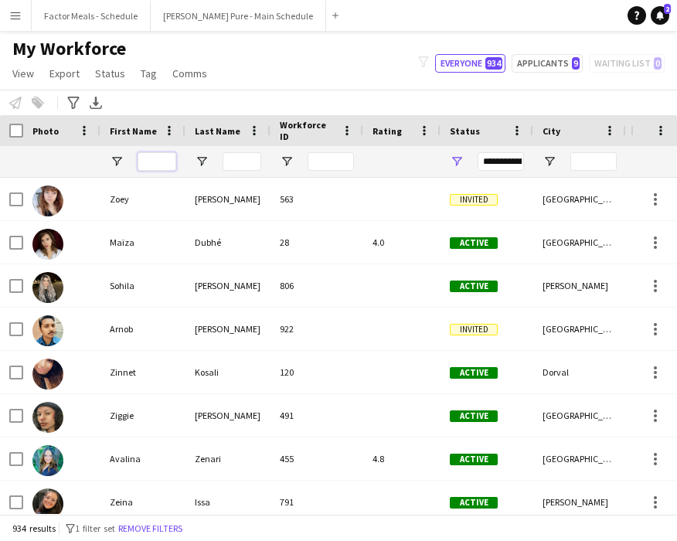
click at [155, 164] on input "First Name Filter Input" at bounding box center [157, 161] width 39 height 19
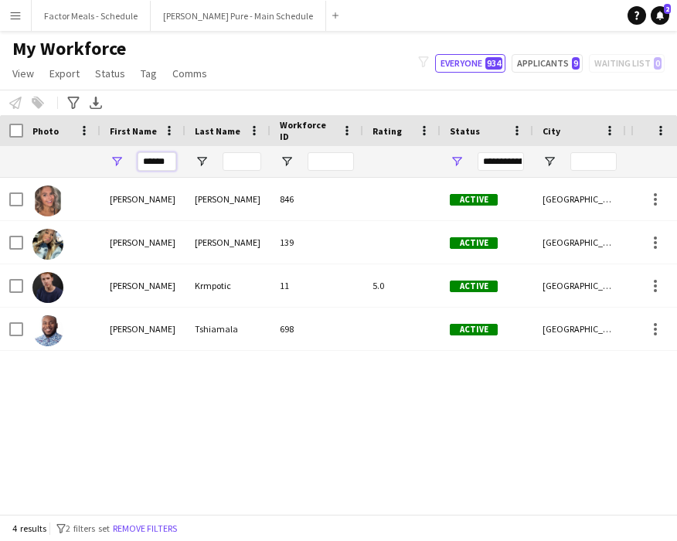
type input "******"
click at [238, 159] on input "Last Name Filter Input" at bounding box center [241, 161] width 39 height 19
drag, startPoint x: 172, startPoint y: 164, endPoint x: 121, endPoint y: 158, distance: 52.0
click at [119, 158] on div "******" at bounding box center [142, 161] width 85 height 31
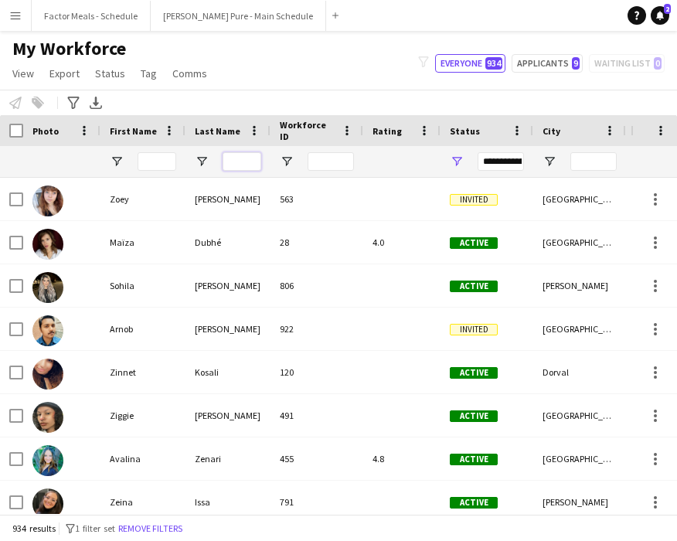
click at [231, 155] on input "Last Name Filter Input" at bounding box center [241, 161] width 39 height 19
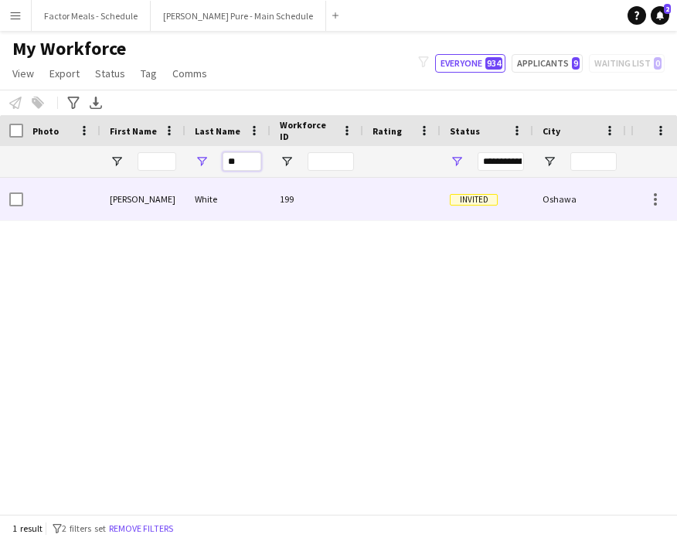
type input "*"
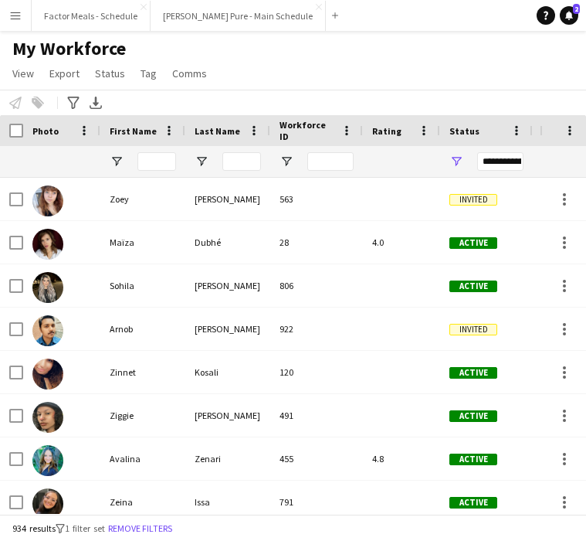
click at [22, 20] on button "Menu" at bounding box center [15, 15] width 31 height 31
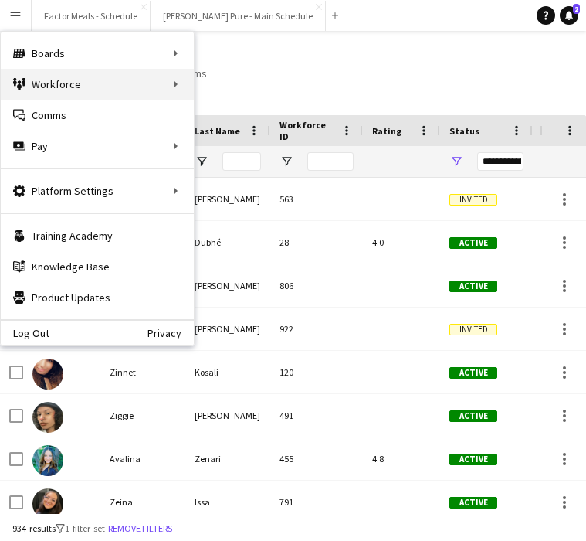
click at [40, 86] on div "Workforce Workforce" at bounding box center [97, 84] width 193 height 31
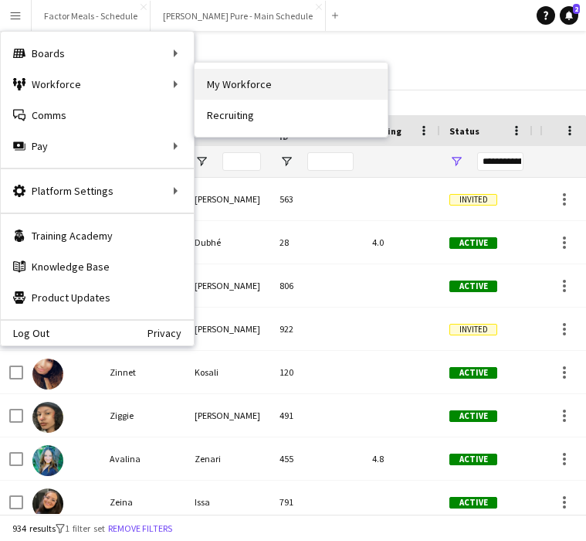
click at [245, 92] on link "My Workforce" at bounding box center [291, 84] width 193 height 31
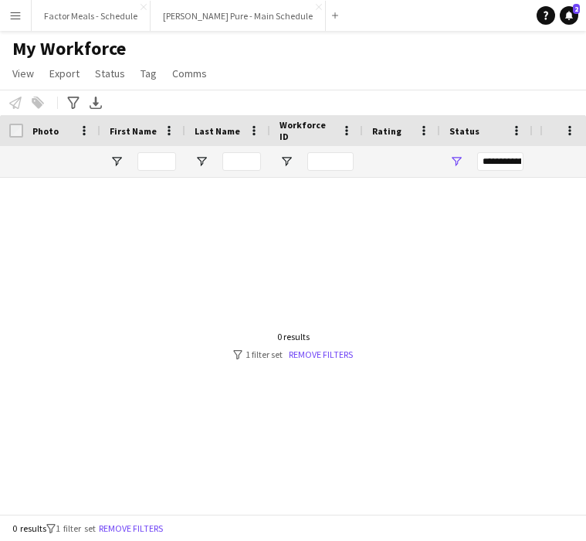
click at [29, 19] on button "Menu" at bounding box center [15, 15] width 31 height 31
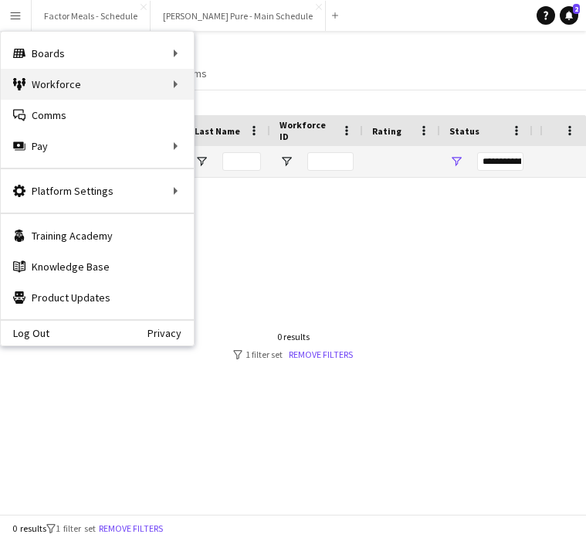
click at [42, 91] on div "Workforce Workforce" at bounding box center [97, 84] width 193 height 31
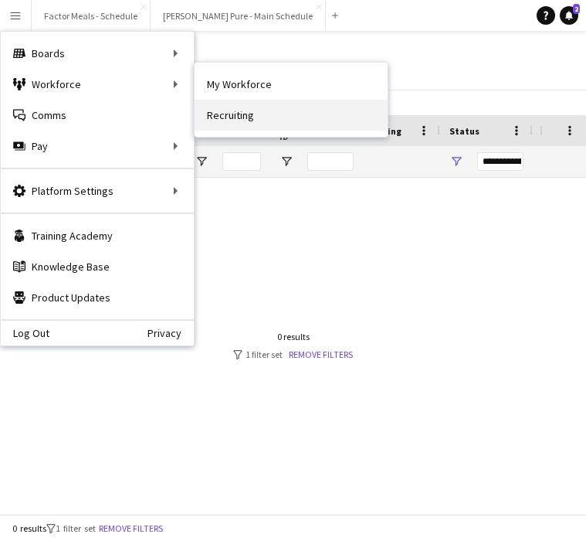
click at [210, 121] on link "Recruiting" at bounding box center [291, 115] width 193 height 31
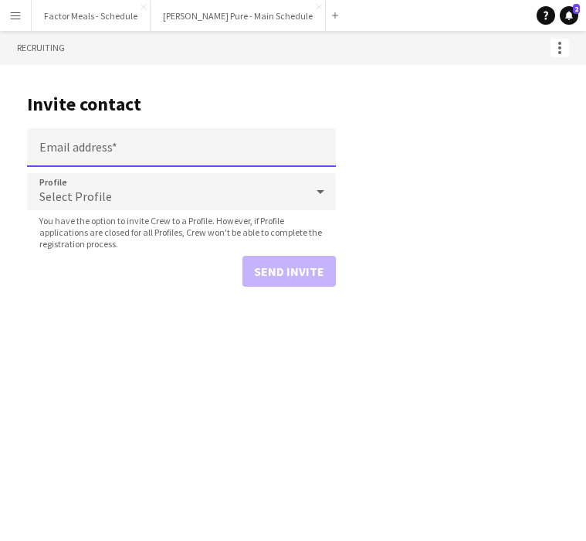
click at [158, 149] on input "Email address" at bounding box center [181, 147] width 309 height 39
paste input "**********"
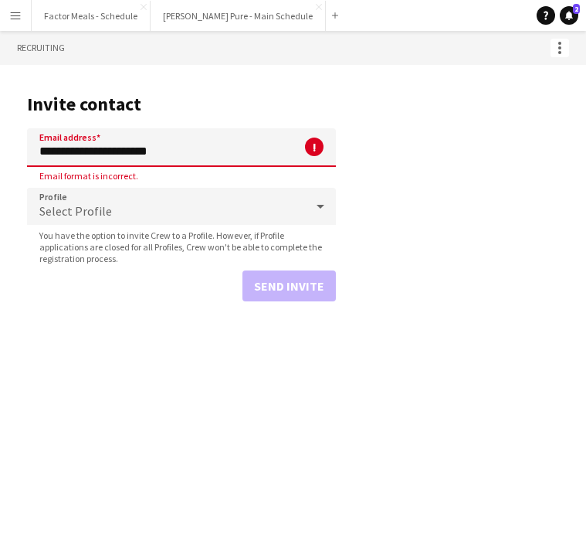
click at [124, 209] on div "Select Profile" at bounding box center [166, 206] width 278 height 37
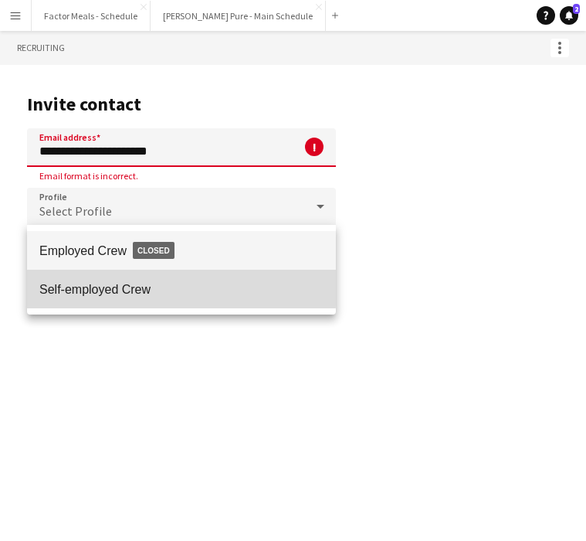
click at [97, 287] on span "Self-employed Crew" at bounding box center [181, 289] width 284 height 15
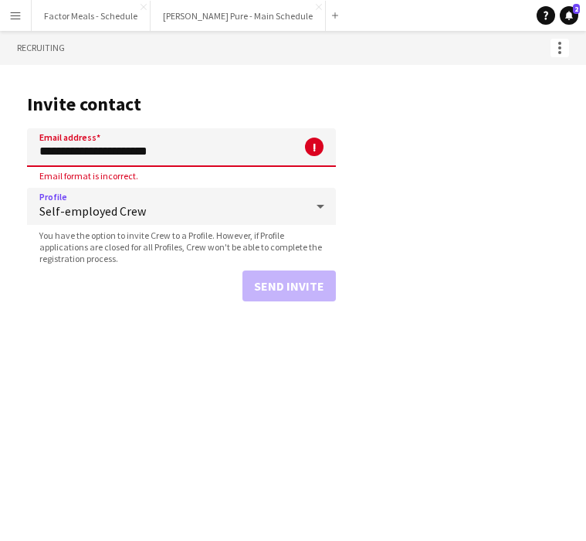
click at [92, 206] on span "Self-employed Crew" at bounding box center [172, 210] width 266 height 15
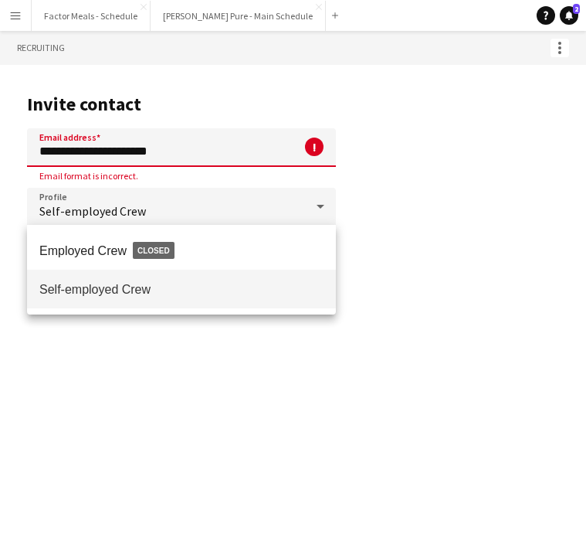
click at [41, 152] on div at bounding box center [293, 270] width 586 height 541
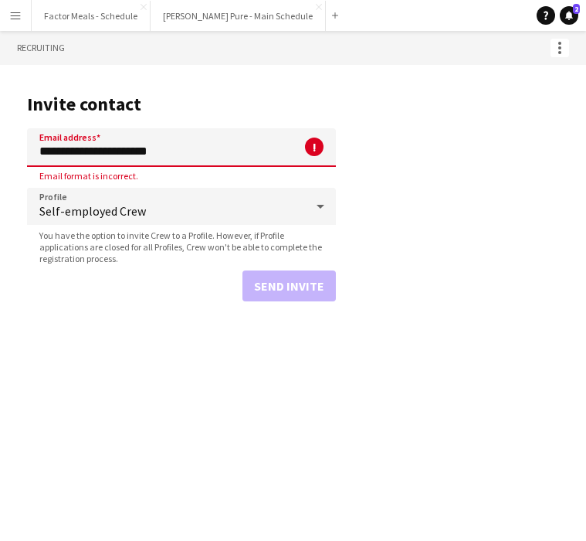
click at [41, 153] on input "**********" at bounding box center [181, 147] width 309 height 39
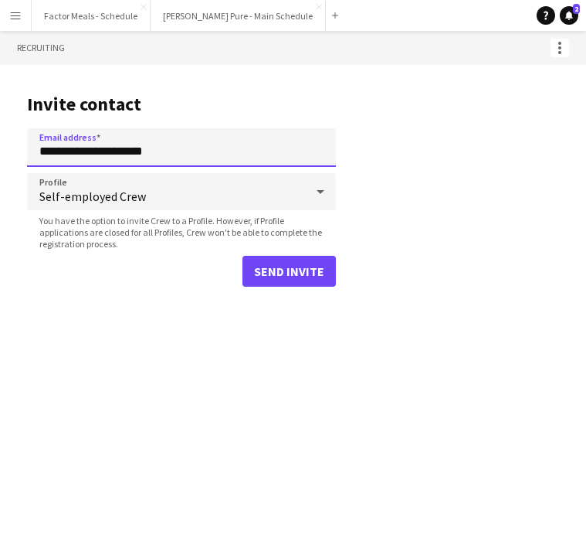
type input "**********"
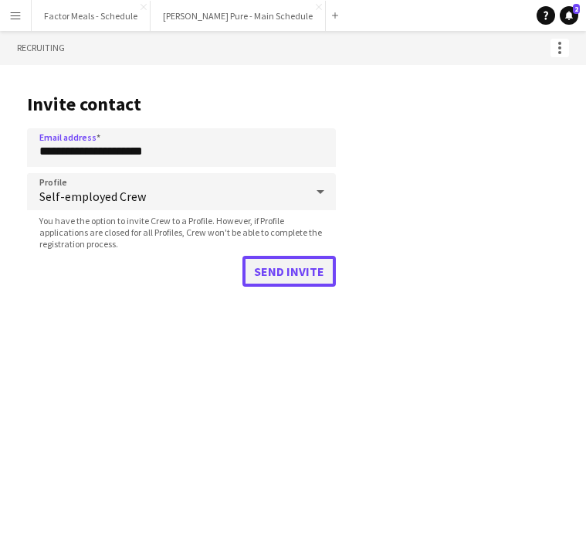
click at [314, 273] on button "Send invite" at bounding box center [289, 271] width 93 height 31
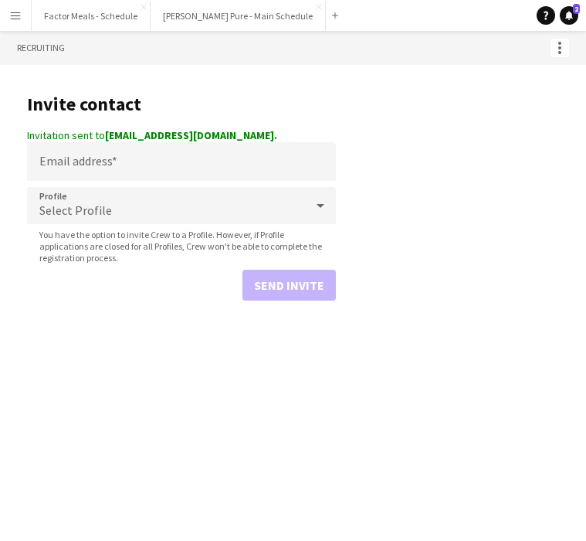
click at [381, 165] on main "Invite contact Invitation sent to cthurner2011@gmail.com. Email address Profile…" at bounding box center [293, 194] width 586 height 259
click at [507, 16] on icon "Notifications" at bounding box center [569, 15] width 9 height 9
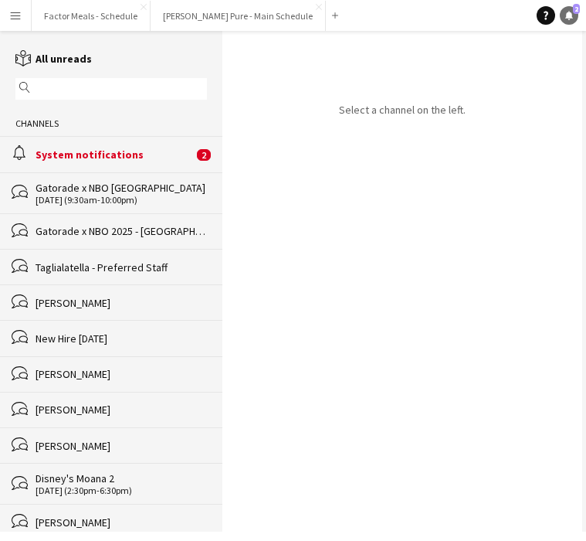
click at [507, 16] on icon "Notifications" at bounding box center [569, 15] width 9 height 9
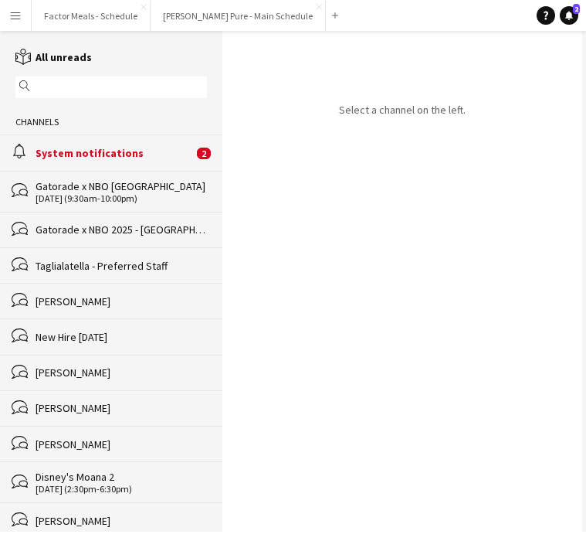
click at [9, 15] on app-icon "Menu" at bounding box center [15, 15] width 12 height 12
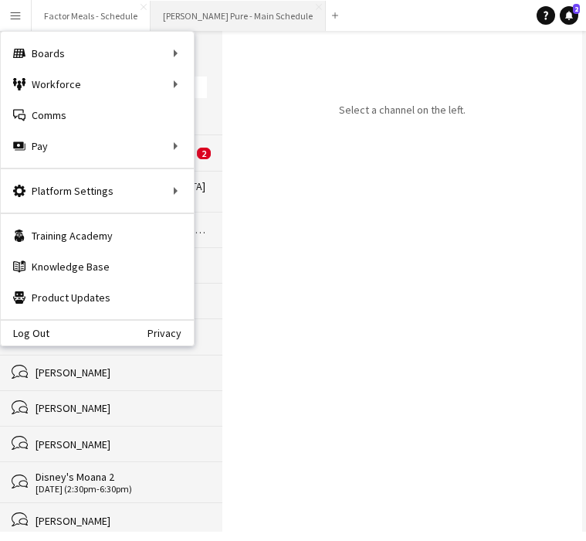
click at [178, 19] on button "Simon Pure - Main Schedule Close" at bounding box center [238, 16] width 175 height 30
